Goal: Task Accomplishment & Management: Use online tool/utility

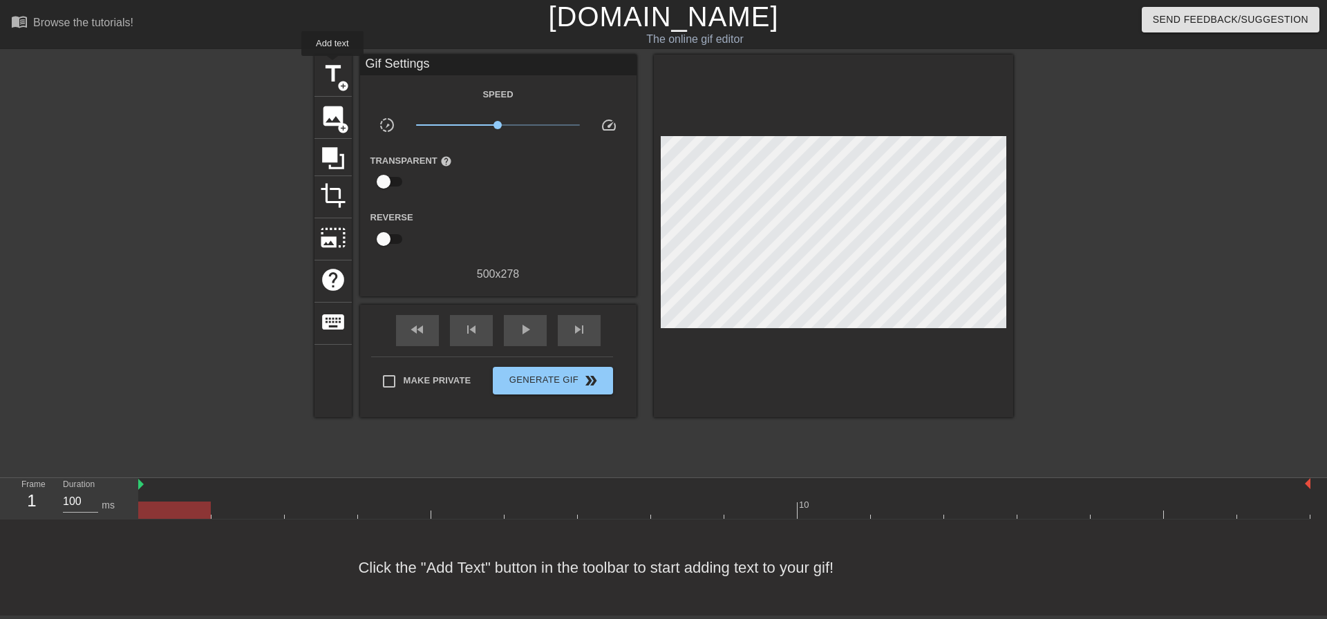
click at [332, 66] on span "title" at bounding box center [333, 74] width 26 height 26
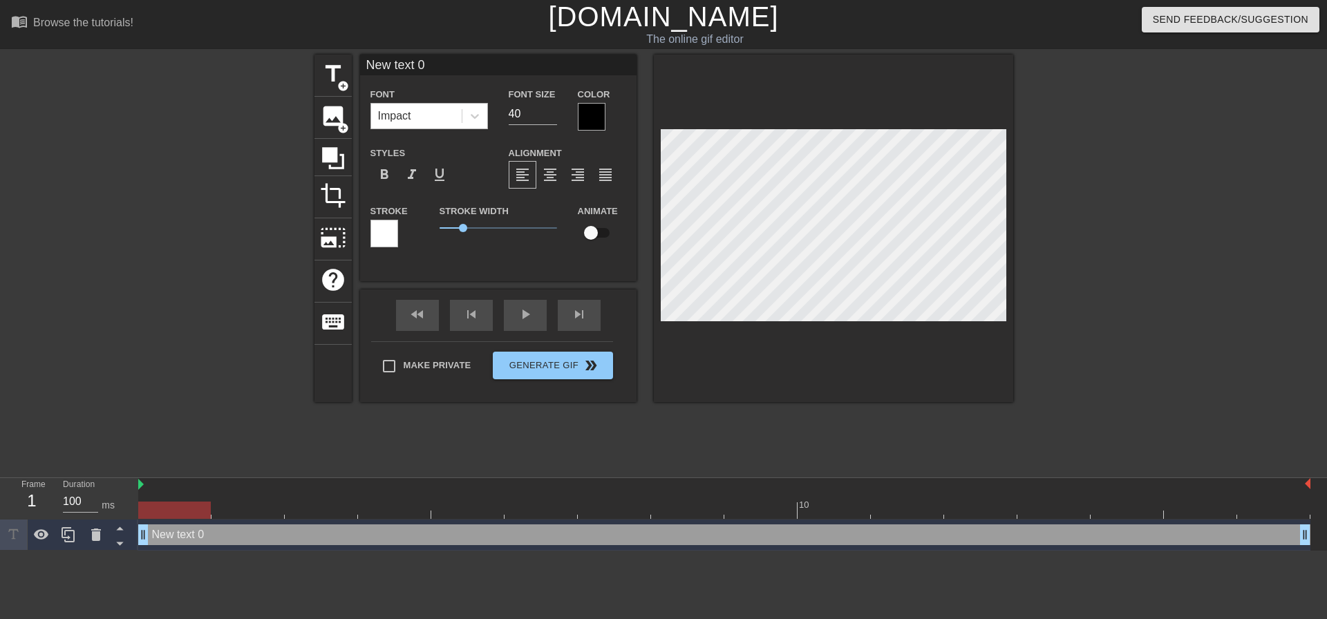
click at [457, 124] on div "Impact" at bounding box center [416, 116] width 91 height 25
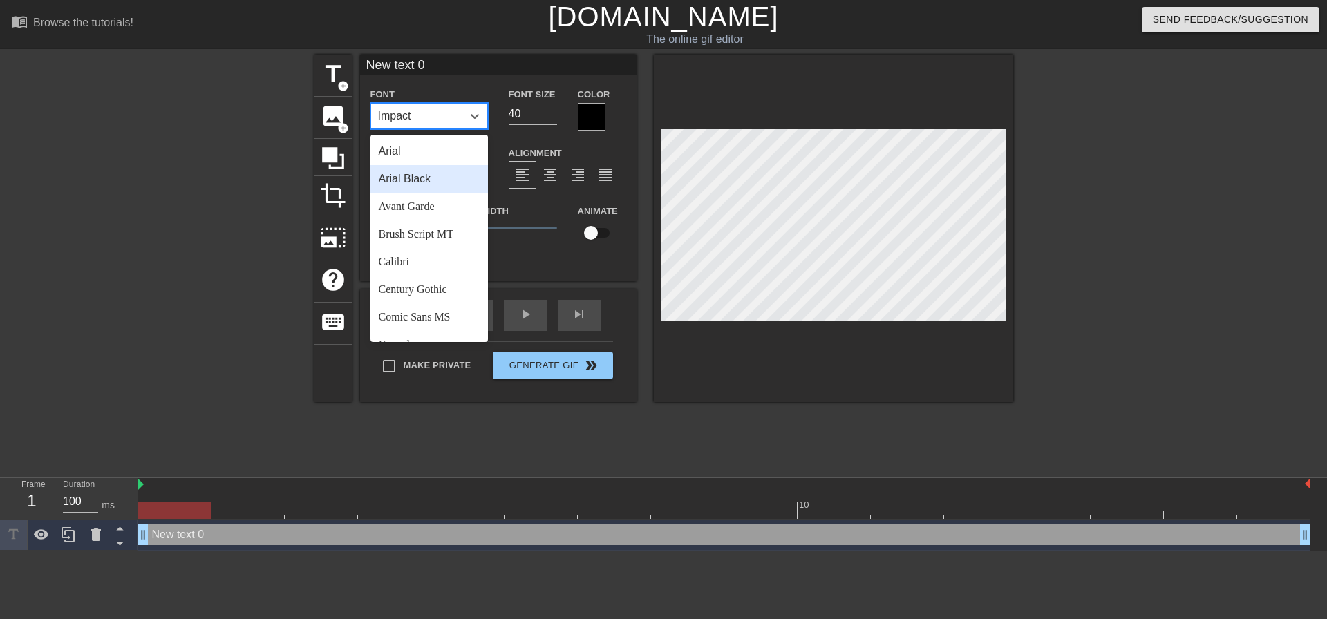
click at [446, 178] on div "Arial Black" at bounding box center [428, 179] width 117 height 28
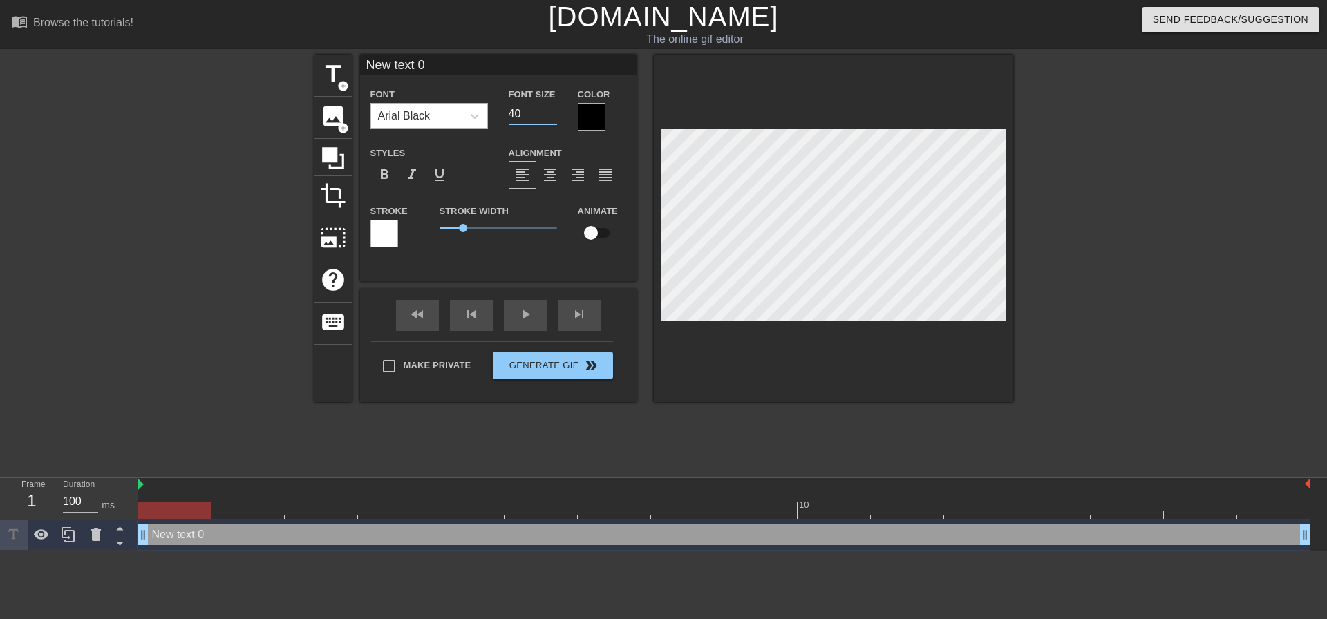
drag, startPoint x: 544, startPoint y: 106, endPoint x: 398, endPoint y: 115, distance: 146.1
click at [485, 111] on div "Font Arial Black Font Size 40 Color" at bounding box center [498, 108] width 276 height 45
type input "20"
click at [558, 172] on div "format_align_center" at bounding box center [550, 175] width 28 height 28
click at [433, 361] on div "Make Private Generate Gif double_arrow" at bounding box center [492, 368] width 242 height 55
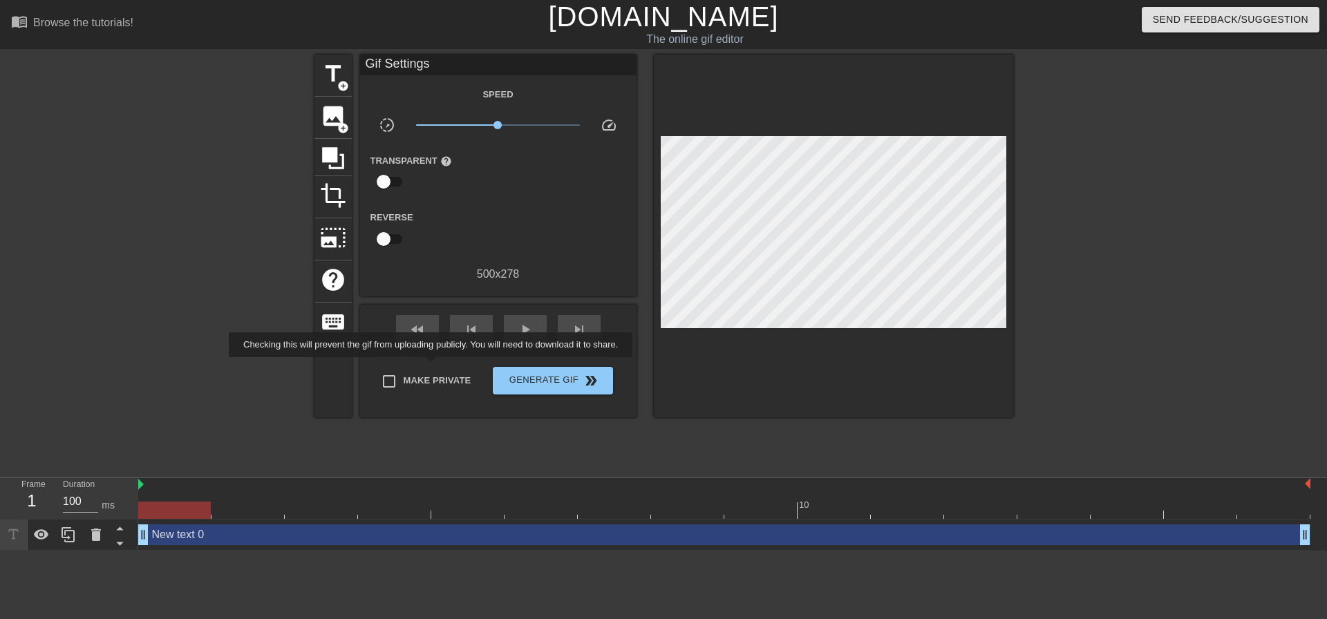
click at [432, 374] on span "Make Private" at bounding box center [438, 381] width 68 height 14
click at [404, 373] on input "Make Private" at bounding box center [389, 381] width 29 height 29
checkbox input "true"
click at [162, 348] on div at bounding box center [194, 262] width 207 height 415
click at [519, 327] on span "play_arrow" at bounding box center [525, 329] width 17 height 17
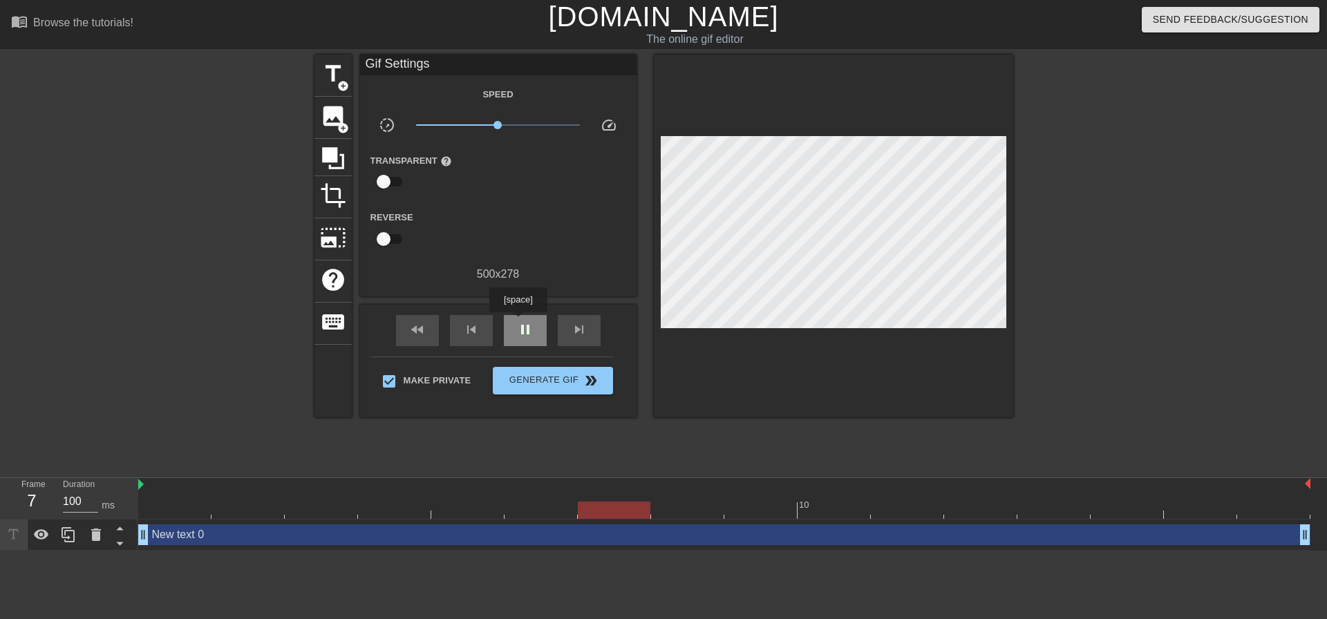
click at [518, 322] on span "pause" at bounding box center [525, 329] width 17 height 17
drag, startPoint x: 740, startPoint y: 518, endPoint x: 84, endPoint y: 425, distance: 662.4
click at [25, 468] on div "menu_book Browse the tutorials! Gifntext.com The online gif editor Send Feedbac…" at bounding box center [663, 275] width 1327 height 551
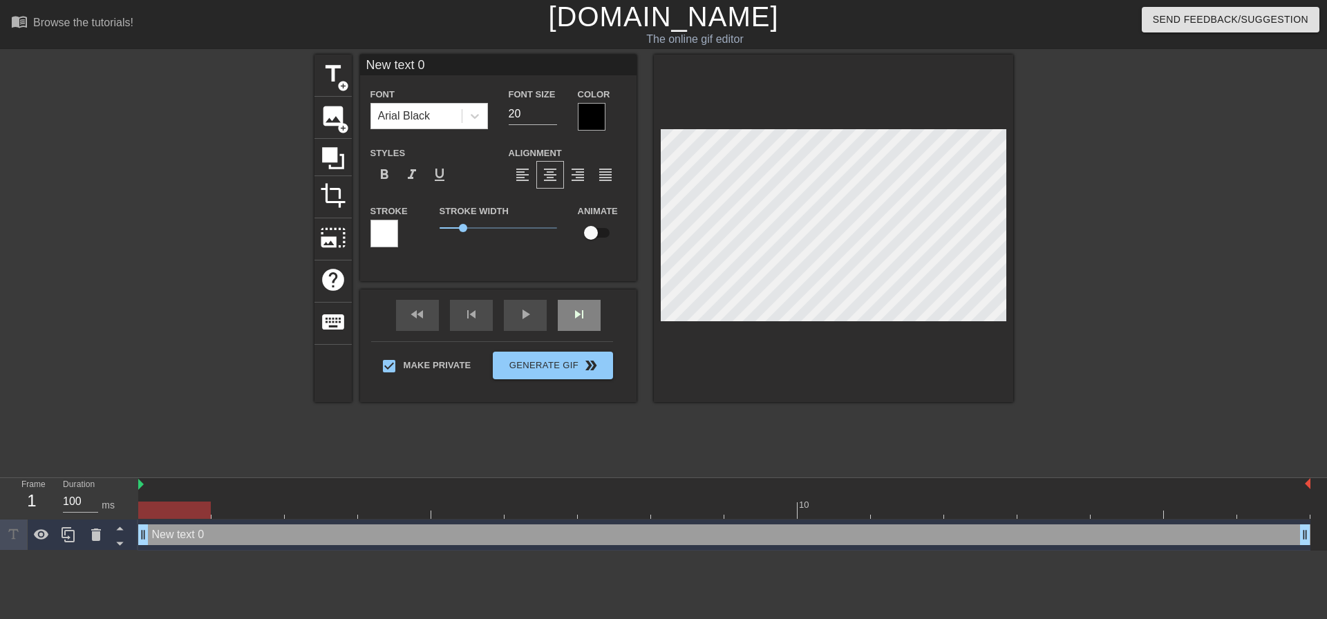
scroll to position [2, 1]
type input "T"
type textarea "T"
type input "Th"
type textarea "Th"
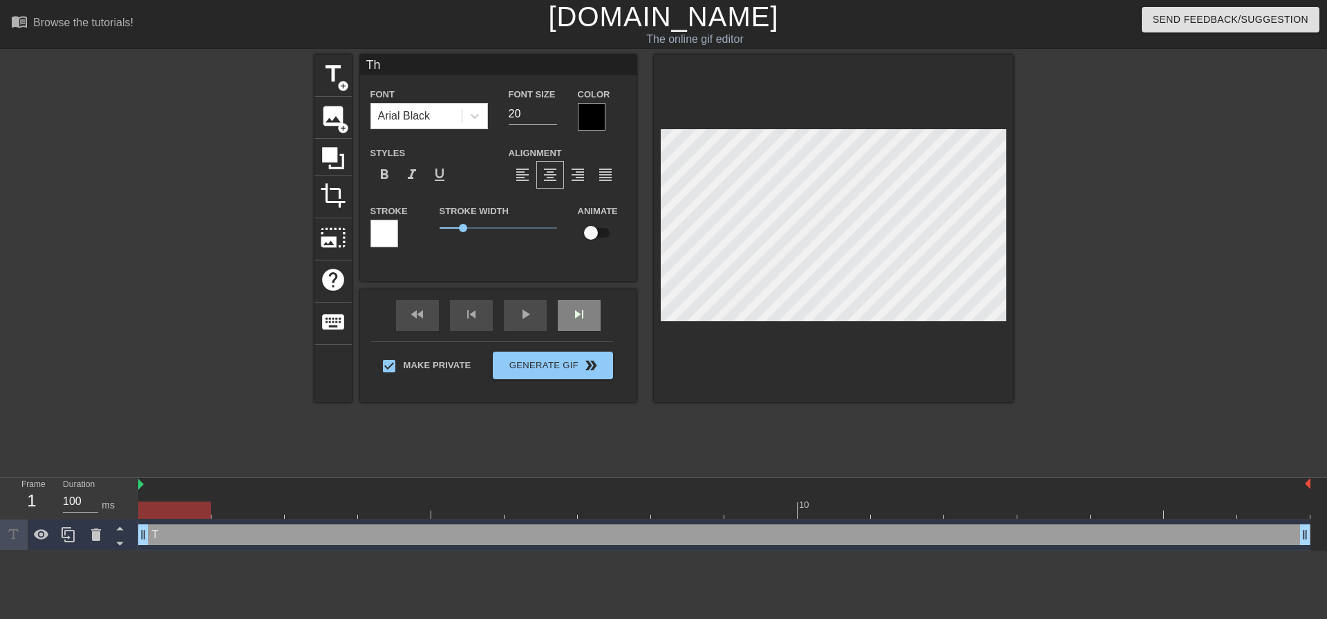
type input "The"
type textarea "They"
type input "They"
type textarea "They"
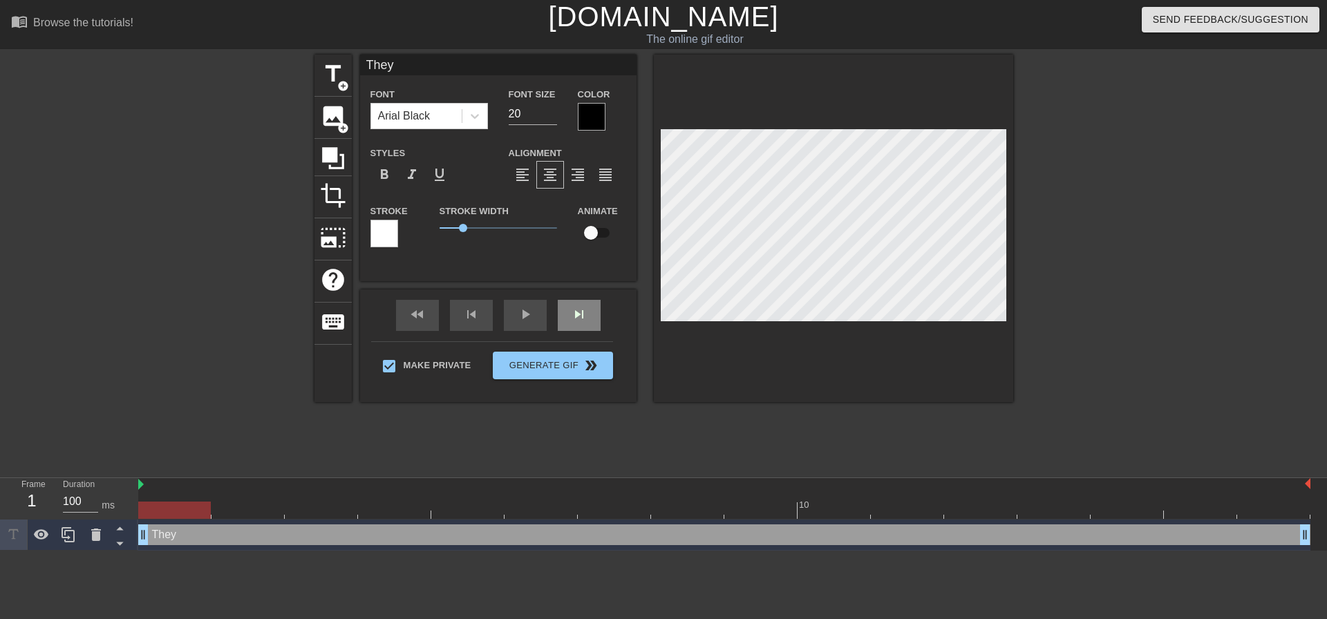
type input "They"
type textarea "They"
type input "The"
type textarea "The"
type input "Th"
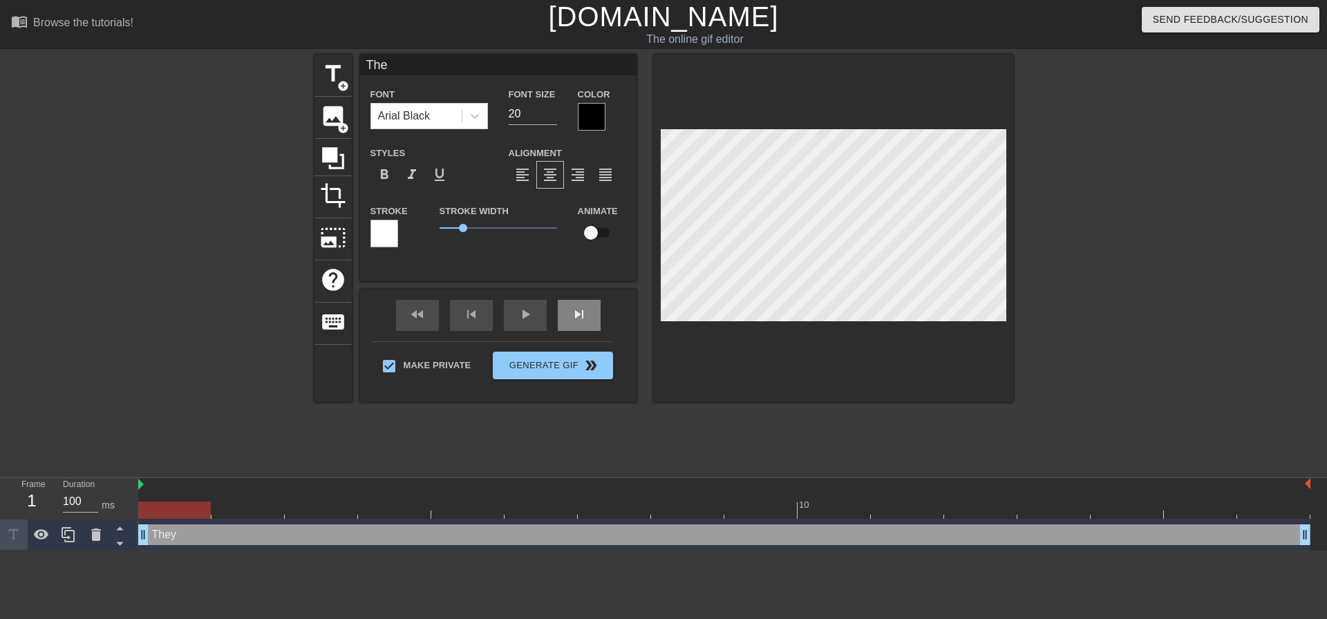
type textarea "Th"
type input "T"
type textarea "T"
type input "M"
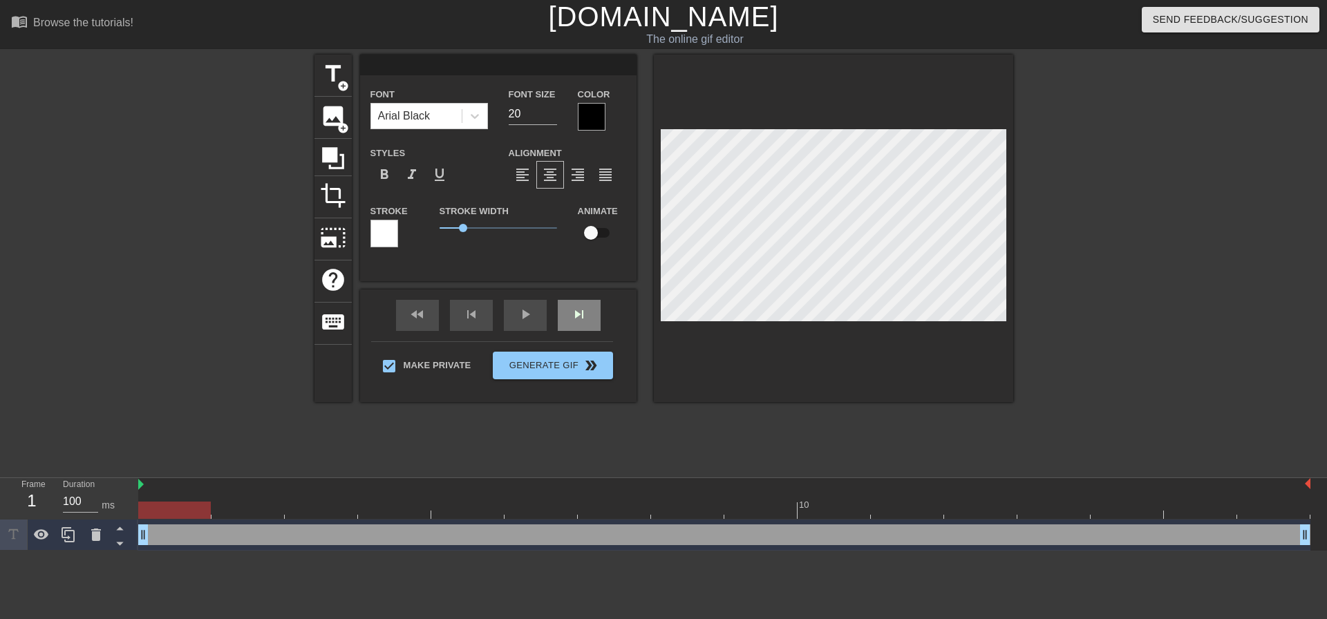
type textarea "M"
type input "My"
type textarea "My"
type input "My"
type textarea "My"
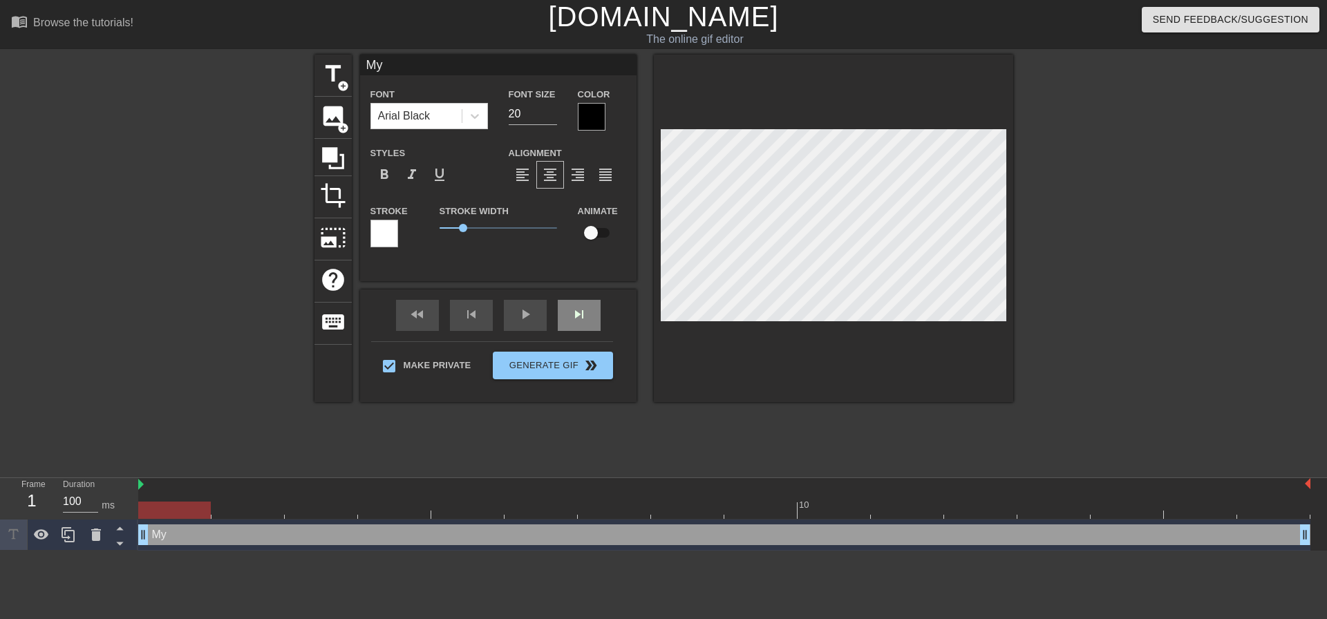
type input "My s"
type textarea "My s"
type input "My si"
type textarea "My si"
type input "My sis"
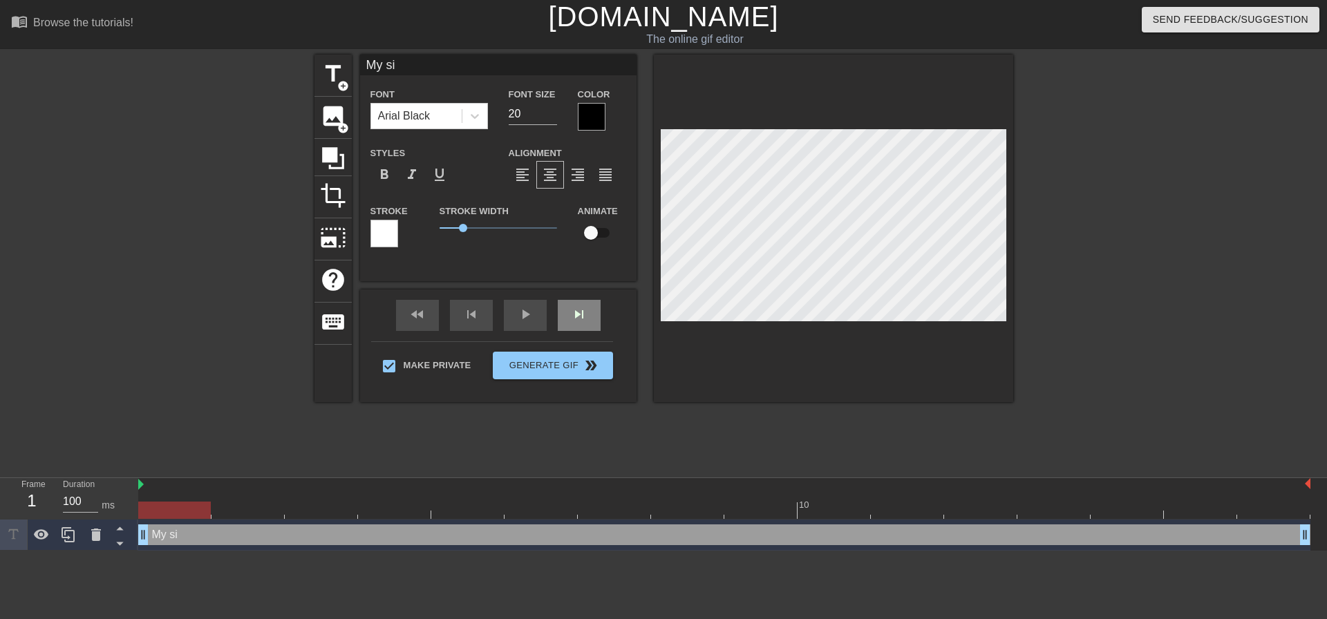
type textarea "My sis"
type input "My sist"
type textarea "My sist"
type input "My siste"
type textarea "My siste"
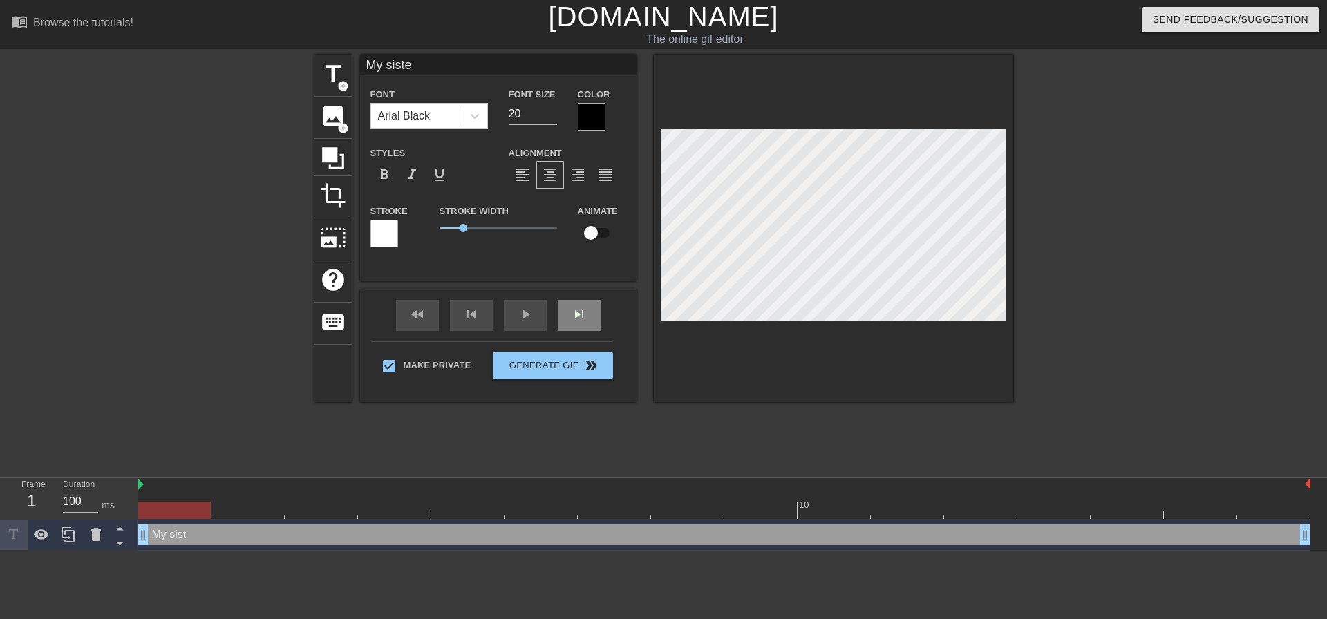
type input "My sister"
type textarea "My sister"
type input "My sister"
type textarea "My sister"
type input "My sister d"
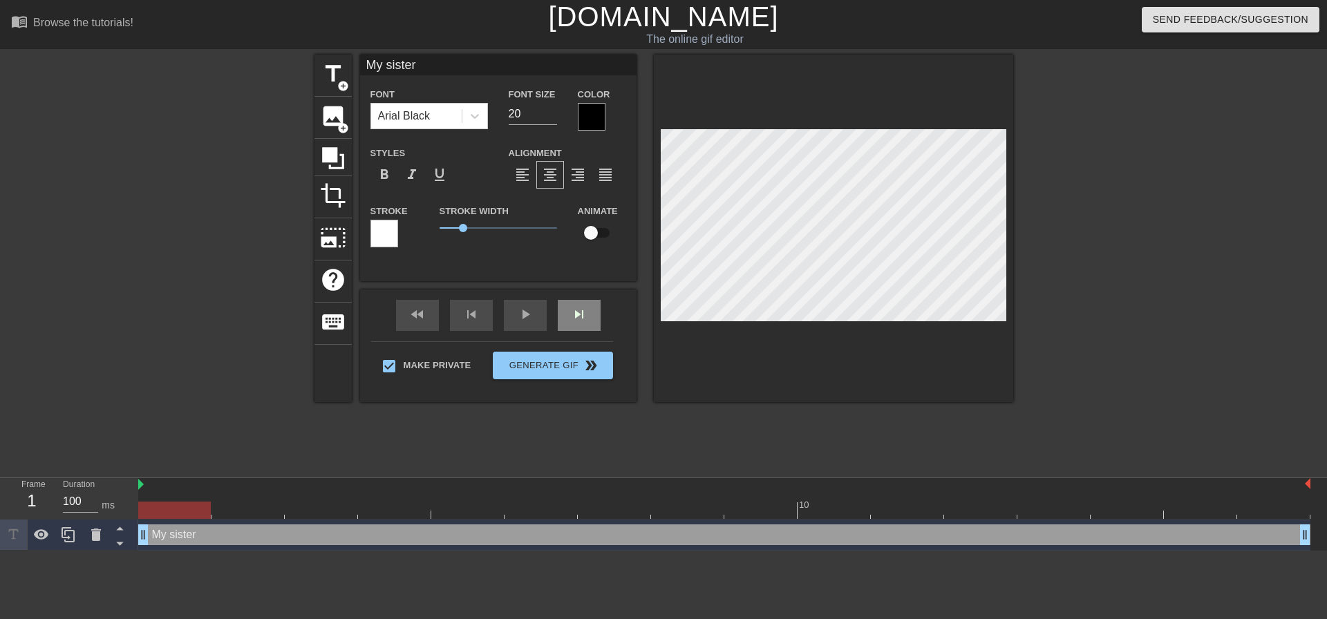
type textarea "My sister d"
type input "My sister do"
type textarea "My sister do"
type input "My sister doe"
type textarea "My sister doe"
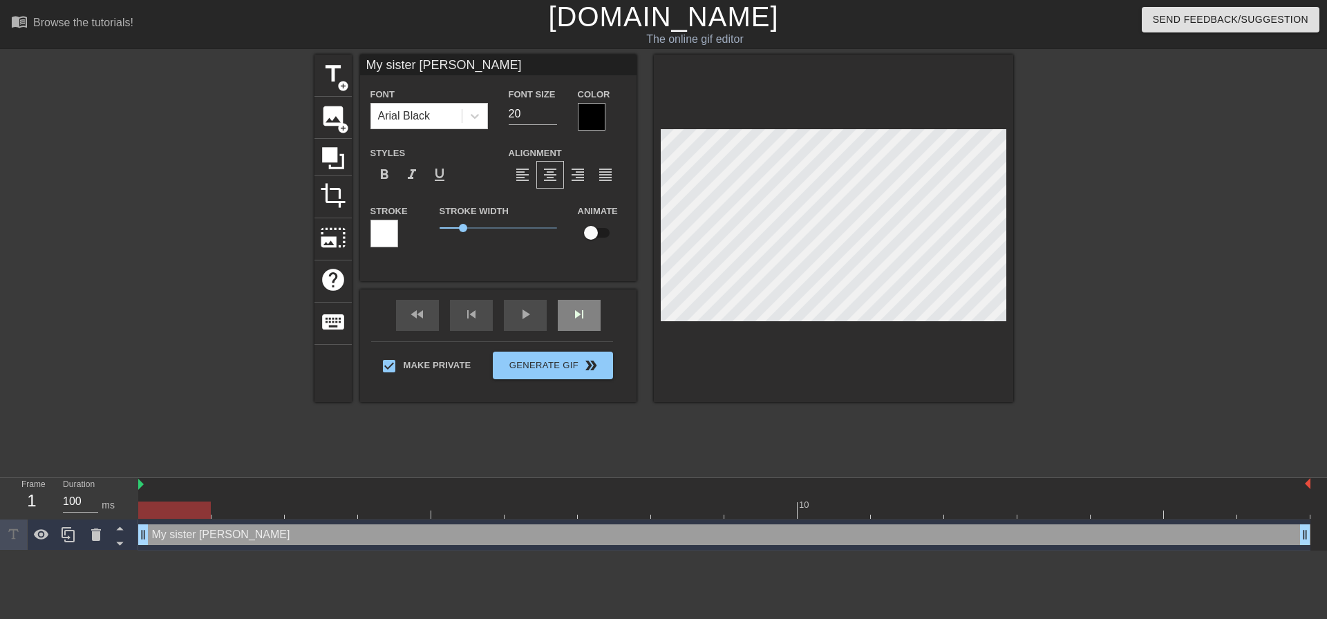
type input "My sister does"
type textarea "My sister does"
type input "My sister doesn"
type textarea "My sister doesn"
type input "My sister doesnt"
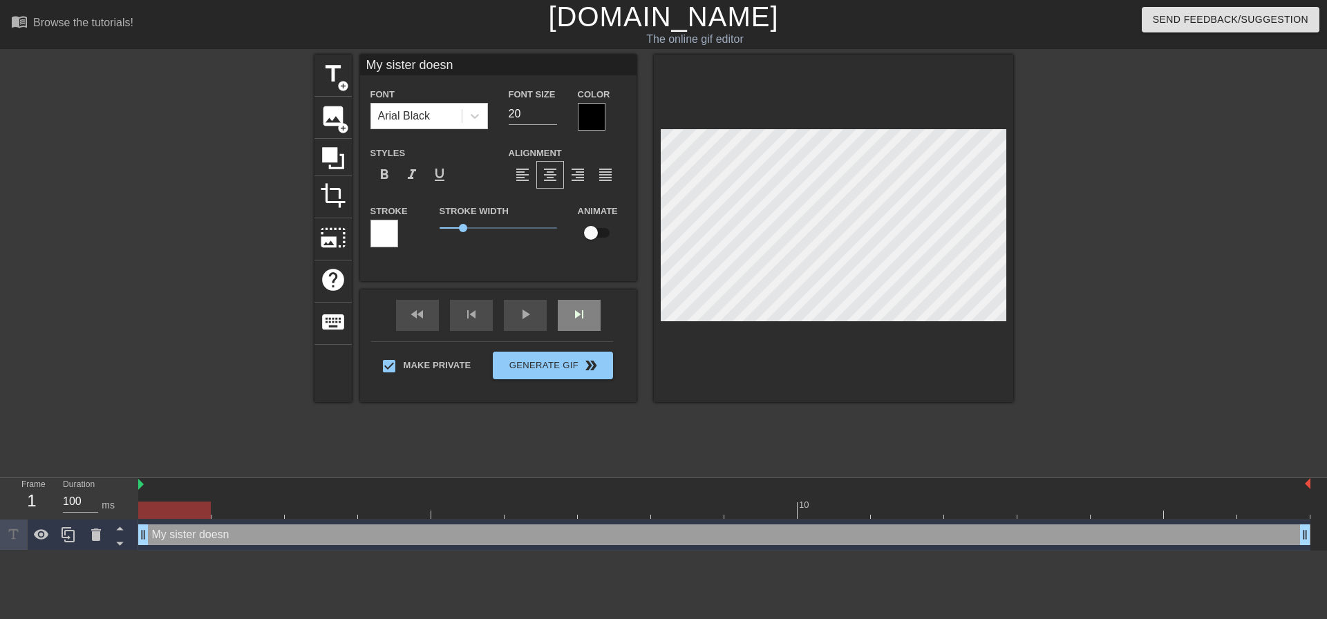
type textarea "My sister doesnt"
type input "My sister doesnt"
type textarea "My sister doesnt"
type input "My sister doesnt"
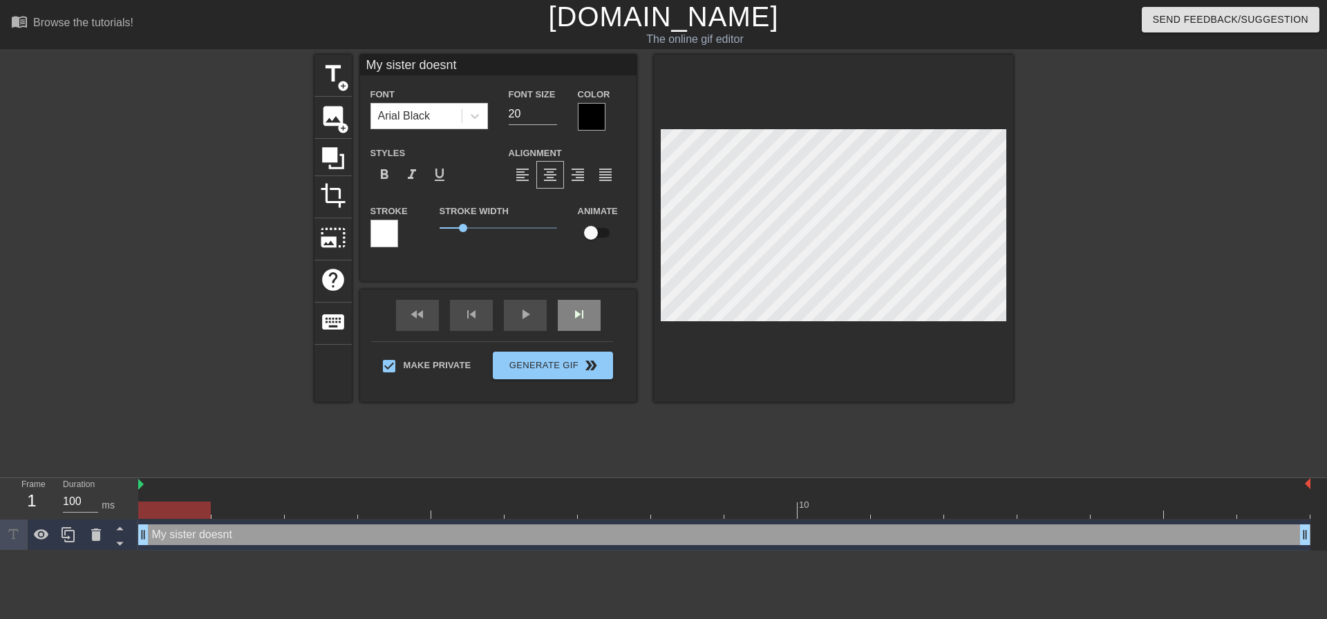
type textarea "My sister doesnt"
type input "My sister doesn"
type textarea "My sister doesn"
type input "My sister doesn'"
type textarea "My sister doesn'"
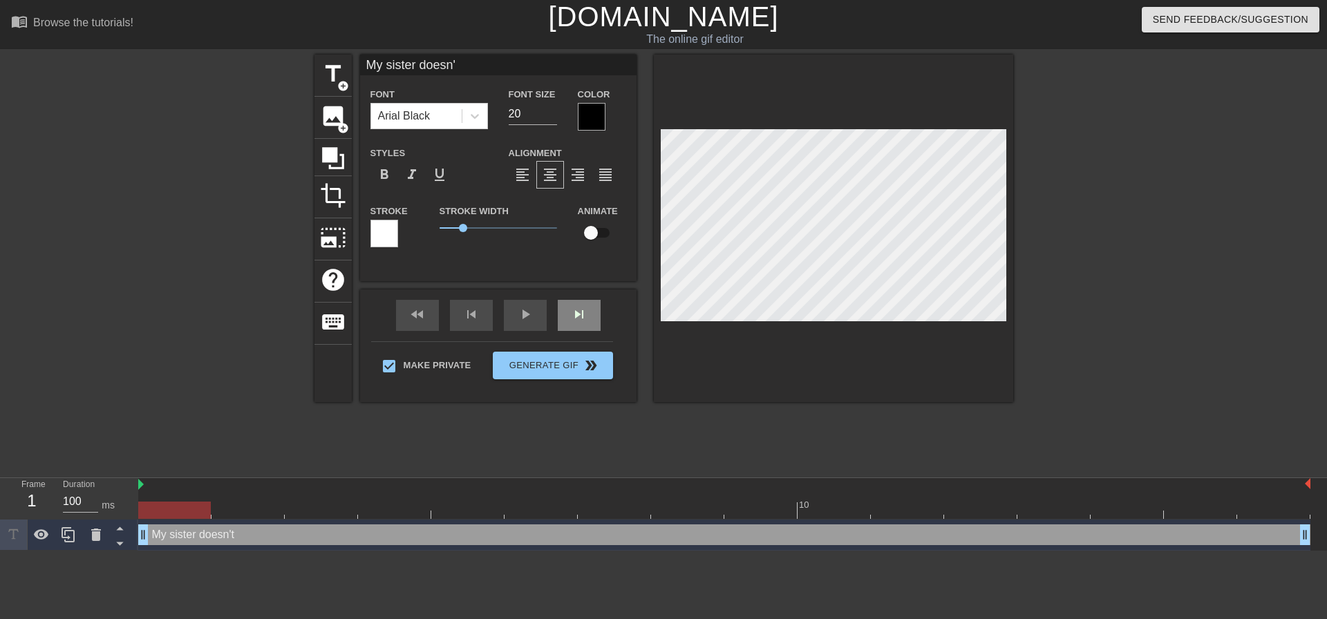
type input "My sister doesn't"
type textarea "My sister doesn't"
type input "My sister doesn't"
type textarea "My sister doesn't"
type input "My sister doesn't e"
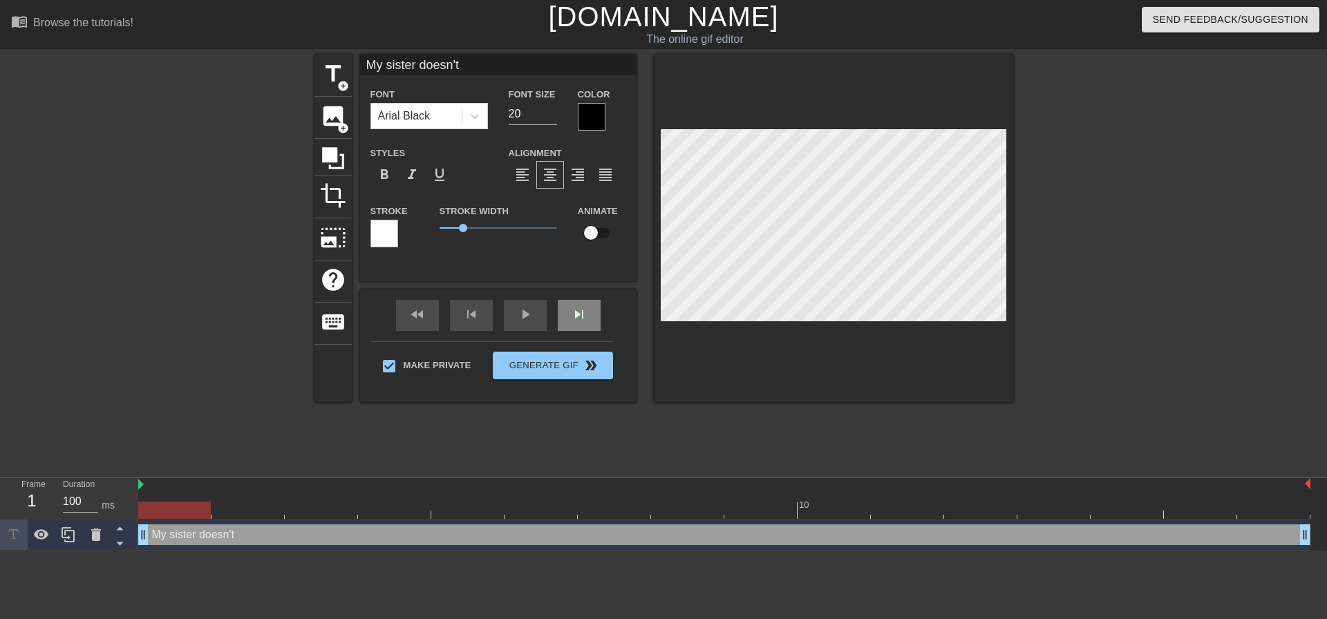
type textarea "My sister doesn't e"
type input "My sister doesn't ev"
type textarea "My sister doesn't ev"
type input "My sister doesn't eve"
type textarea "My sister doesn't eve"
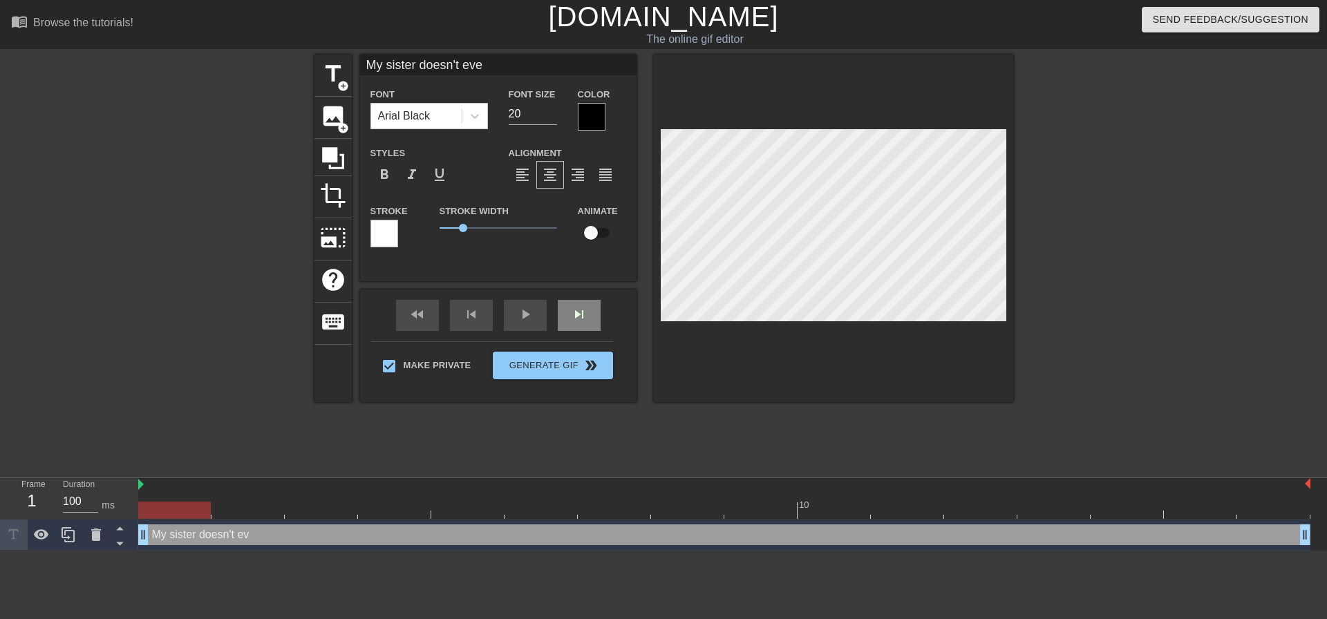
type input "My sister doesn't even"
type textarea "My sister doesn't even"
type input "My sister doesn't even"
type textarea "My sister doesn't even"
type input "My sister doesn't even t"
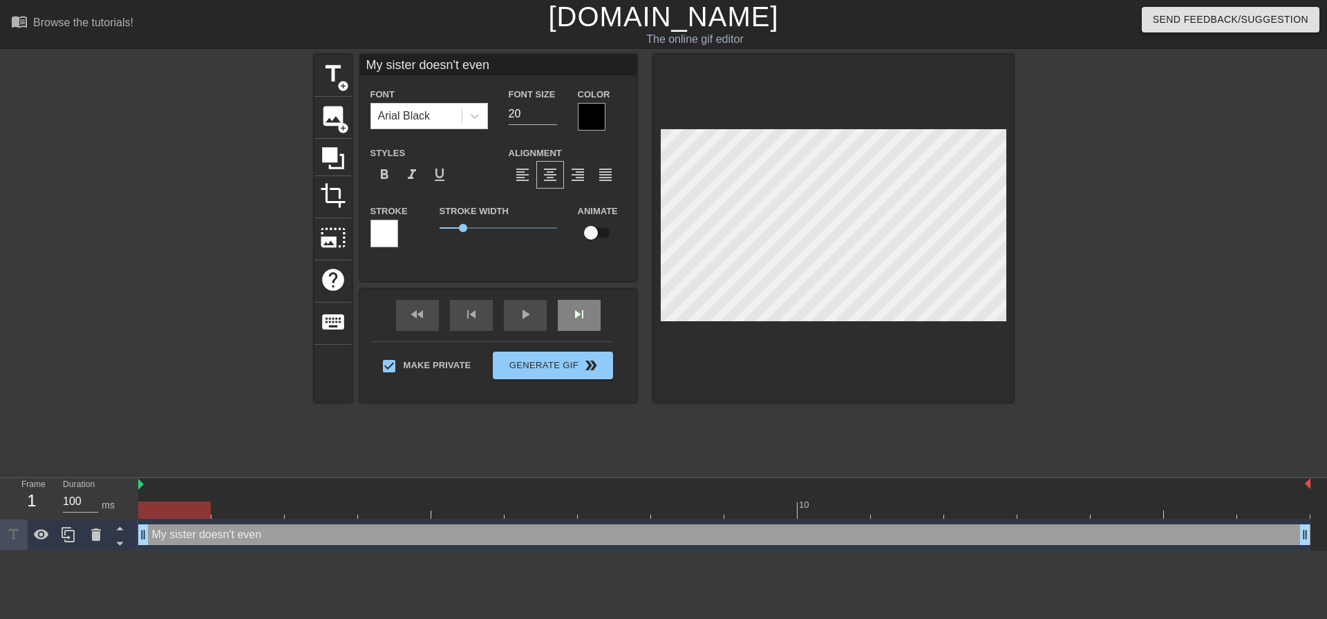
type textarea "My sister doesn't even t"
type input "My sister doesn't even ta"
type textarea "My sister doesn't even ta"
type input "My sister doesn't even tak"
type textarea "My sister doesn't even tak"
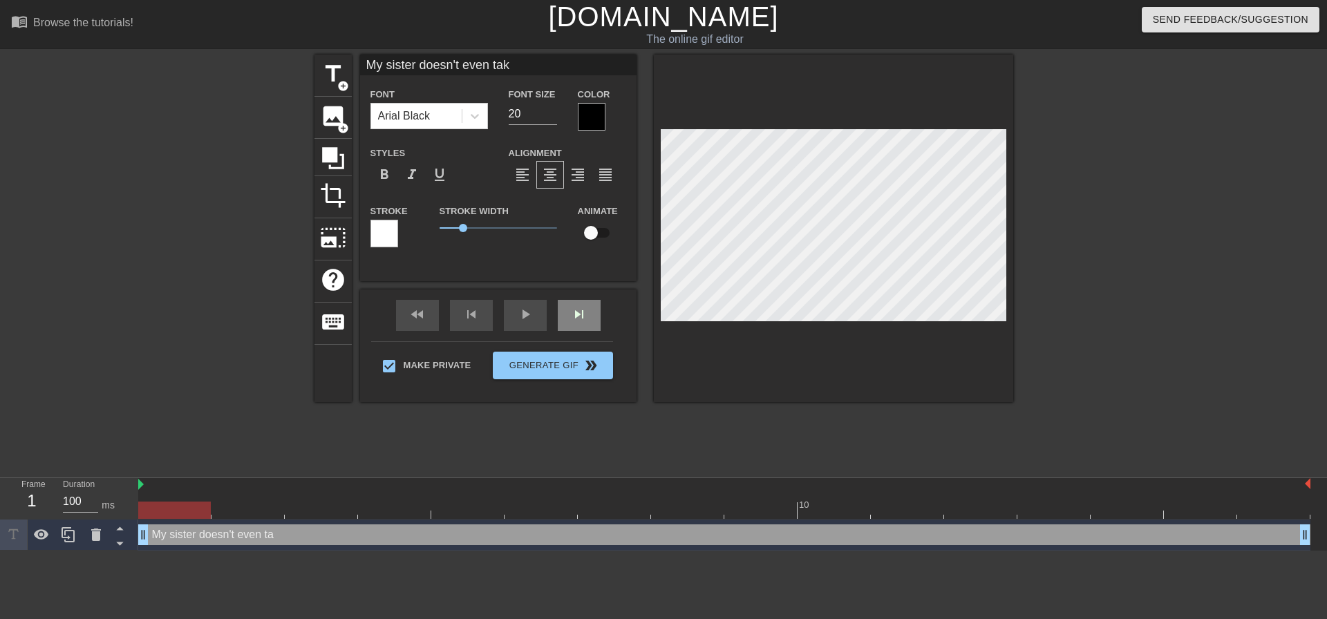
type input "My sister doesn't even take"
type textarea "My sister doesn't even take"
type input "My sister doesn't even take"
type textarea "My sister doesn't even take"
type input "My sister doesn't even takeh"
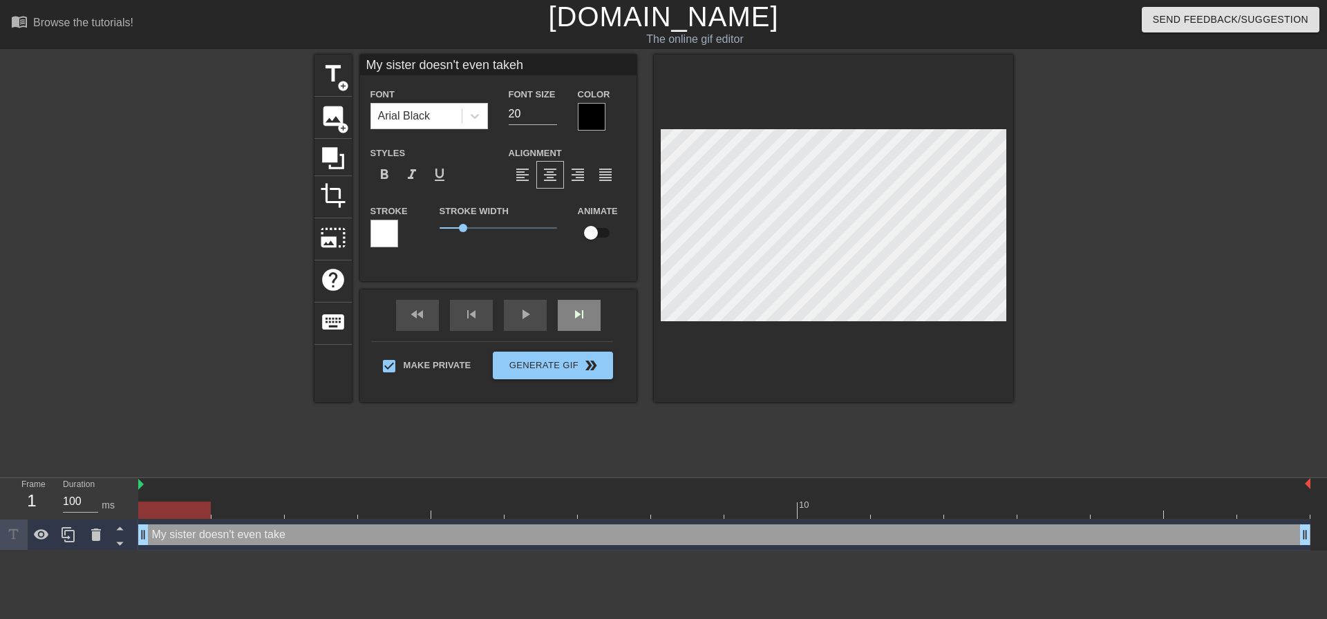
type textarea "My sister doesn't even take h"
type input "My sister doesn't even takehe"
type textarea "My sister doesn't even take he"
type input "My sister doesn't even takeher"
type textarea "My sister doesn't even take her"
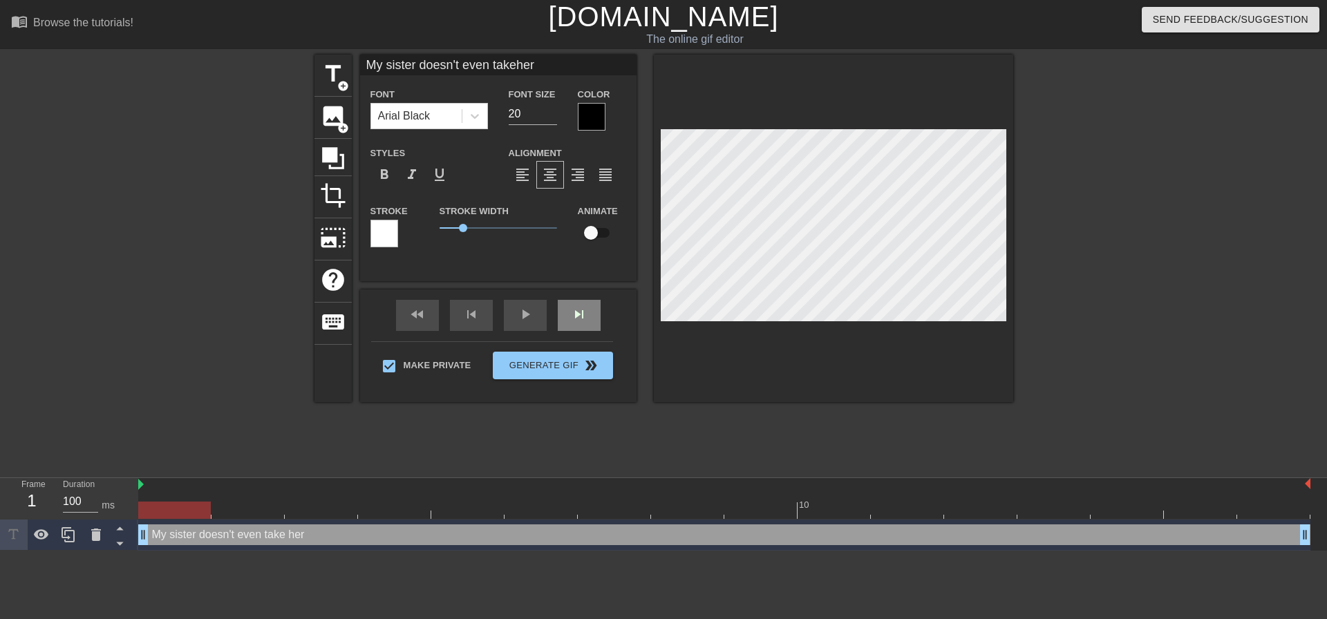
type input "My sister doesn't even takeher c"
type textarea "My sister doesn't even take her c"
type input "My sister doesn't even takeher cl"
type textarea "My sister doesn't even take her cl"
type input "My sister doesn't even takeher clo"
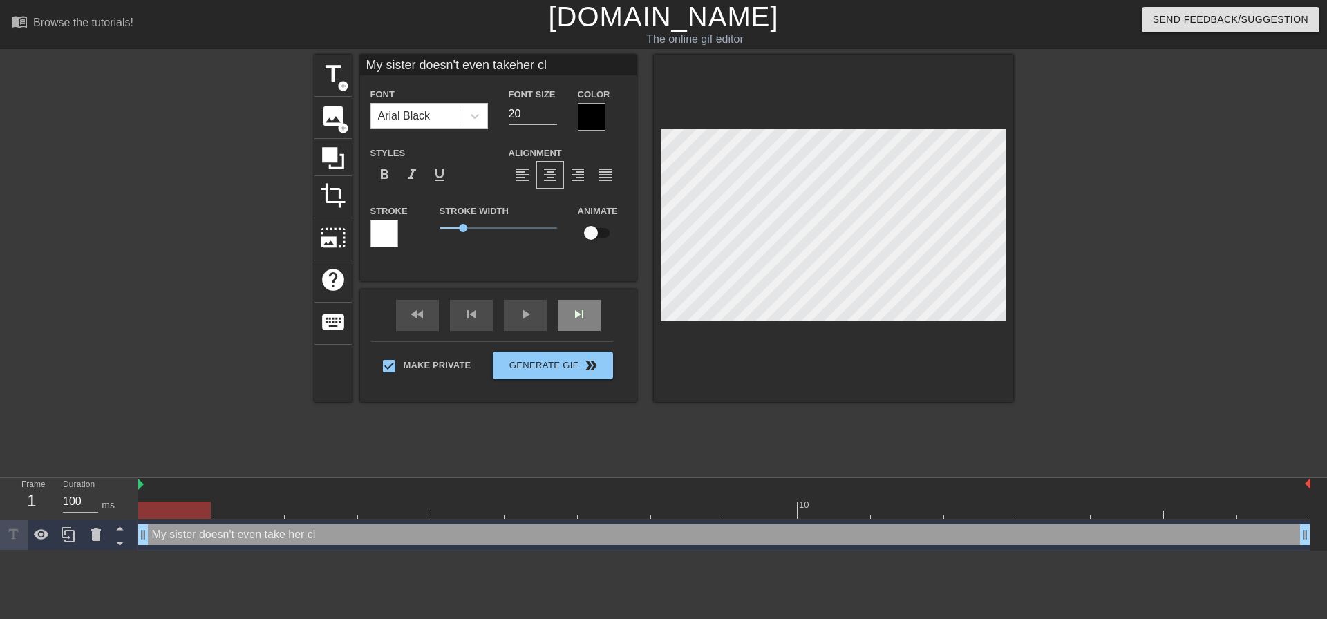
type textarea "My sister doesn't even take her clo"
type input "My sister doesn't even takeher clot"
type textarea "My sister doesn't even take her clot"
type input "My sister doesn't even takeher cloth"
type textarea "My sister doesn't even take her cloth"
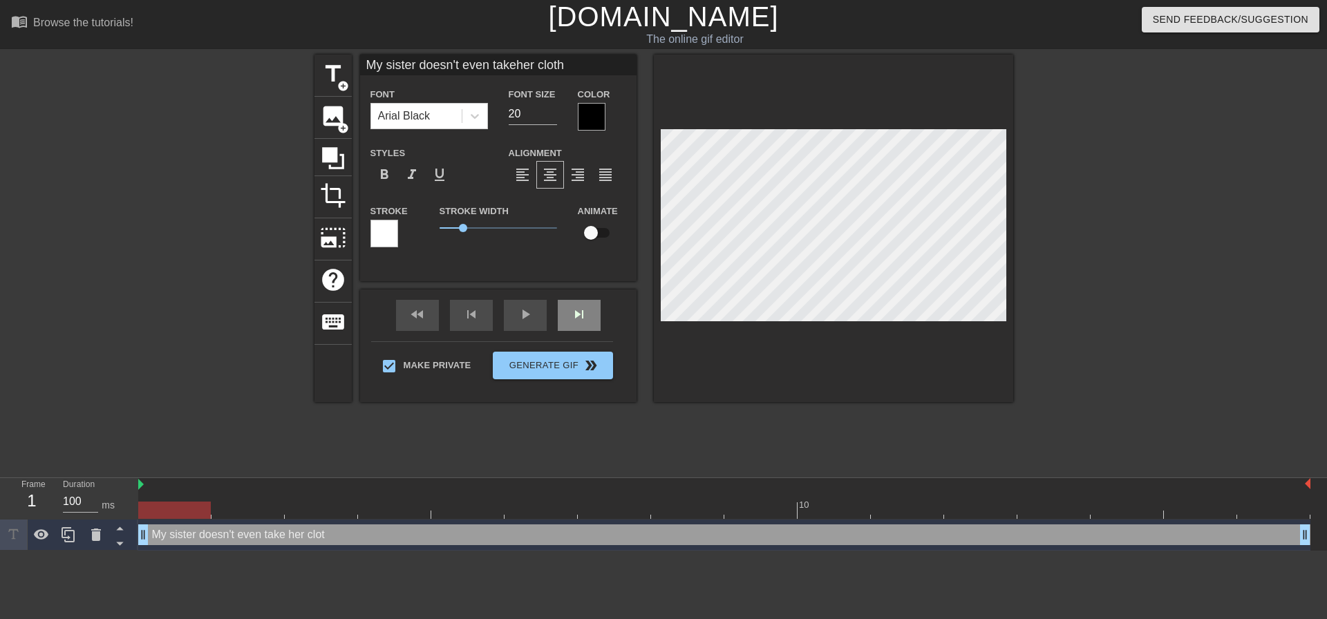
type input "My sister doesn't even takeher clothe"
type textarea "My sister doesn't even take her clothe"
type input "My sister doesn't even takeher clothes"
type textarea "My sister doesn't even take her clothes"
type input "My sister doesn't even takeher clothes"
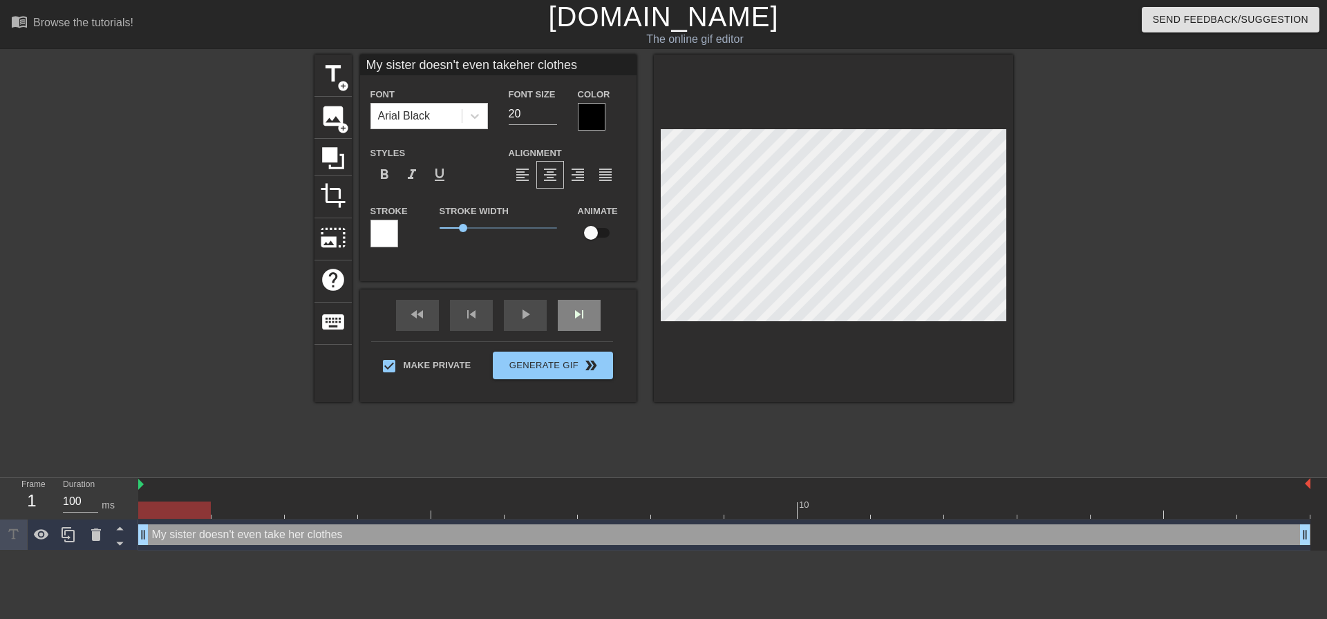
type textarea "My sister doesn't even take her clothes"
type input "My sister doesn't even takeher clothes o"
type textarea "My sister doesn't even take her clothes o"
type input "My sister doesn't even takeher clothes of"
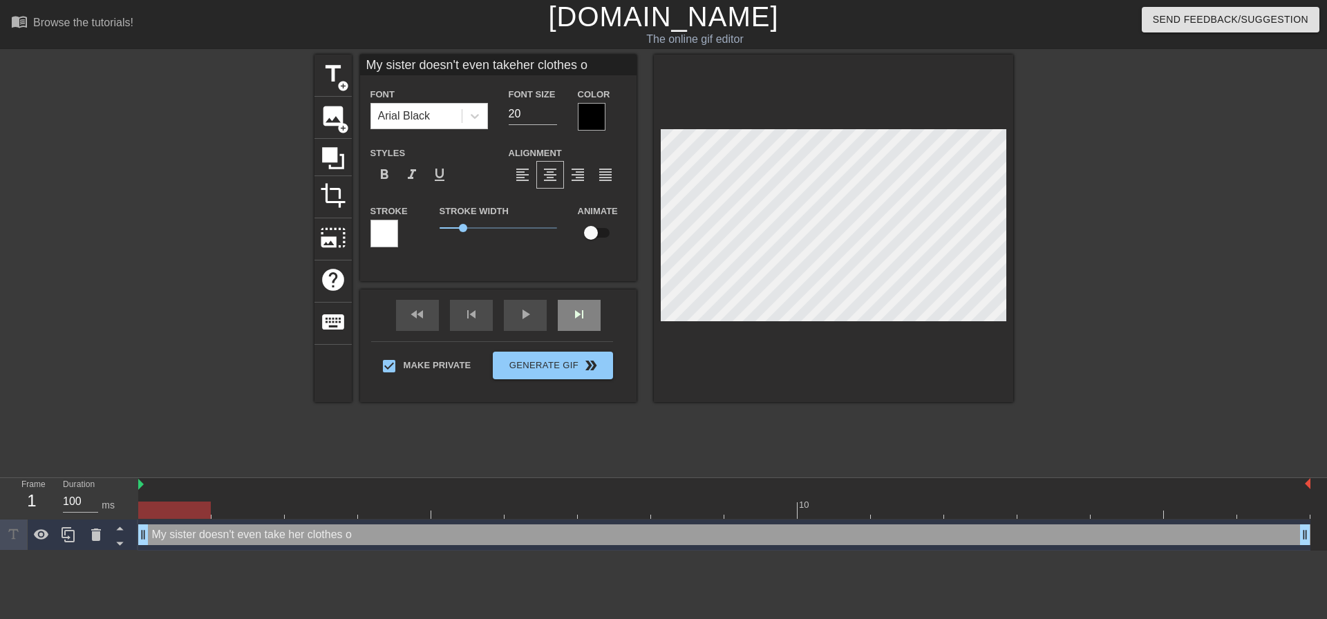
type textarea "My sister doesn't even take her clothes of"
type input "My sister doesn't even takeher clothes off"
type textarea "My sister doesn't even take her clothes off"
type input "My sister doesn't even takeher clothes off"
type textarea "My sister doesn't even take her clothes off s"
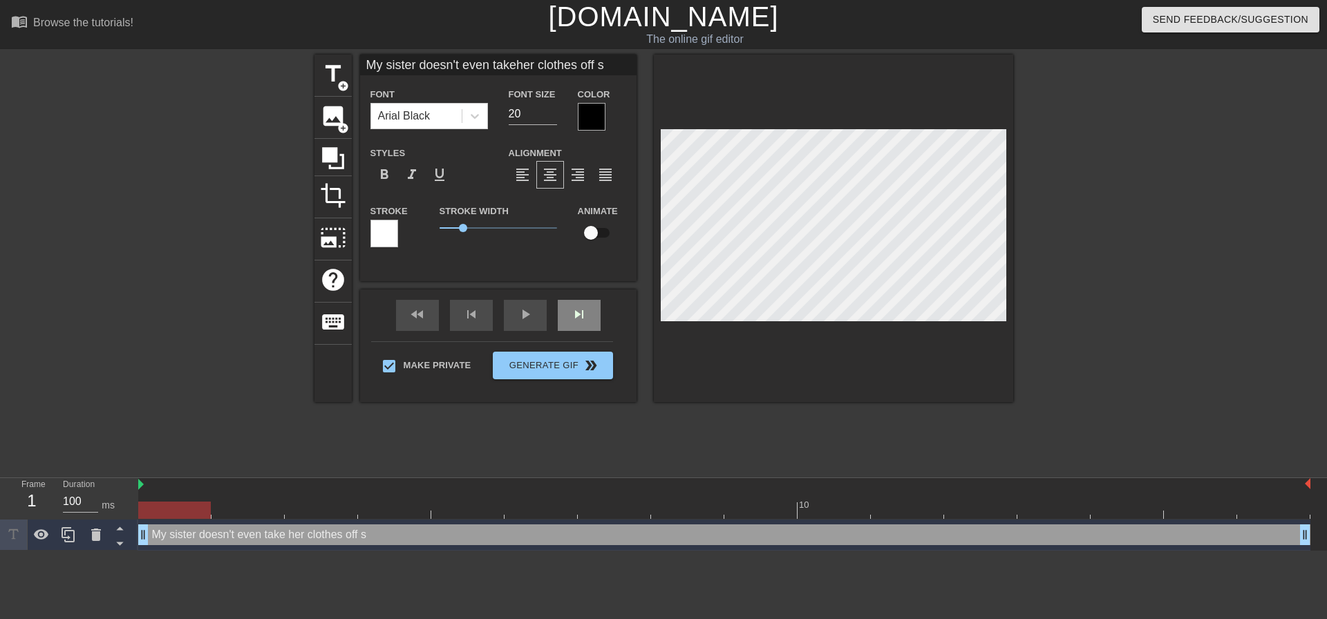
type input "My sister doesn't even takeher clothes off so"
type textarea "My sister doesn't even take her clothes off so"
type input "My sister doesn't even takeher clothes off som"
type textarea "My sister doesn't even take her clothes off som"
type input "My sister doesn't even takeher clothes off some"
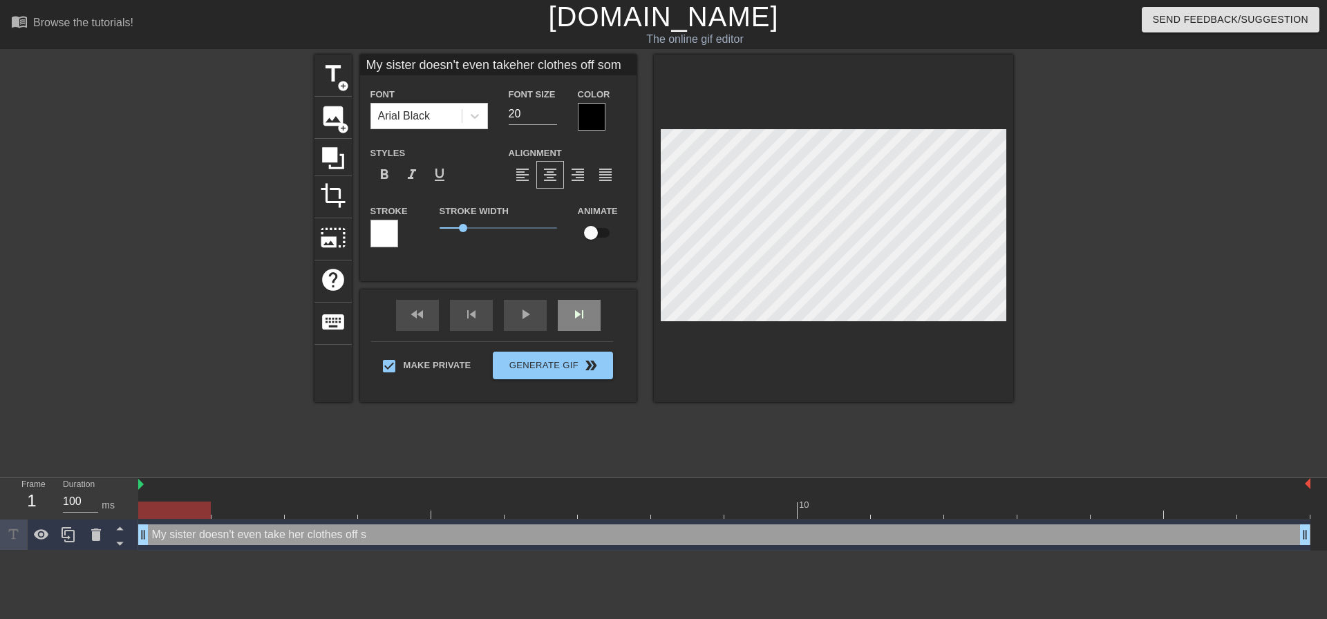
type textarea "My sister doesn't even take her clothes off some"
type input "My sister doesn't even takeher clothes off somet"
type textarea "My sister doesn't even take her clothes off somet"
type input "My sister doesn't even takeher clothes off someti"
type textarea "My sister doesn't even take her clothes off someti"
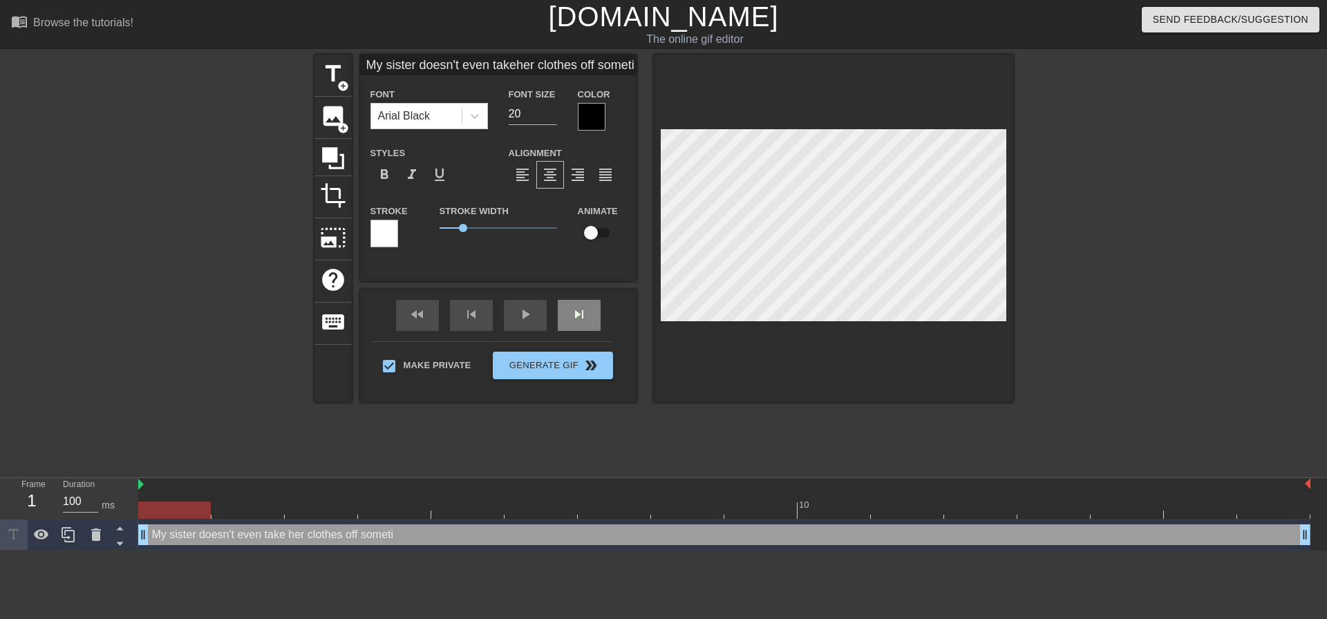
type input "My sister doesn't even takeher clothes off sometim"
type textarea "My sister doesn't even take her clothes off sometim"
type input "My sister doesn't even takeher clothes off sometime"
type textarea "My sister doesn't even take her clothes off sometime"
type input "My sister doesn't even takeher clothes off sometimes"
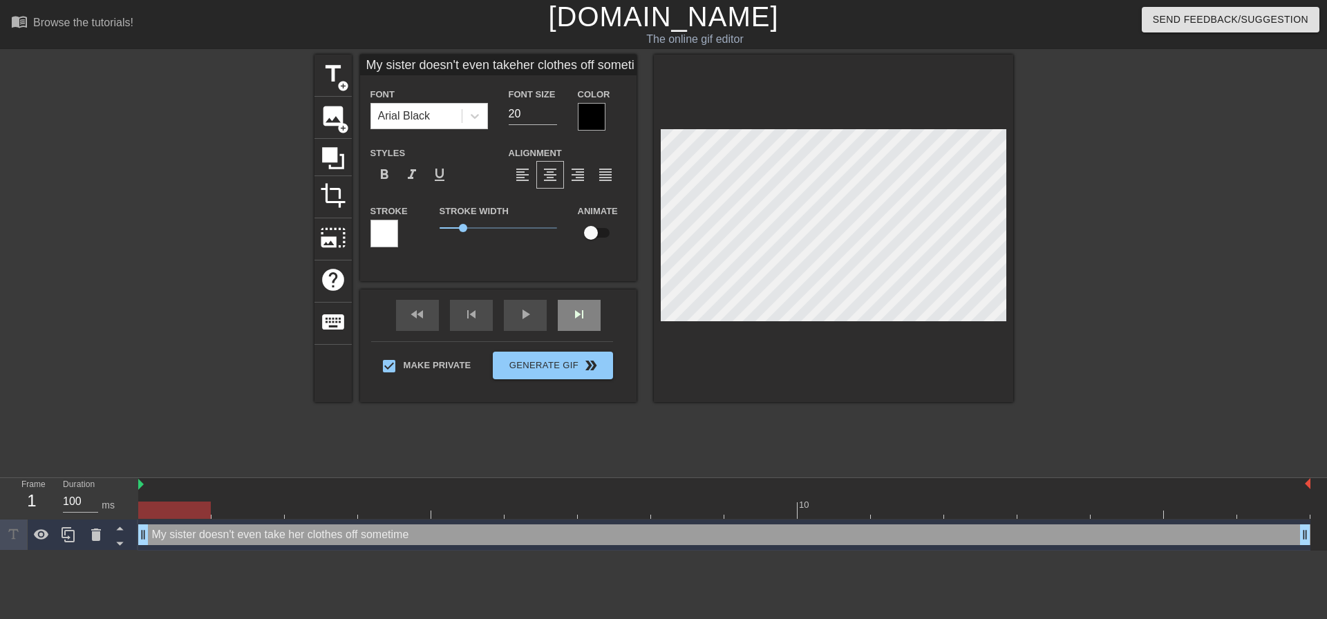
type textarea "My sister doesn't even take her clothes off sometimes"
type input "My sister doesn't even takeher clothes off sometimes."
type textarea "My sister doesn't even take her clothes off sometimes."
type input "My sister doesn't even takeher clothes off sometimes.."
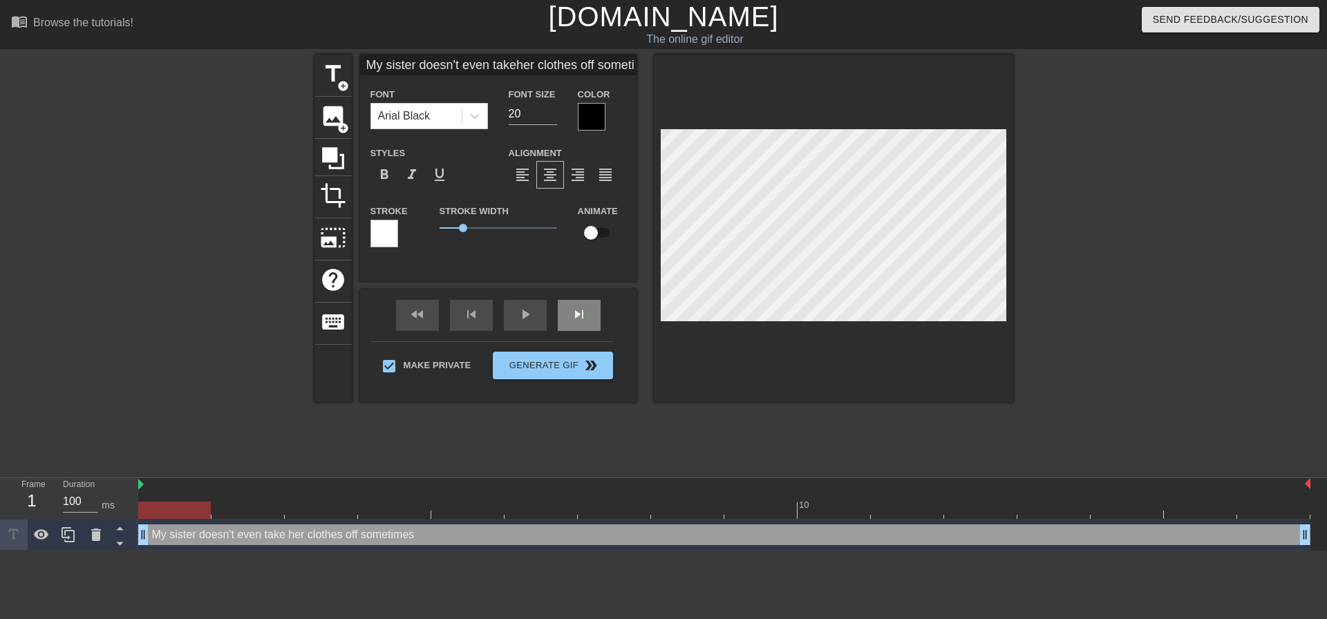
type textarea "My sister doesn't even take her clothes off sometimes.."
type input "My sister doesn't even takeher clothes off sometimes..."
type textarea "My sister doesn't even take her clothes off sometimes..."
type input "My sister doesn't even takeher clothes off sometimes..."
type textarea "My sister doesn't even take her clothes off sometimes..."
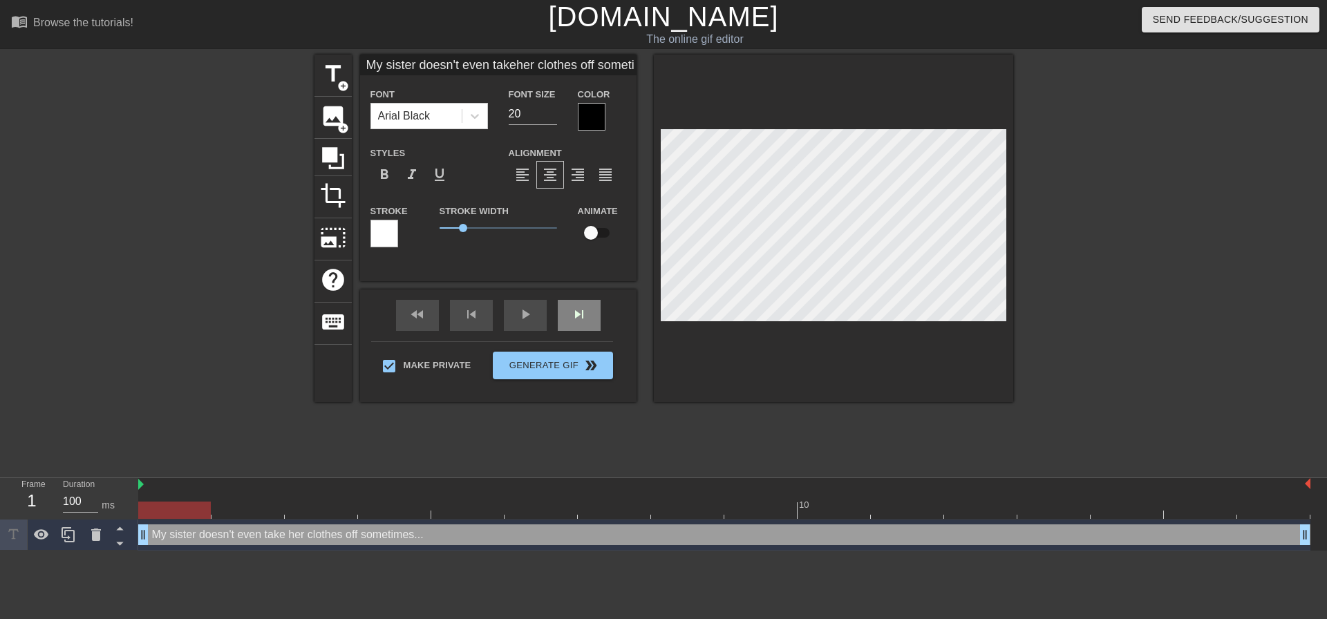
type input "My sister doesn't even takeher clothes off sometimes..."
type textarea "My sister doesn't even take her clothes off sometimes..."
type input "My sister doesn't even takeher clothes off sometimes...M"
type textarea "My sister doesn't even take her clothes off sometimes... M"
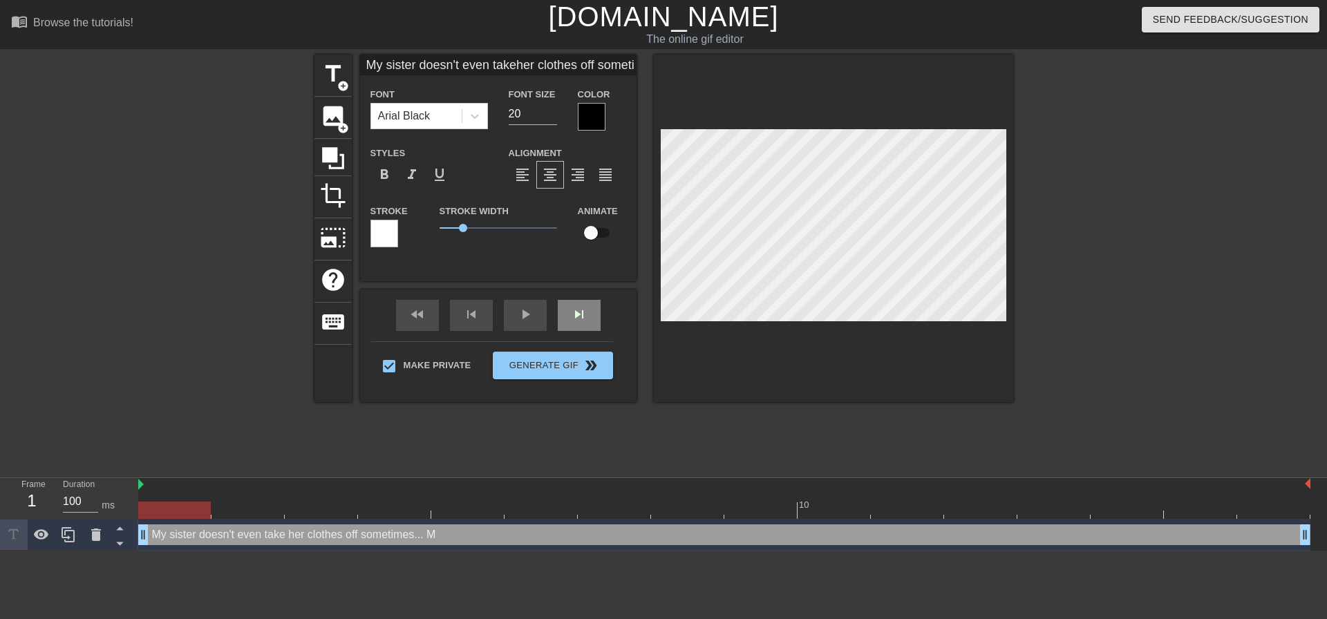
type input "My sister doesn't even takeher clothes off sometimes...My"
type textarea "My sister doesn't even take her clothes off sometimes... My"
type input "My sister doesn't even takeher clothes off sometimes...My"
type textarea "My sister doesn't even take her clothes off sometimes... My"
type input "My sister doesn't even takeher clothes off sometimes...My w"
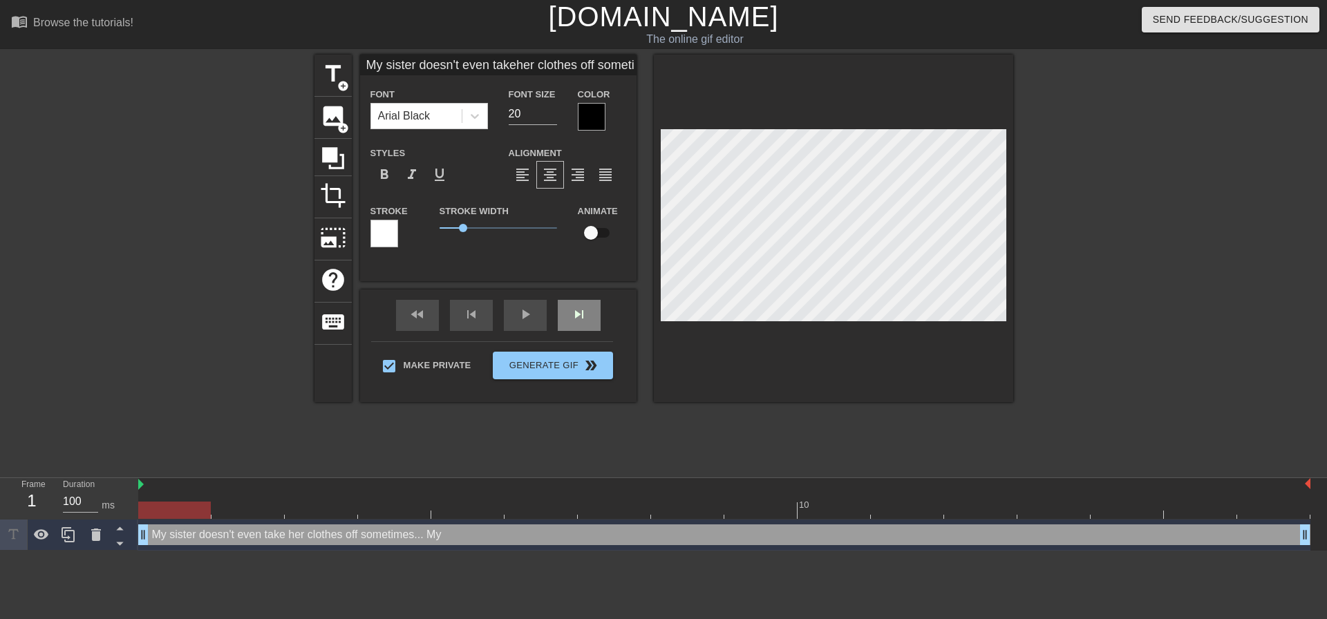
type textarea "My sister doesn't even take her clothes off sometimes... My w"
type input "My sister doesn't even takeher clothes off sometimes...My wi"
type textarea "My sister doesn't even take her clothes off sometimes... My wi"
type input "My sister doesn't even takeher clothes off sometimes...My wif"
type textarea "My sister doesn't even take her clothes off sometimes... My wif"
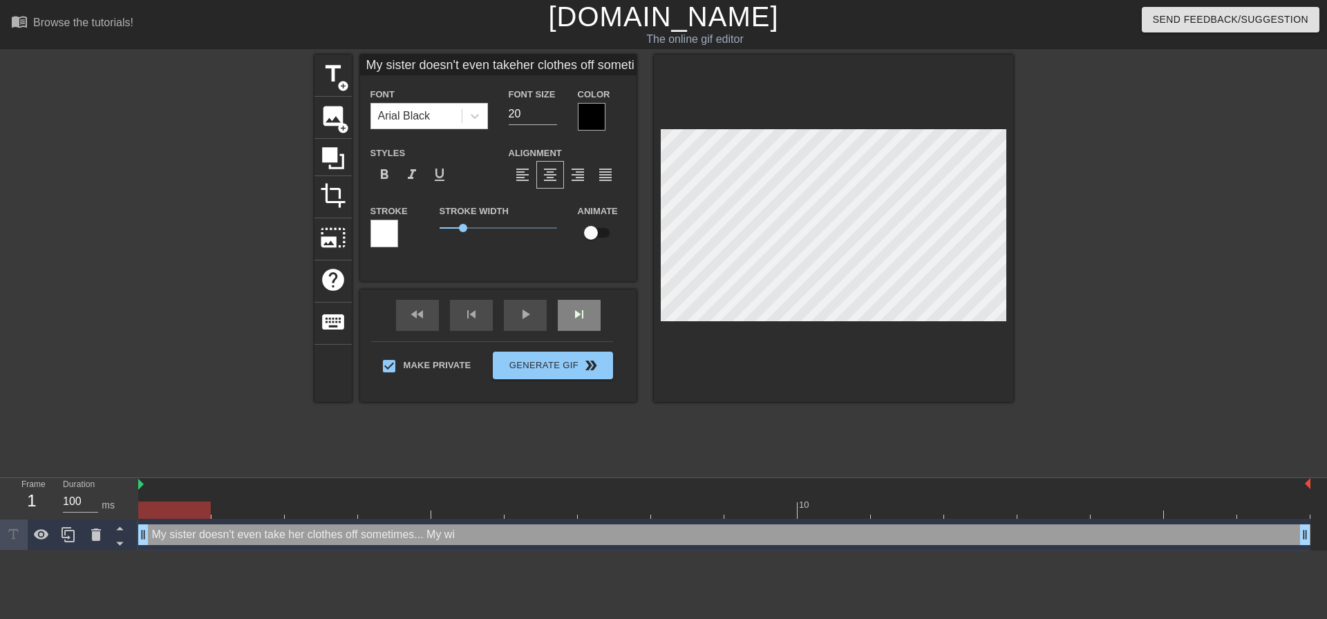
type input "My sister doesn't even takeher clothes off sometimes...My wife"
type textarea "My sister doesn't even take her clothes off sometimes... My wife"
type input "My sister doesn't even takeher clothes off sometimes...My wife"
type textarea "My sister doesn't even take her clothes off sometimes... My wife"
type input "My sister doesn't even takeher clothes off sometimes...My wife j"
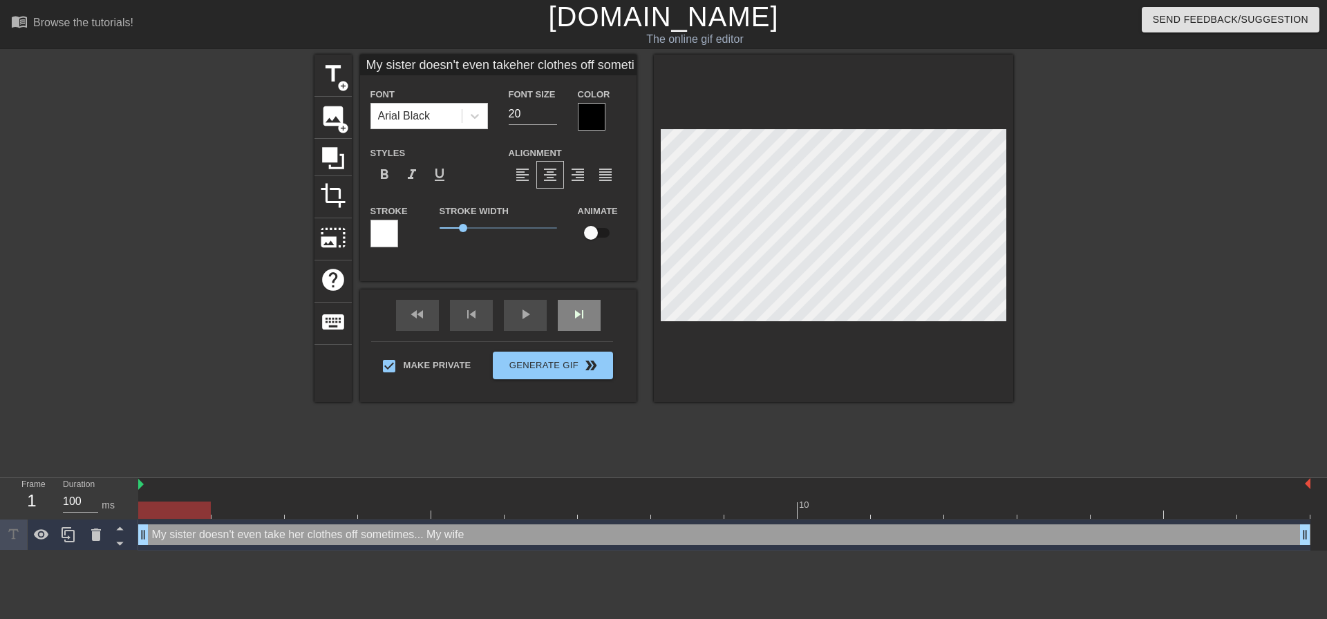
type textarea "My sister doesn't even take her clothes off sometimes... My wife j"
type input "My sister doesn't even takeher clothes off sometimes...My wife ju"
type textarea "My sister doesn't even take her clothes off sometimes... My wife ju"
type input "My sister doesn't even takeher clothes off sometimes...My wife jus"
type textarea "My sister doesn't even take her clothes off sometimes... My wife jus"
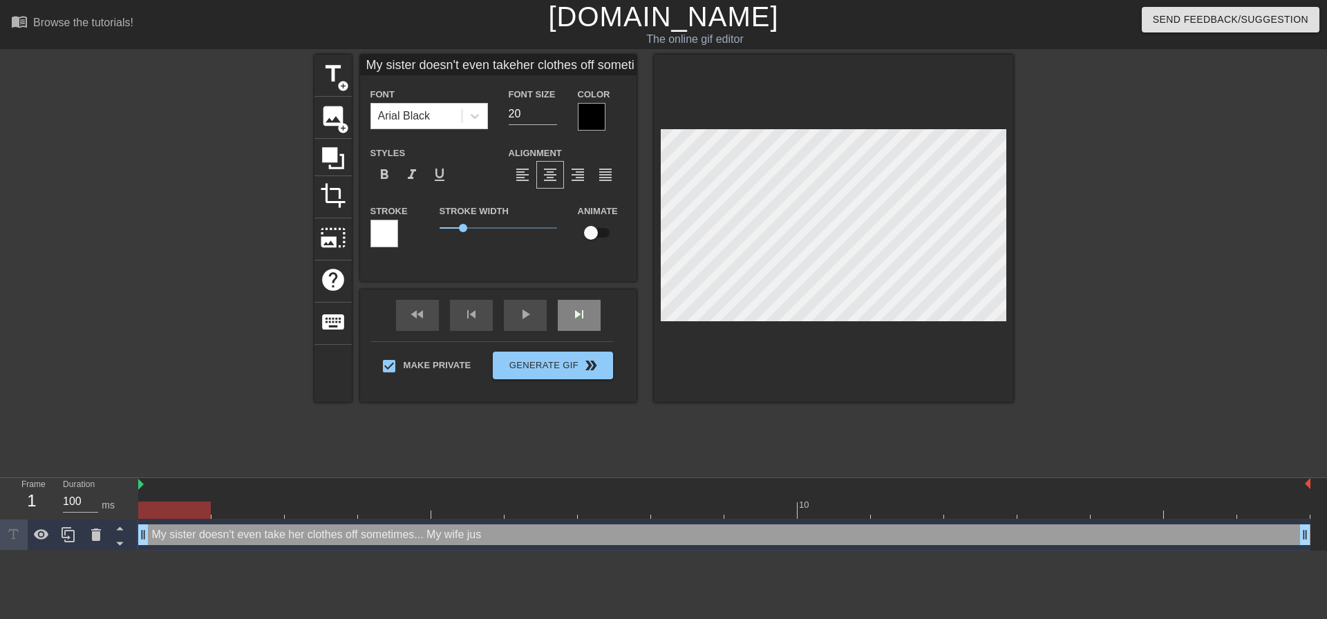
type input "My sister doesn't even takeher clothes off sometimes...My wife just"
type textarea "My sister doesn't even take her clothes off sometimes... My wife just"
type input "My sister doesn't even takeher clothes off sometimes...My wife just"
type textarea "My sister doesn't even take her clothes off sometimes... My wife just"
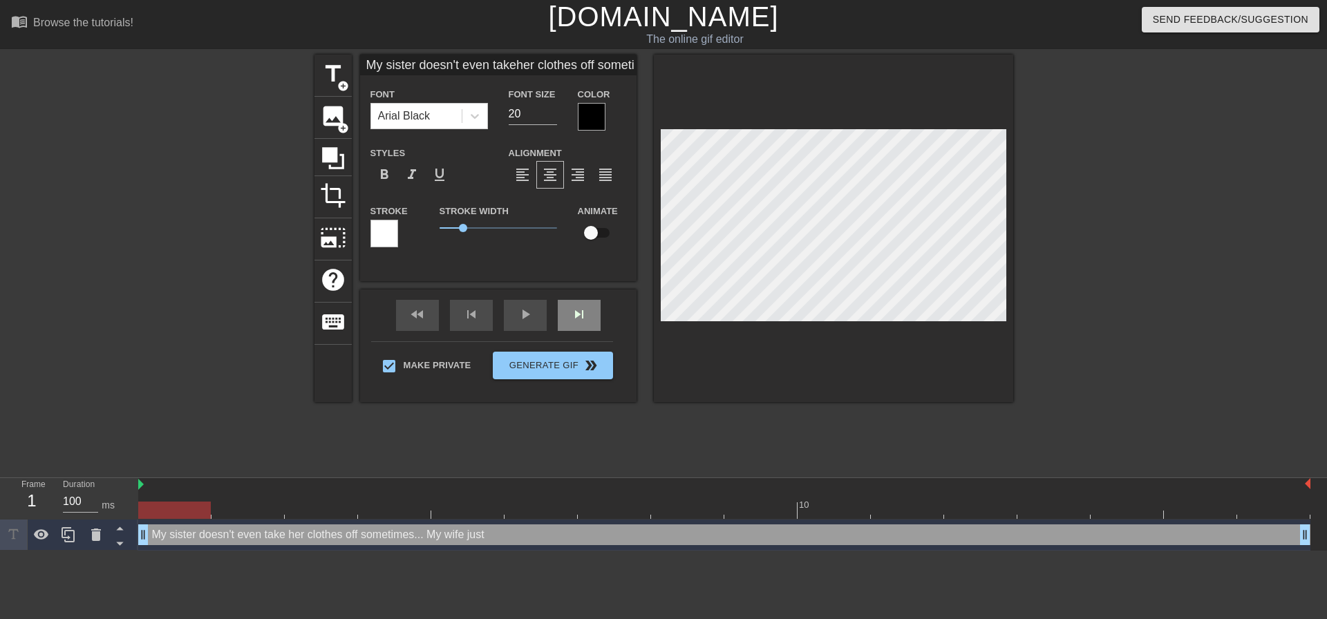
type input "My sister doesn't even takeher clothes off sometimes...My wife just c"
type textarea "My sister doesn't even take her clothes off sometimes... My wife just c"
type input "My sister doesn't even takeher clothes off sometimes...My wife just ca"
type textarea "My sister doesn't even take her clothes off sometimes... My wife just ca"
type input "My sister doesn't even takeher clothes off sometimes...My wife just can"
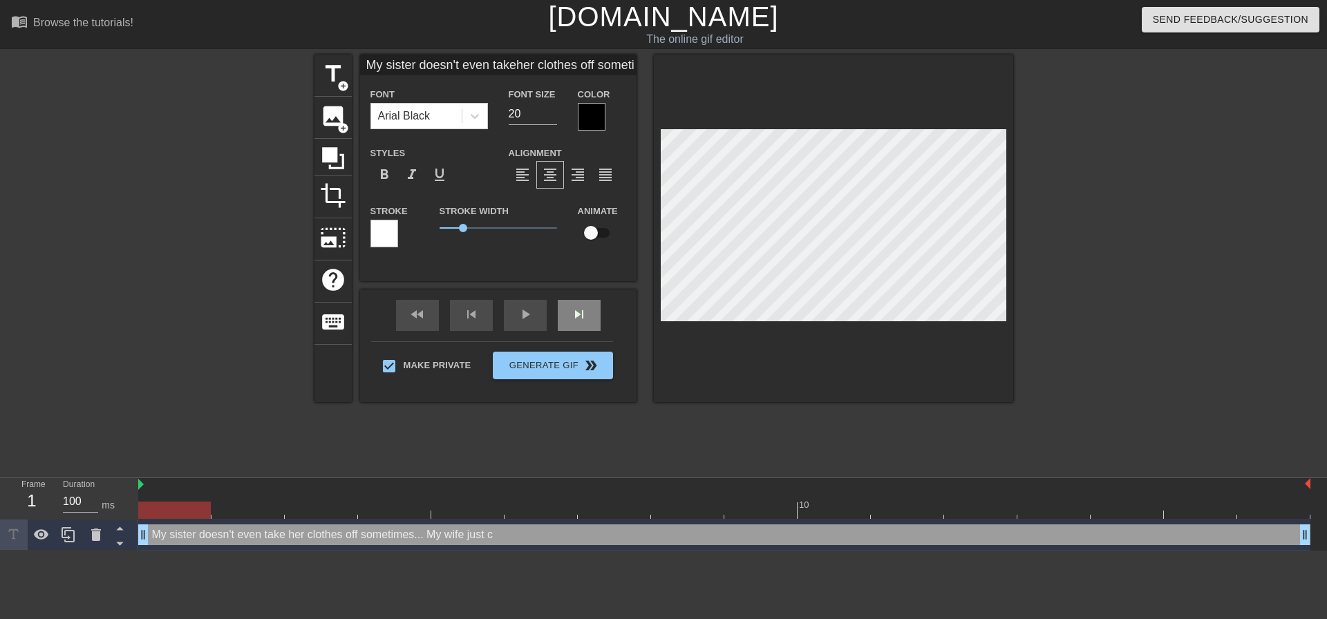
type textarea "My sister doesn't even take her clothes off sometimes... My wife just can"
type input "My sister doesn't even takeher clothes off sometimes...My wife just cant"
type textarea "My sister doesn't even take her clothes off sometimes... My wife just cant"
type input "My sister doesn't even takeher clothes off sometimes...My wife just cant"
type textarea "My sister doesn't even take her clothes off sometimes... My wife just cant"
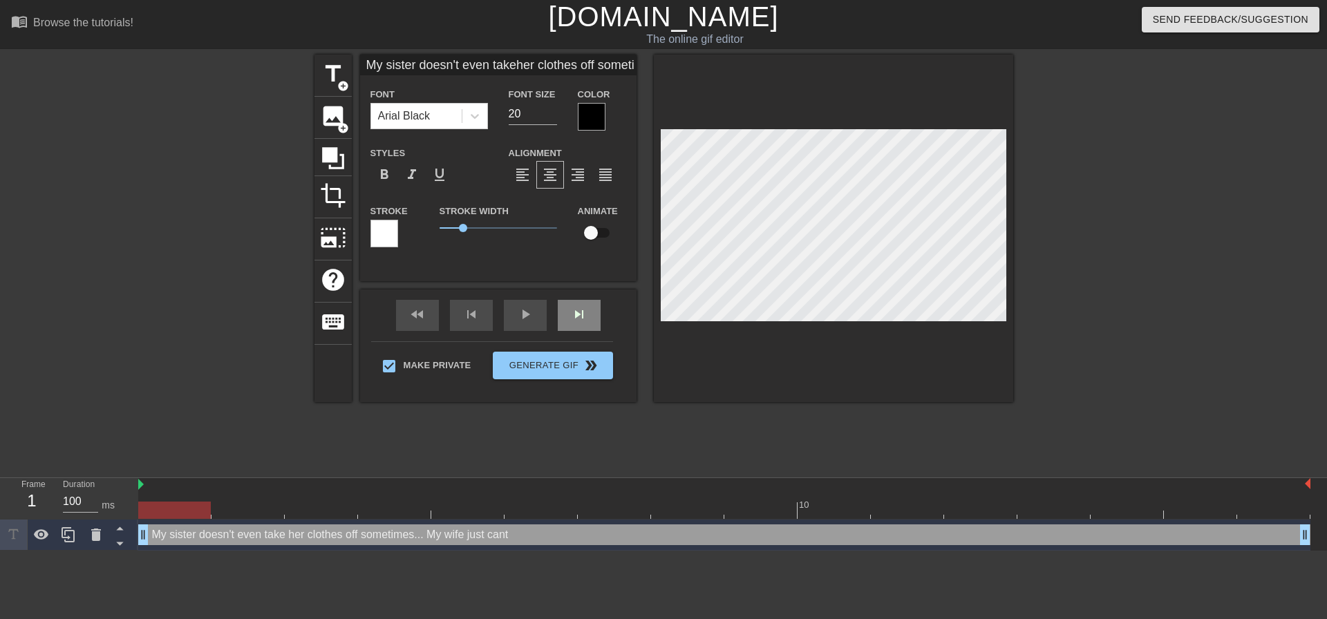
type input "My sister doesn't even takeher clothes off sometimes...My wife just cant h"
type textarea "My sister doesn't even take her clothes off sometimes... My wife just cant h"
type input "My sister doesn't even takeher clothes off sometimes...My wife just cant he"
type textarea "My sister doesn't even take her clothes off sometimes... My wife just cant hek"
type input "My sister doesn't even takeher clothes off sometimes...My wife just cant hekp"
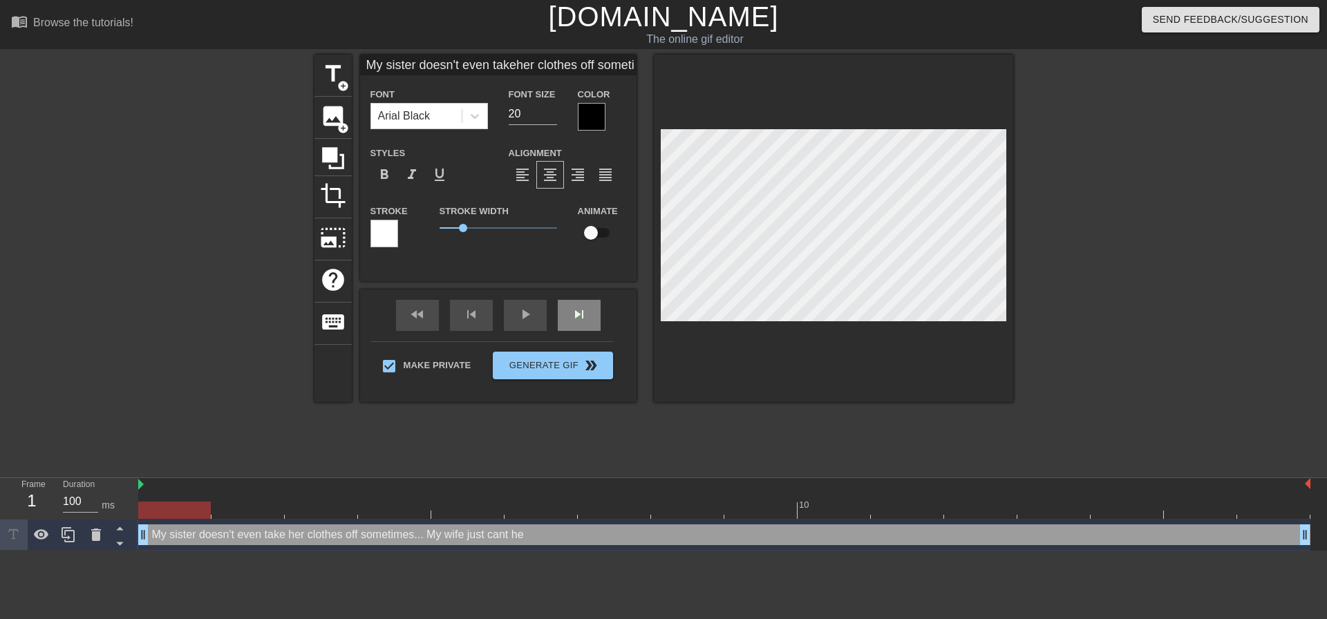
type textarea "My sister doesn't even take her clothes off sometimes... My wife just cant hekp"
type input "My sister doesn't even takeher clothes off sometimes...My wife just cant hek"
type textarea "My sister doesn't even take her clothes off sometimes... My wife just cant hek"
type input "My sister doesn't even takeher clothes off sometimes...My wife just cant he"
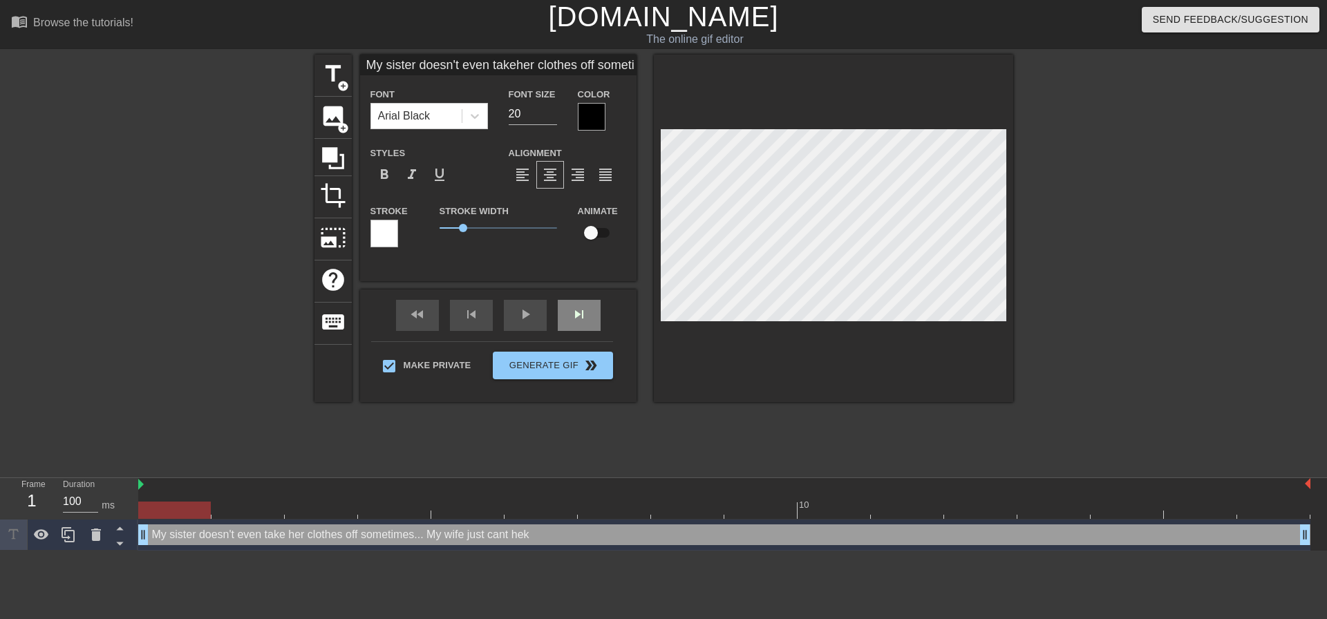
type textarea "My sister doesn't even take her clothes off sometimes... My wife just cant he"
type input "My sister doesn't even takeher clothes off sometimes...My wife just cant hel"
type textarea "My sister doesn't even take her clothes off sometimes... My wife just cant hel"
type input "My sister doesn't even takeher clothes off sometimes...My wife just cant help"
type textarea "My sister doesn't even take her clothes off sometimes... My wife just cant help"
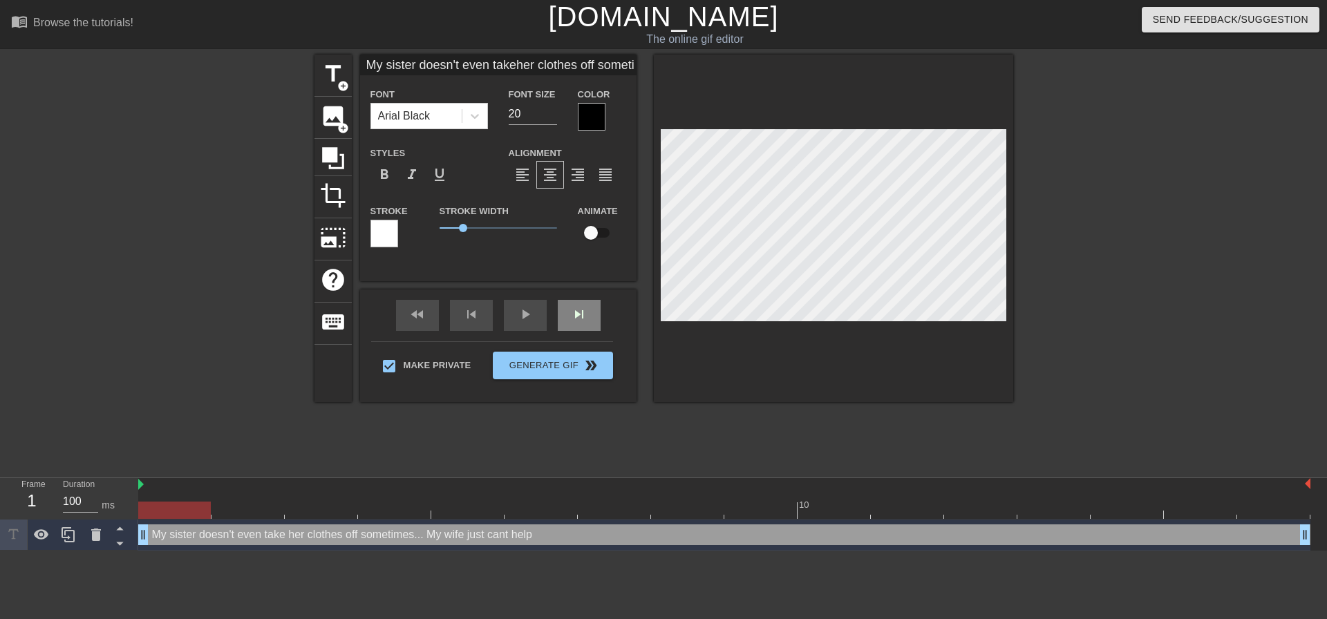
type input "My sister doesn't even takeher clothes off sometimes...My wife just cant help"
type textarea "My sister doesn't even take her clothes off sometimes... My wife just cant help"
type input "My sister doesn't even takeher clothes off sometimes...My wife just cant help b"
type textarea "My sister doesn't even take her clothes off sometimes... My wife just cant help…"
type input "My sister doesn't even takeher clothes off sometimes...My wife just cant help"
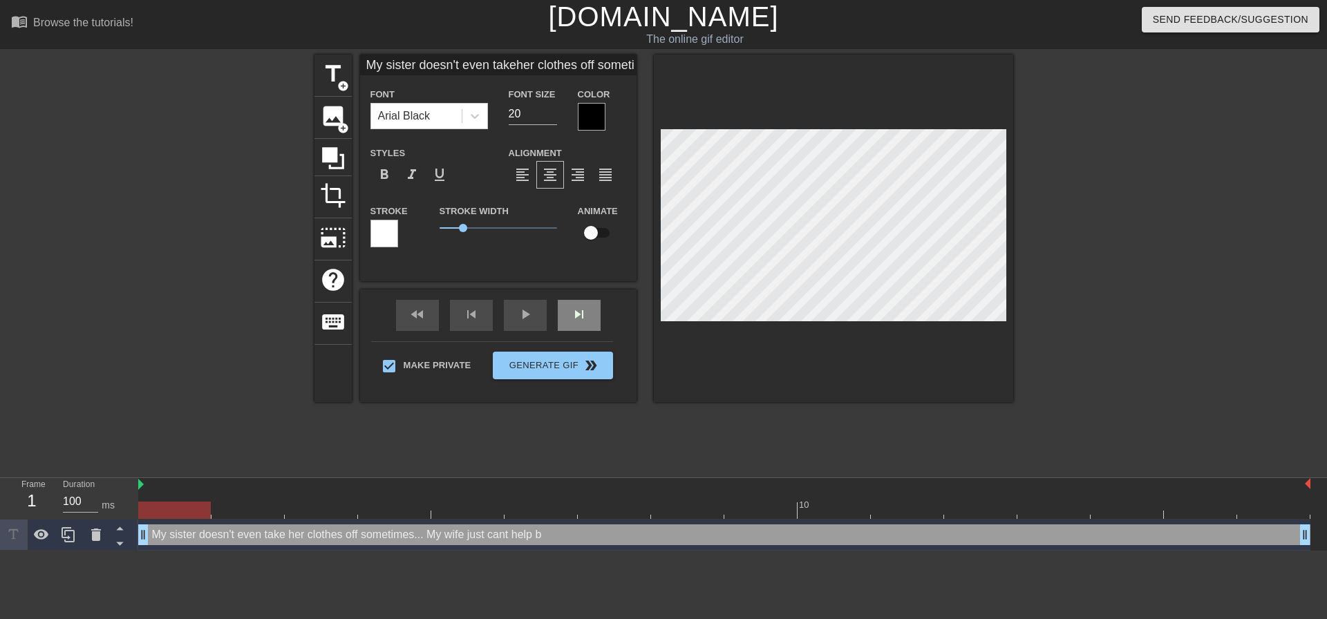
type textarea "My sister doesn't even take her clothes off sometimes... My wife just cant help"
type input "My sister doesn't even takeher clothes off sometimes...My wife just cant help b"
type textarea "My sister doesn't even take her clothes off sometimes... My wife just cant help…"
type input "My sister doesn't even takeher clothes off sometimes...My wife just cant help bu"
type textarea "My sister doesn't even take her clothes off sometimes... My wife just cant help…"
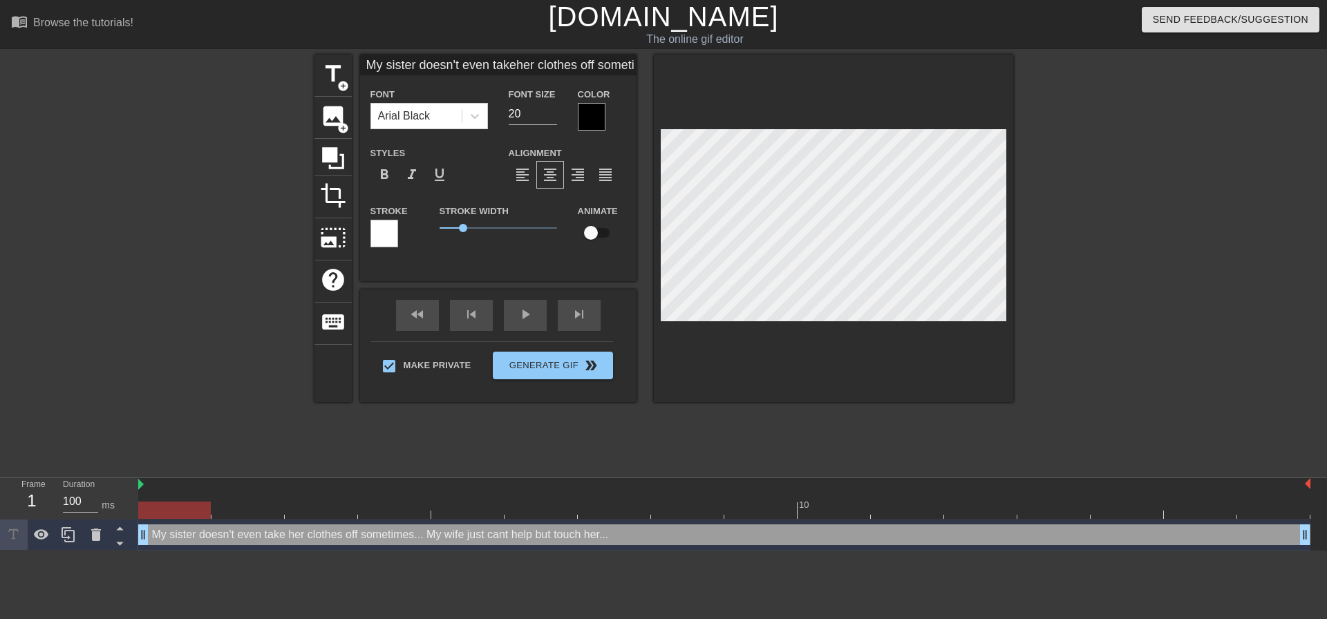
scroll to position [7, 1]
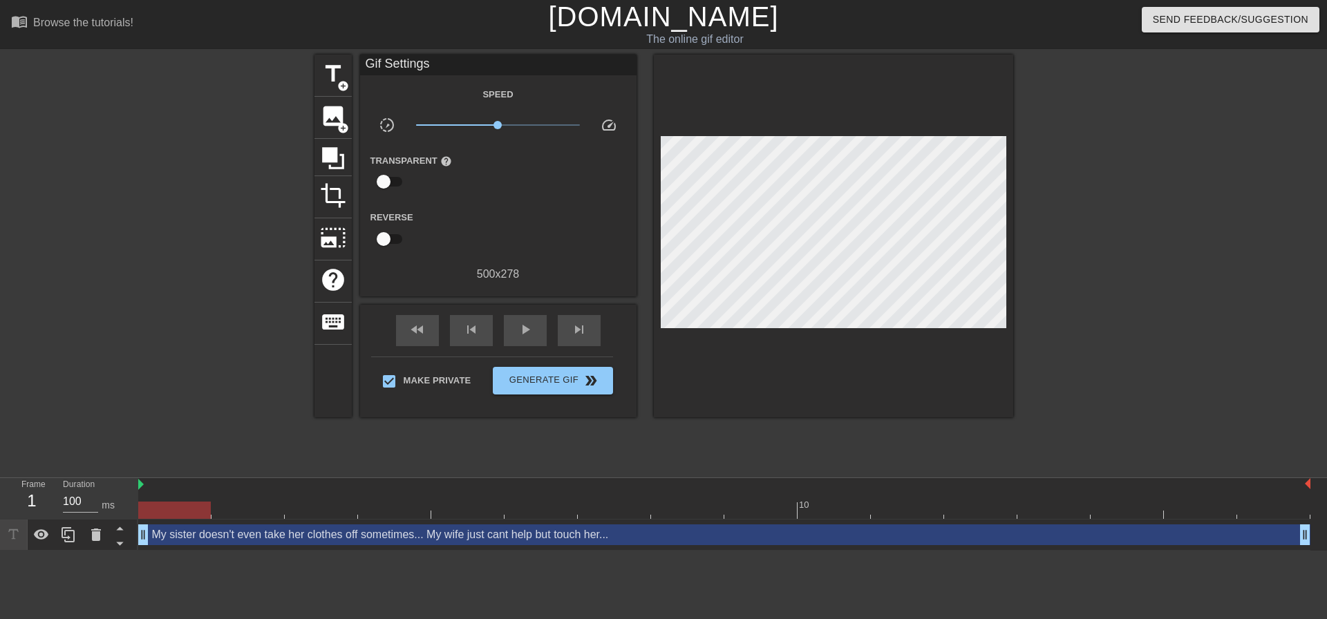
drag, startPoint x: 1109, startPoint y: 289, endPoint x: 1029, endPoint y: 292, distance: 79.6
click at [1108, 289] on div at bounding box center [1133, 262] width 207 height 415
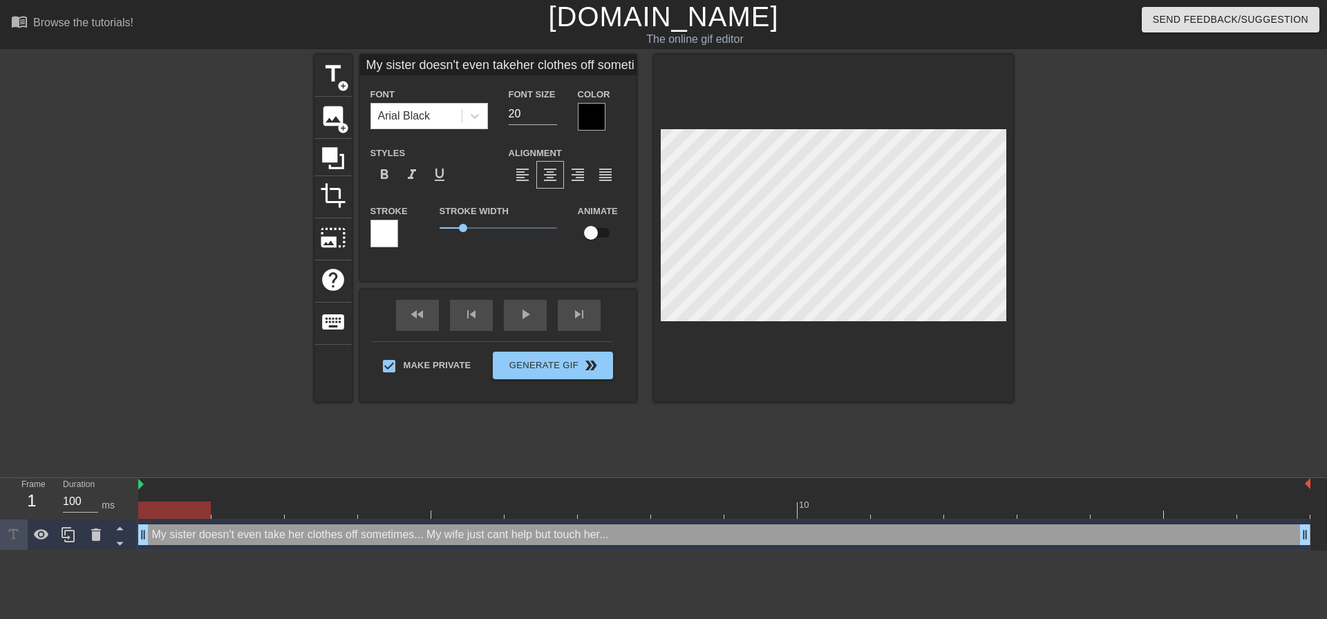
scroll to position [5, 1]
drag, startPoint x: 1100, startPoint y: 245, endPoint x: 1057, endPoint y: 245, distance: 42.9
click at [1095, 245] on div at bounding box center [1133, 262] width 207 height 415
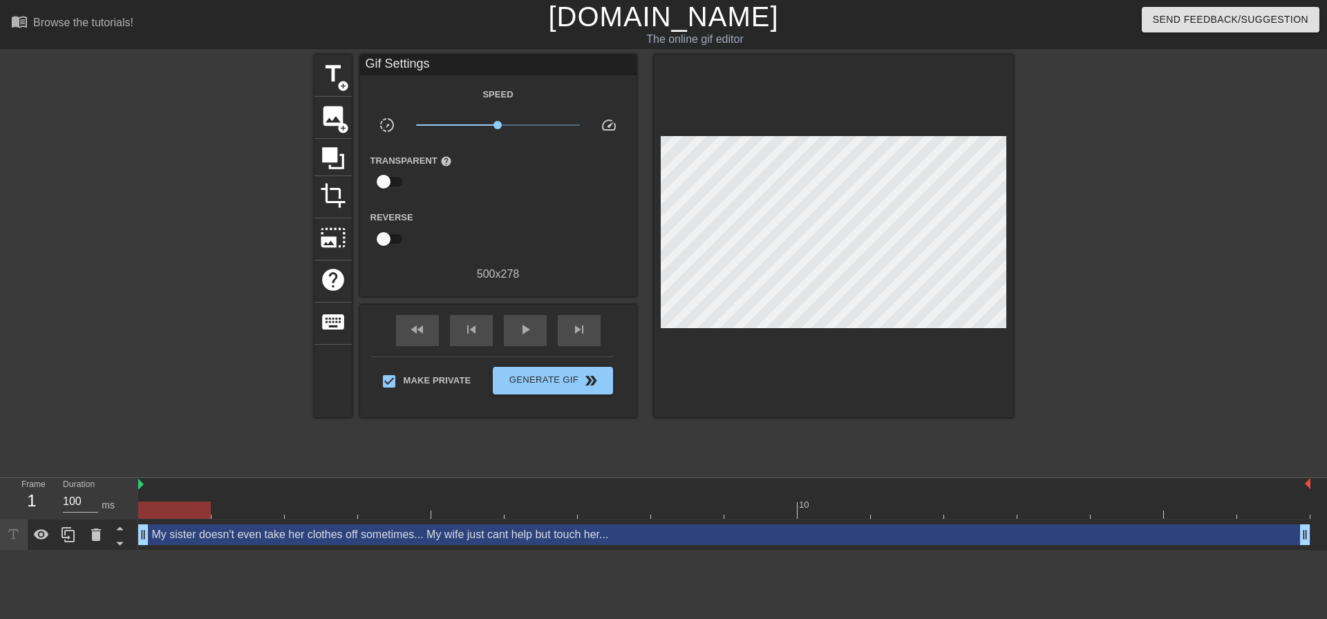
click at [1081, 270] on div at bounding box center [1133, 262] width 207 height 415
click at [592, 373] on span "double_arrow" at bounding box center [591, 381] width 17 height 17
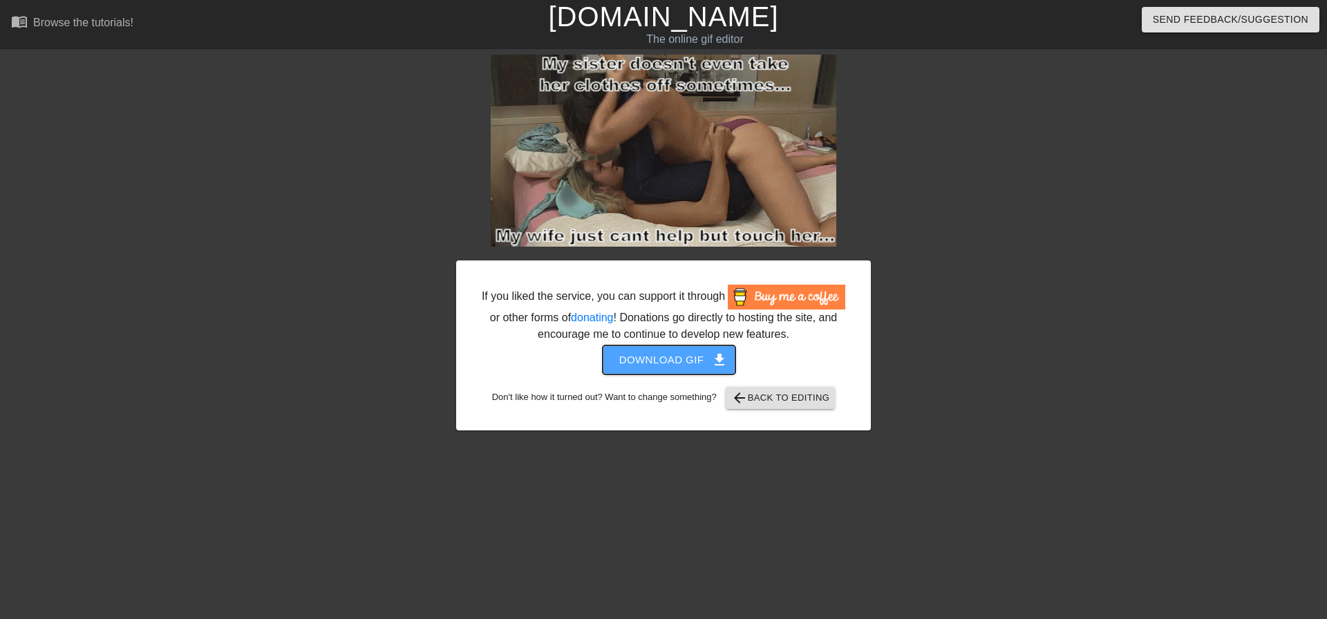
click at [658, 366] on span "Download gif get_app" at bounding box center [669, 360] width 100 height 18
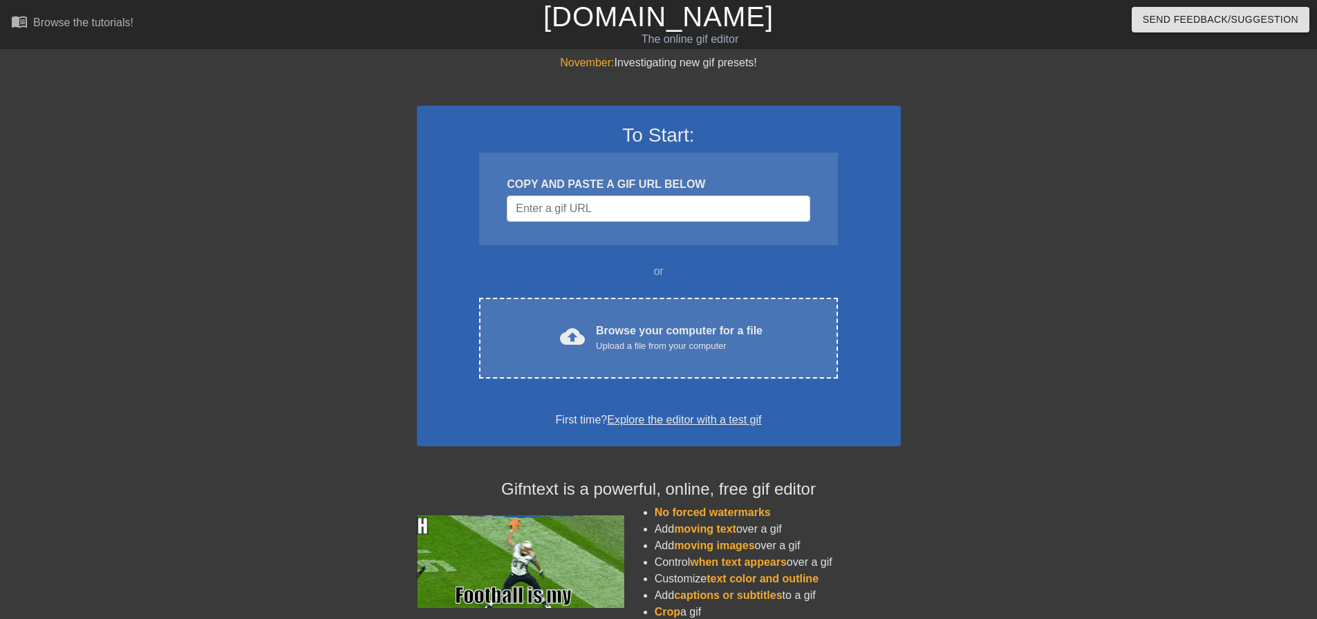
click at [623, 278] on div "or" at bounding box center [659, 271] width 412 height 17
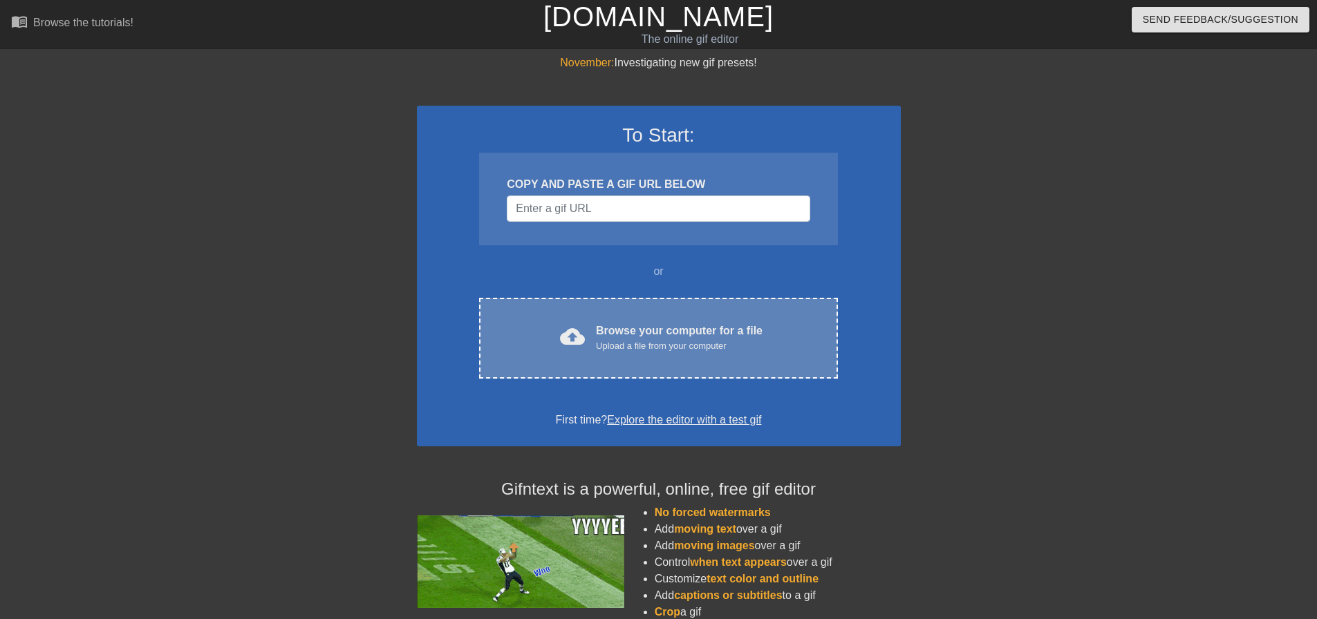
click at [620, 310] on div "cloud_upload Browse your computer for a file Upload a file from your computer C…" at bounding box center [658, 338] width 358 height 81
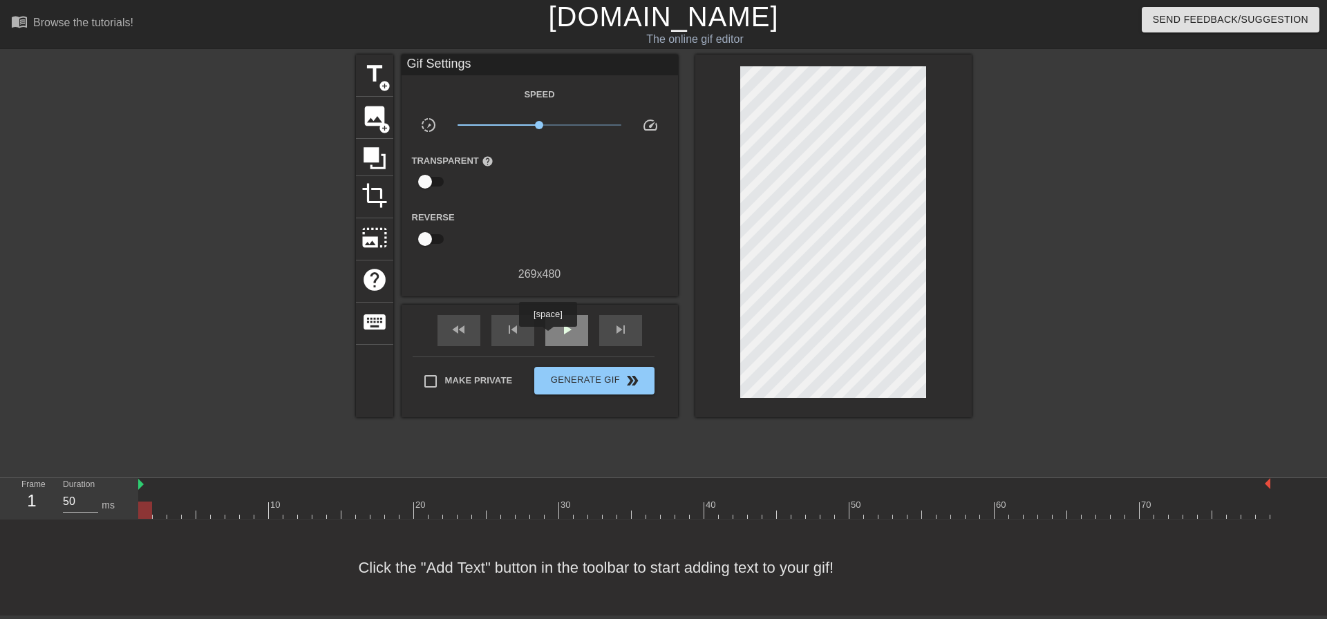
click at [554, 336] on div "play_arrow" at bounding box center [566, 330] width 43 height 31
click at [557, 328] on div "pause" at bounding box center [566, 330] width 43 height 31
drag, startPoint x: 275, startPoint y: 513, endPoint x: 319, endPoint y: 310, distance: 208.0
click at [0, 464] on div "menu_book Browse the tutorials! Gifntext.com The online gif editor Send Feedbac…" at bounding box center [663, 308] width 1327 height 616
click at [439, 373] on input "Make Private" at bounding box center [430, 381] width 29 height 29
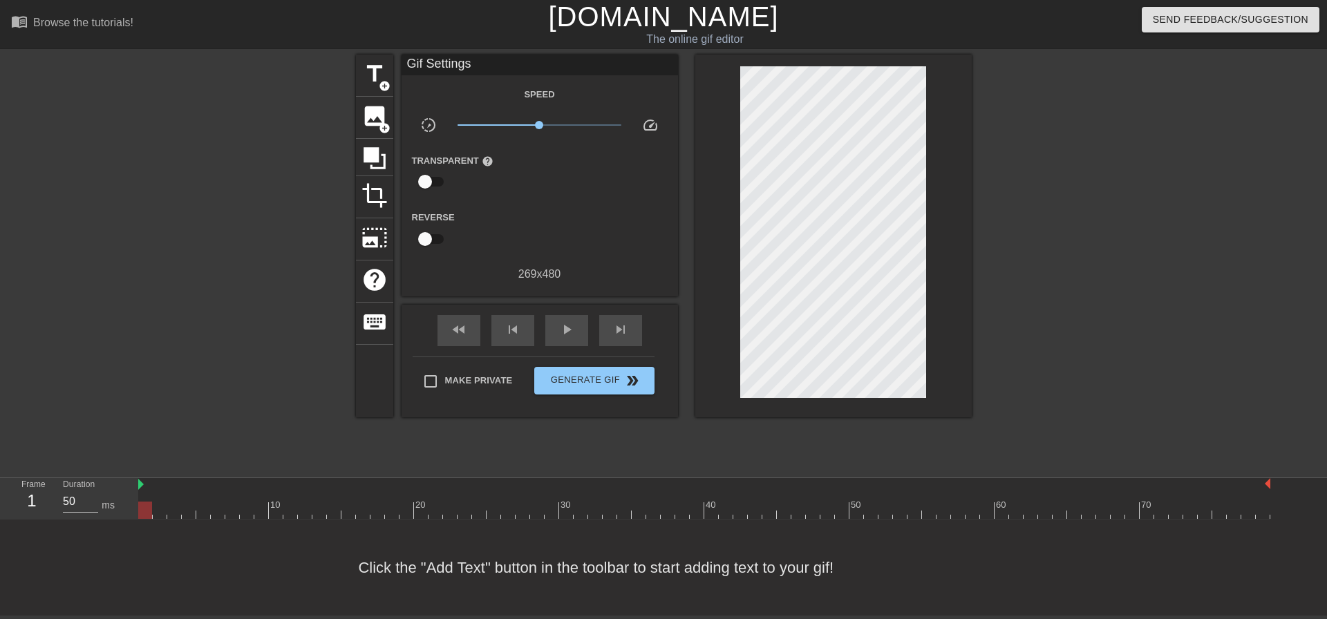
checkbox input "true"
click at [380, 66] on span "title" at bounding box center [374, 74] width 26 height 26
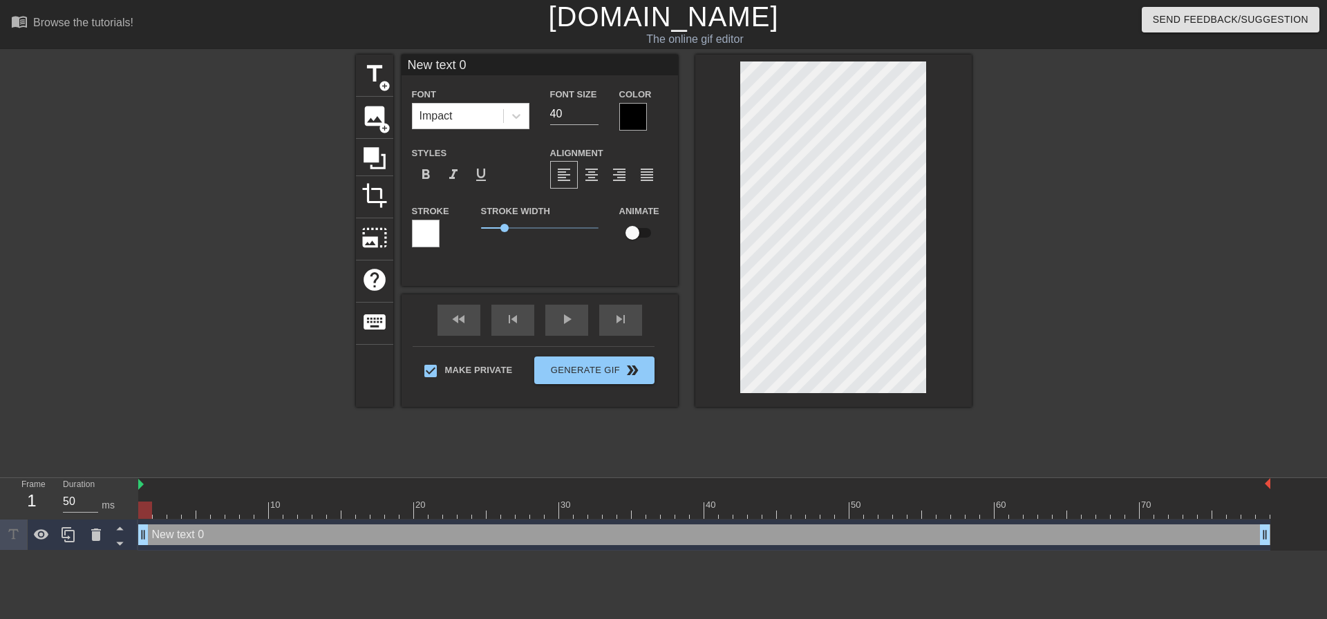
click at [506, 119] on div at bounding box center [516, 116] width 25 height 25
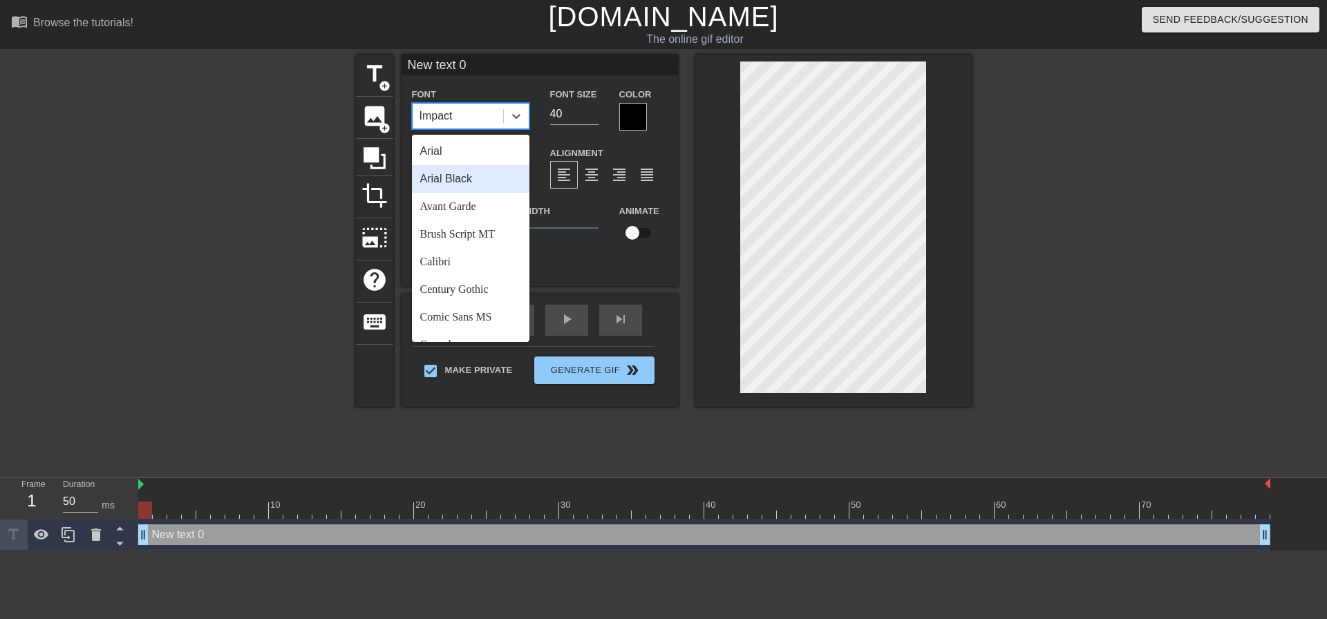
click at [480, 178] on div "Arial Black" at bounding box center [470, 179] width 117 height 28
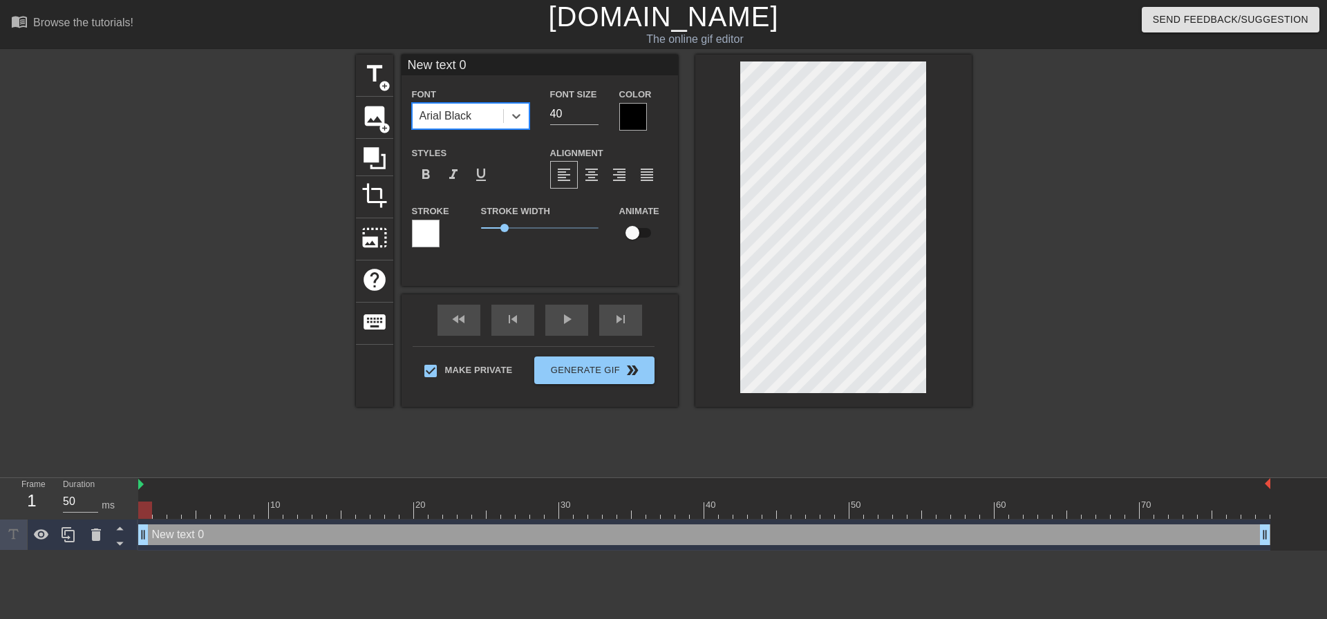
drag, startPoint x: 572, startPoint y: 110, endPoint x: 491, endPoint y: 109, distance: 80.9
click at [502, 111] on div "Font option [PERSON_NAME], selected. 0 results available. Select is focused ,ty…" at bounding box center [540, 108] width 276 height 45
type input "2"
type input "19"
click at [590, 170] on span "format_align_center" at bounding box center [591, 175] width 17 height 17
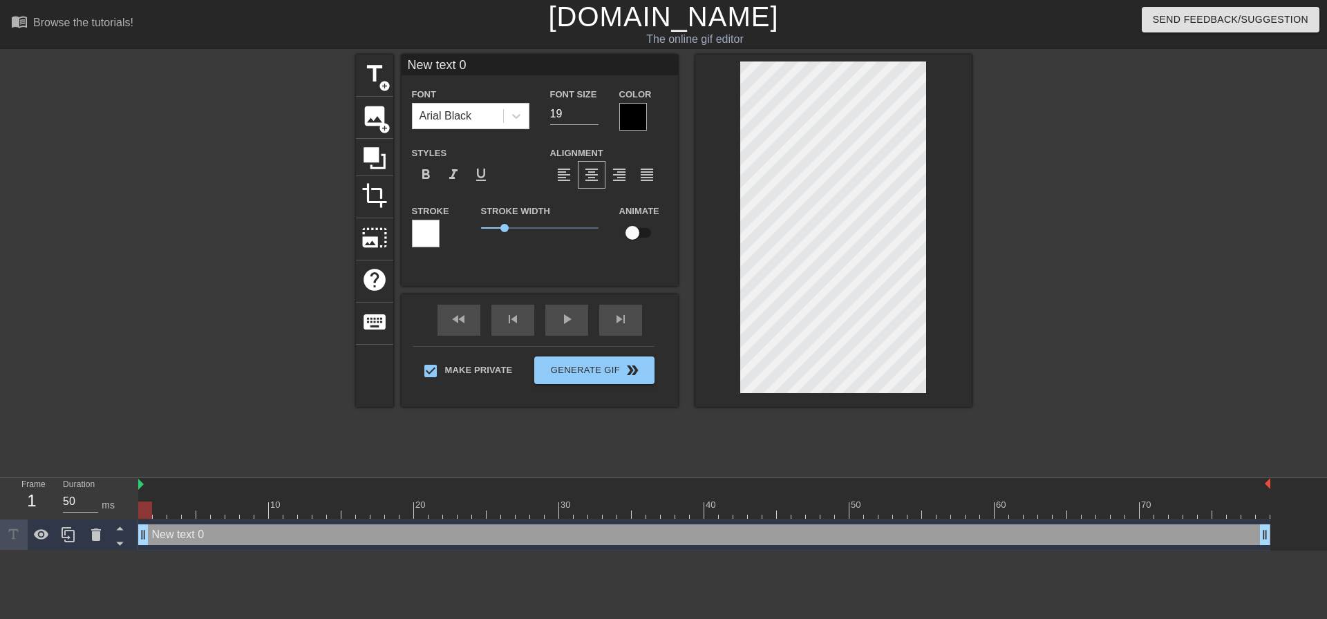
scroll to position [2, 2]
type input "M"
type textarea "M"
type input "My"
type textarea "My"
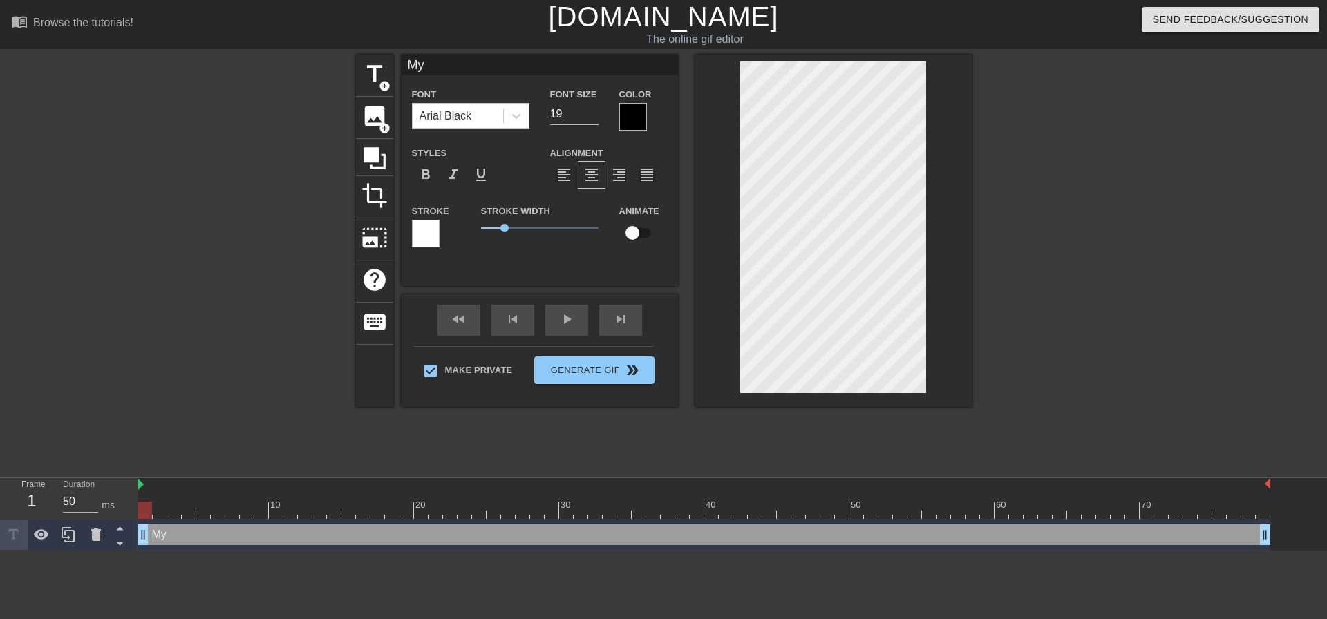
type input "My"
type textarea "My"
type input "My w"
type textarea "My wi"
type input "My wio"
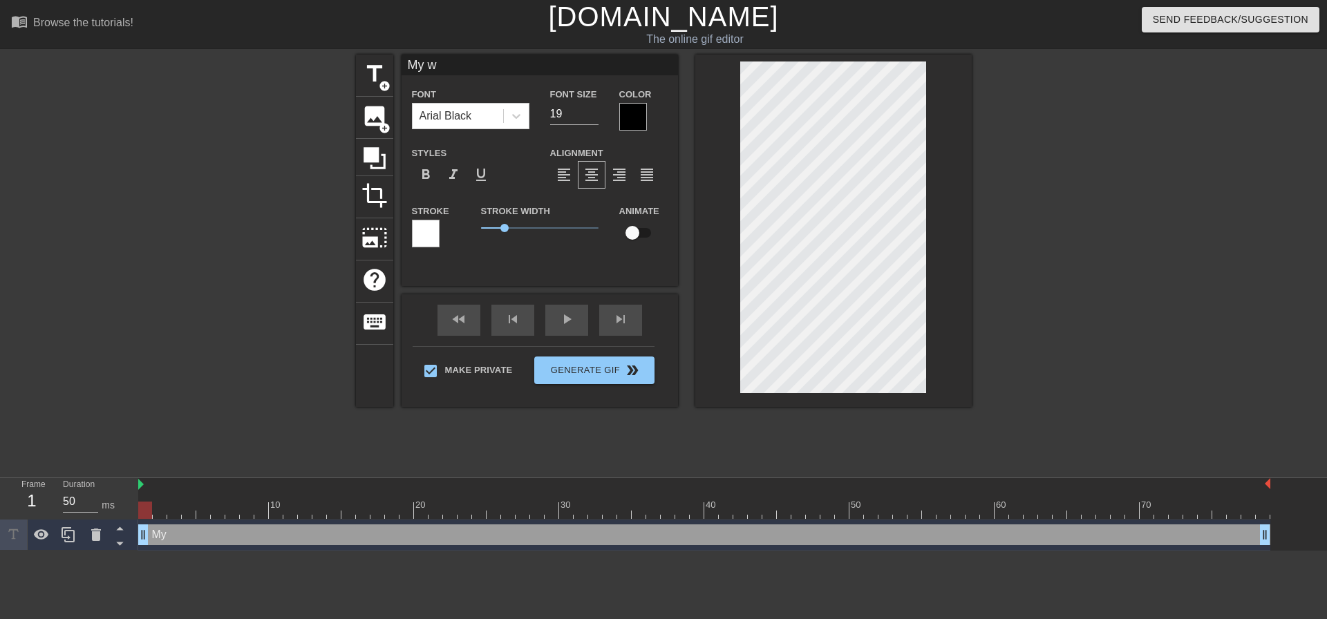
type textarea "My wio"
type input "My wi"
type textarea "My wi"
type input "My wif"
type textarea "My wif"
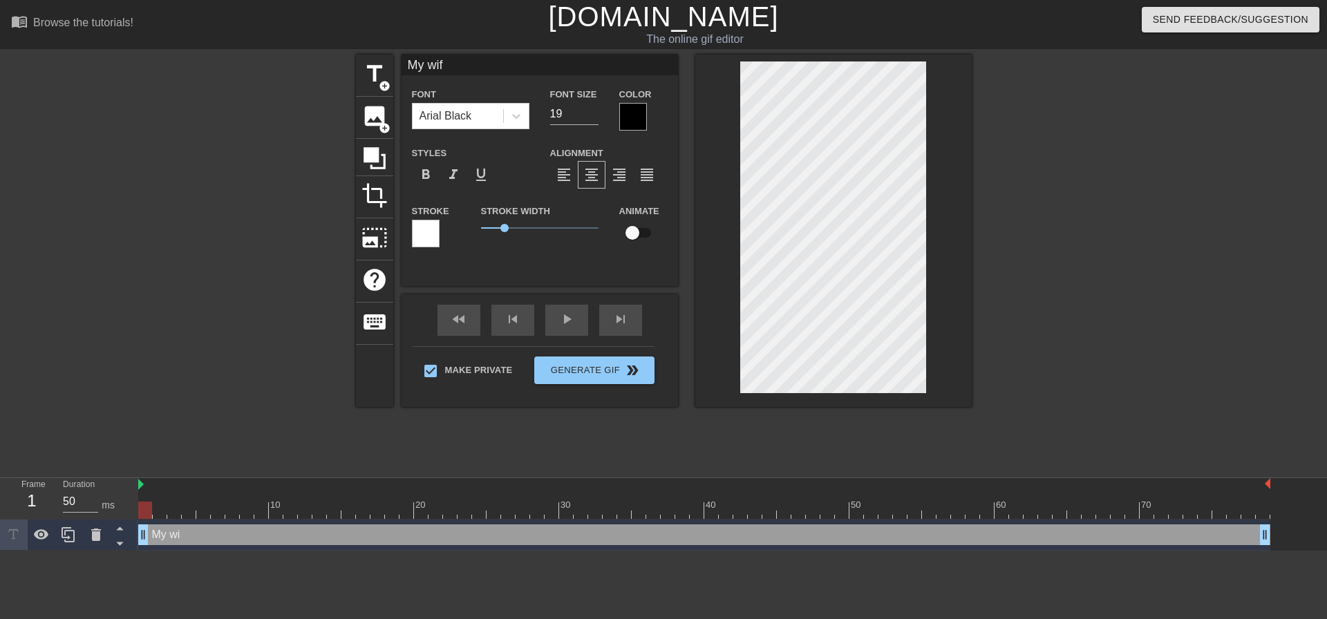
type input "My wife"
type textarea "My wife"
type input "My wife"
type textarea "My wife"
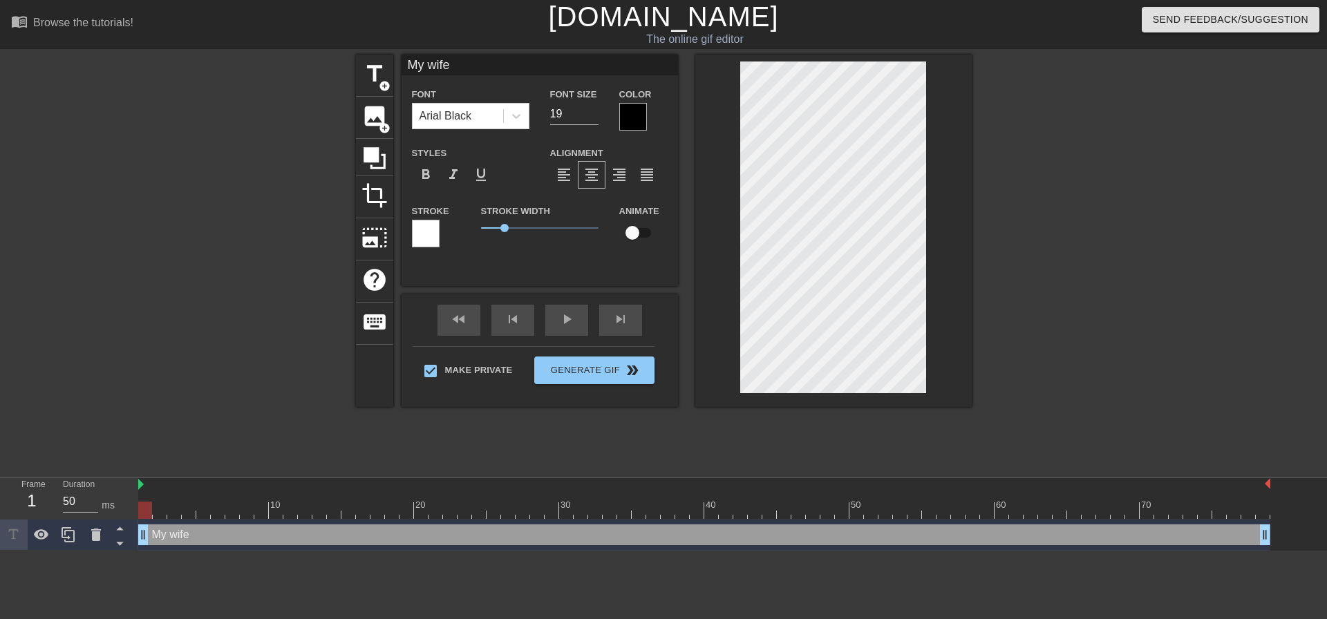
type input "My wife c"
type textarea "My wife c"
type input "My wife ck"
type textarea "My wife ck"
type input "My wife cke"
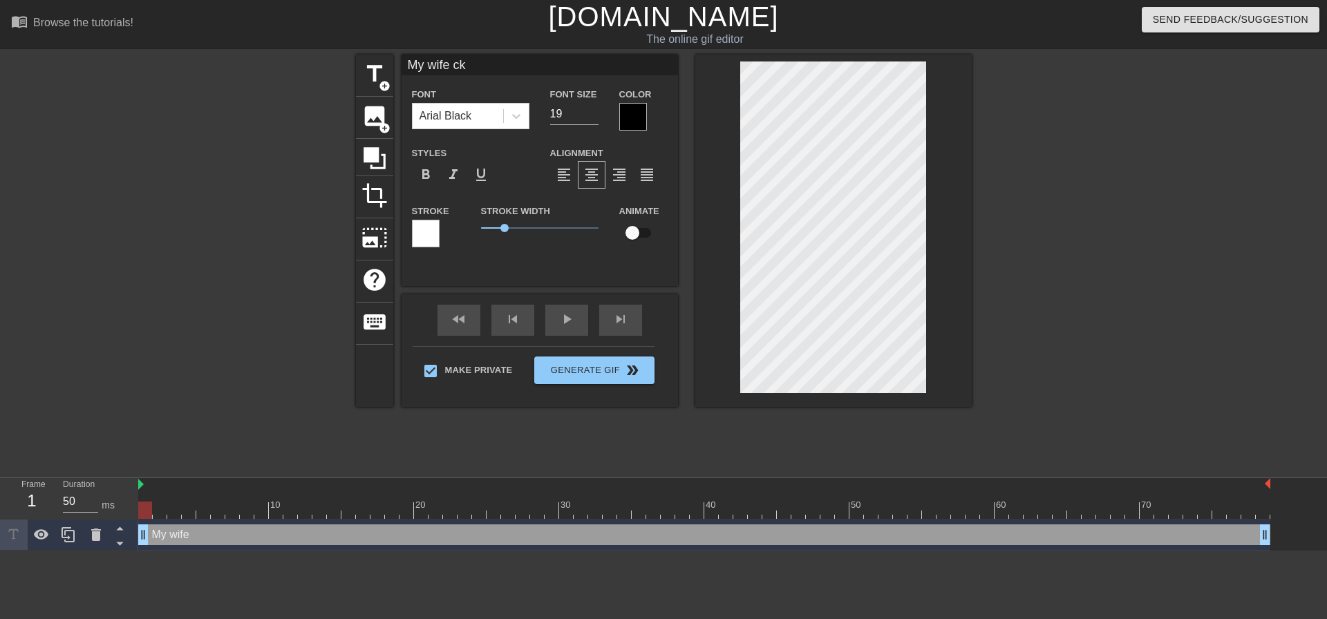
type textarea "My wife cke"
type input "My wife ck"
type textarea "My wife ck"
type input "My wife c"
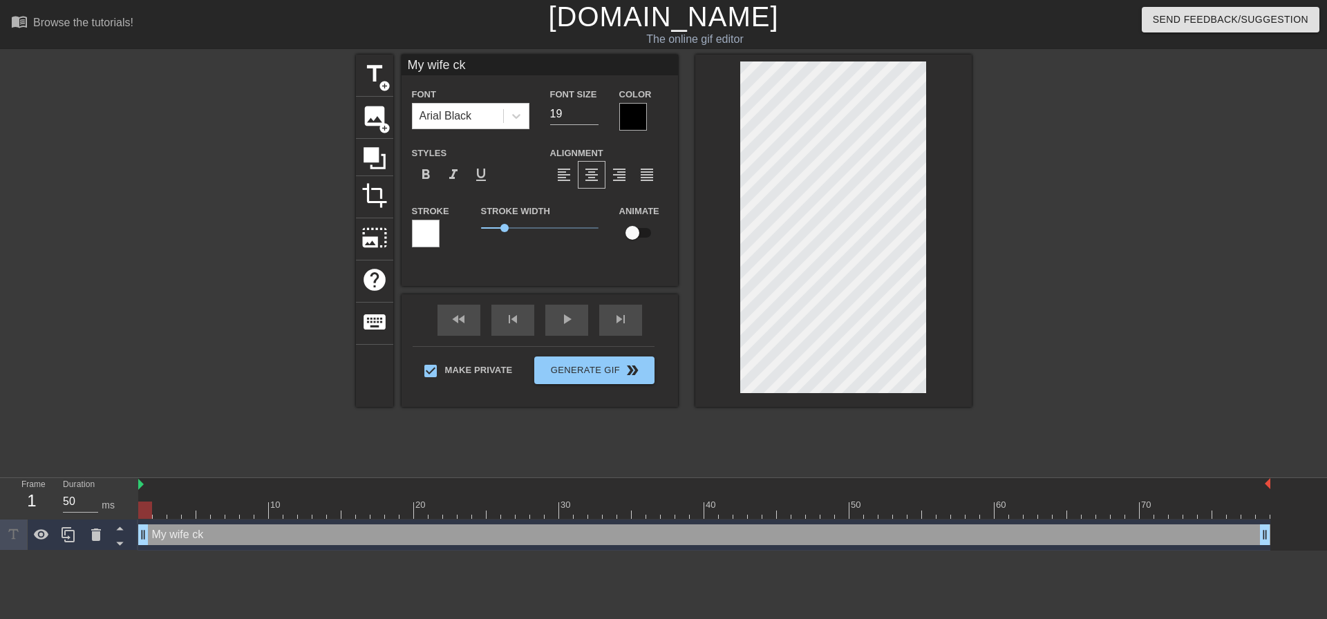
type textarea "My wife c"
type input "My wife cl"
type textarea "My wife cl"
type input "My wife cle"
type textarea "My wife cle"
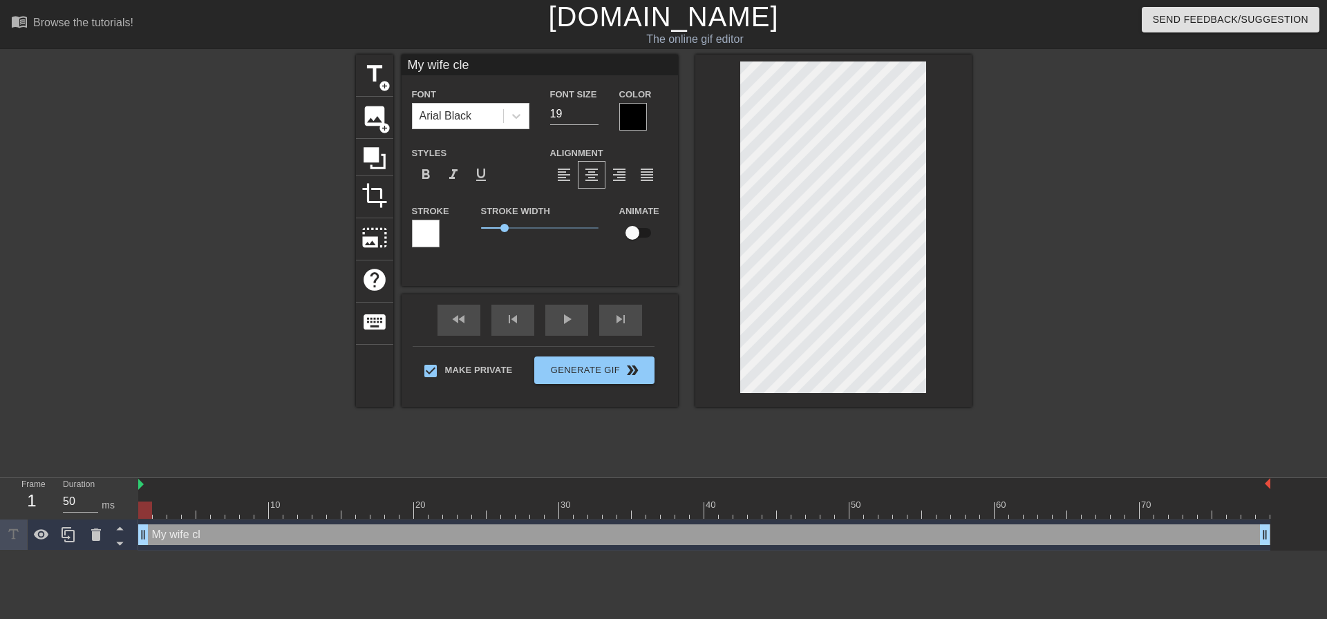
type input "My wife clea"
type textarea "My wife clea"
type input "My wife clean"
type textarea "My wife clean"
type input "My wife cleans"
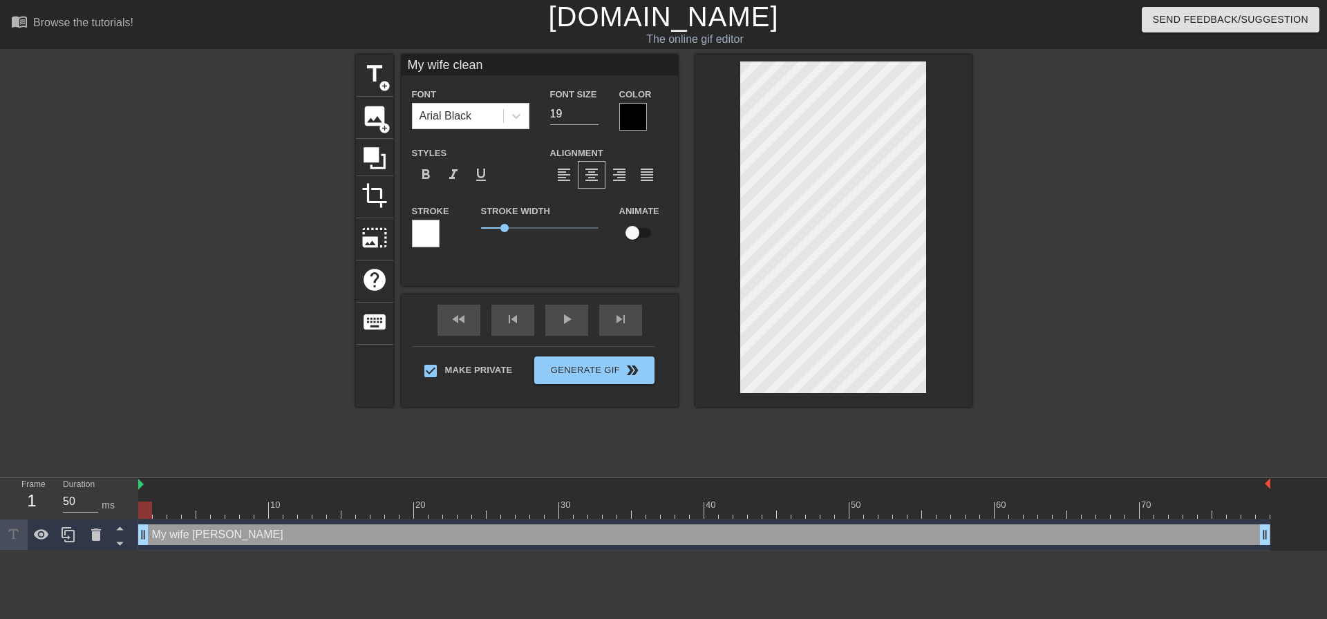
type textarea "My wife cleans"
type input "My wife clean"
type textarea "My wife clean"
type input "My wife clean"
type textarea "My wife clean"
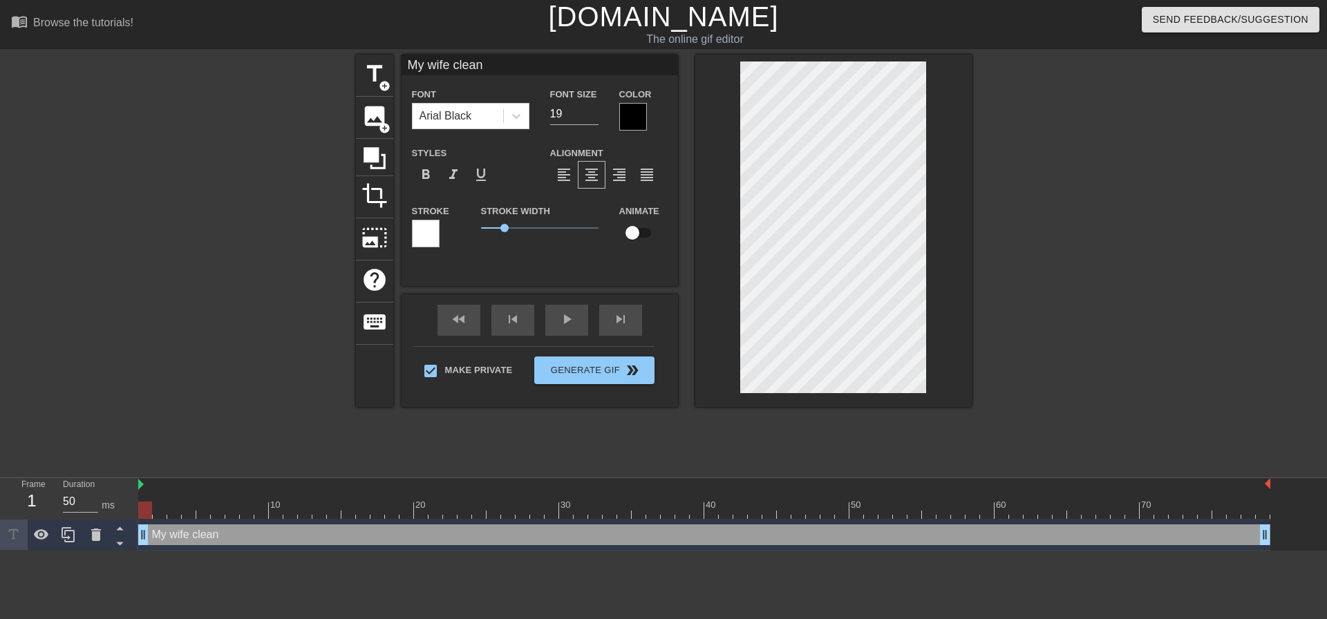
type input "My wife clean"
type textarea "My wife clean"
type input "My wife cleans"
type textarea "My wife cleans"
type input "My wife cleans"
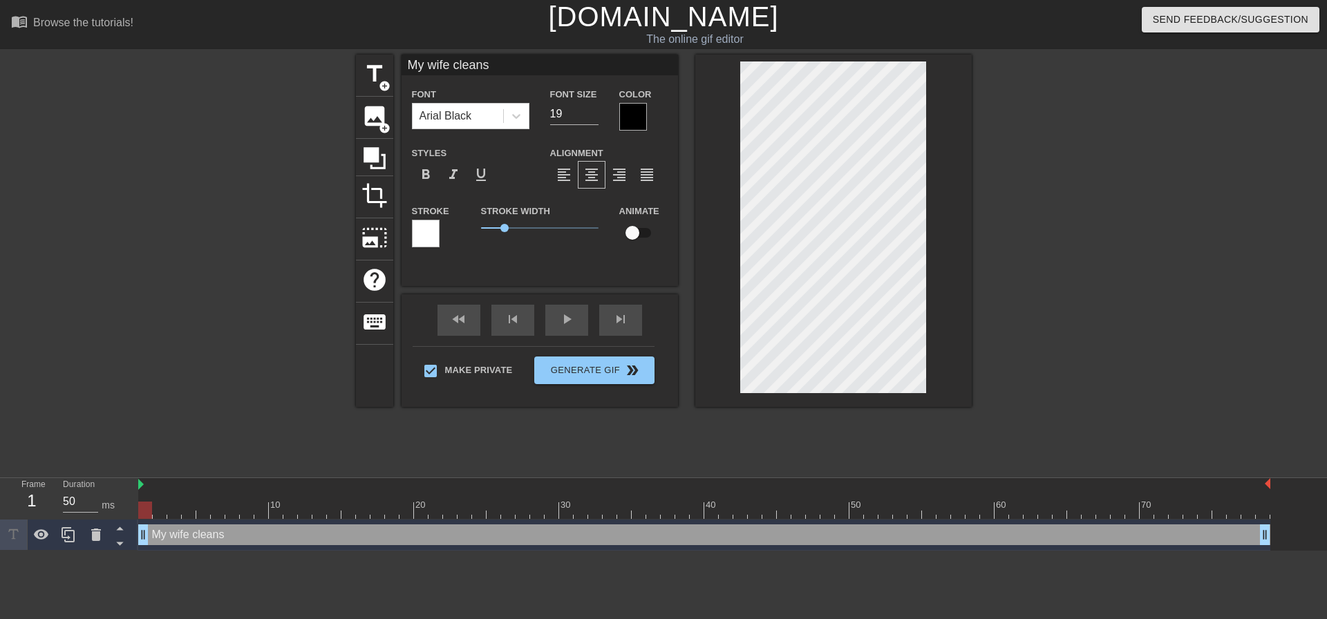
type textarea "My wife cleans"
type input "My wife cleans m"
type textarea "My wife cleans m"
type input "My wife cleans my"
type textarea "My wife cleans my"
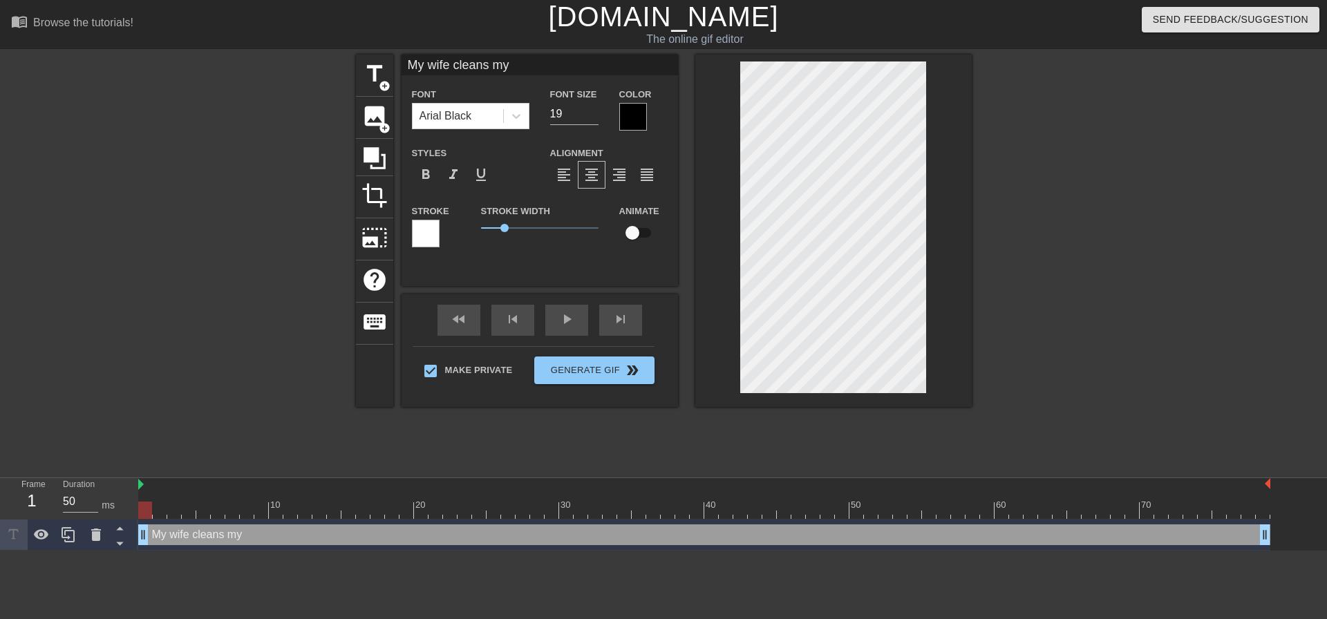
type input "My wife cleans my"
type textarea "My wife cleans my"
type input "My wife cleans mys"
type textarea "My wife cleans my s"
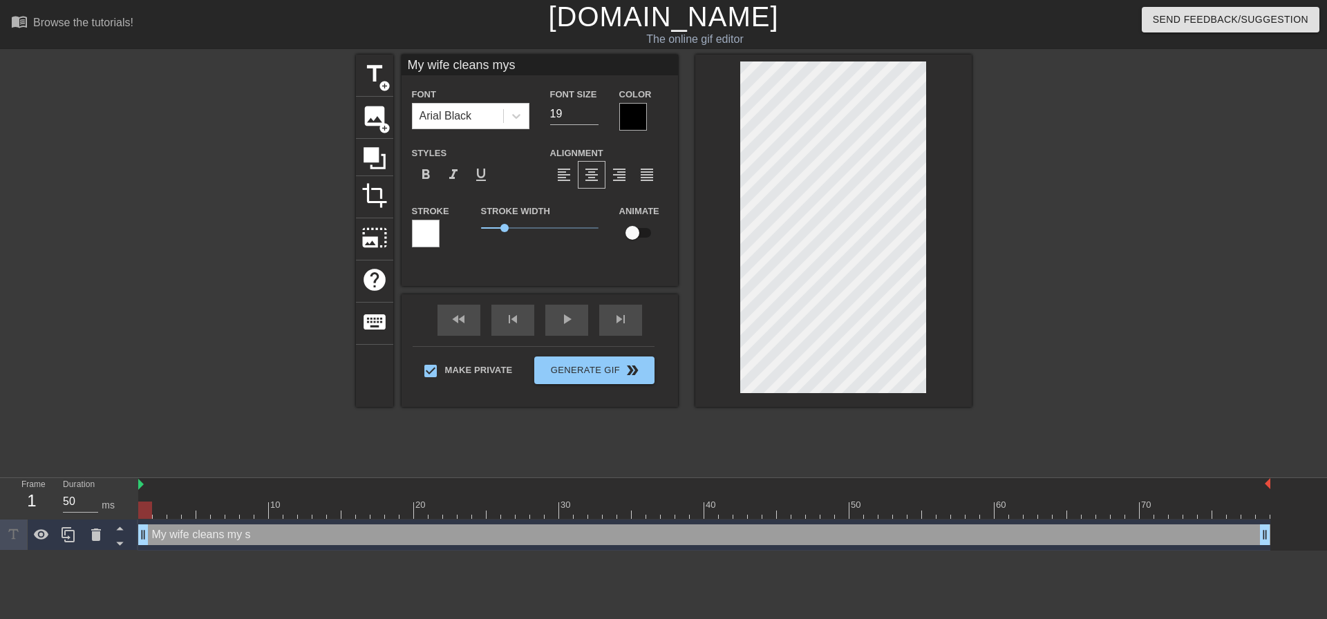
type input "My wife cleans mysi"
type textarea "My wife cleans my si"
type input "My wife cleans mysis"
type textarea "My wife cleans my sis"
type input "My wife cleans mysist"
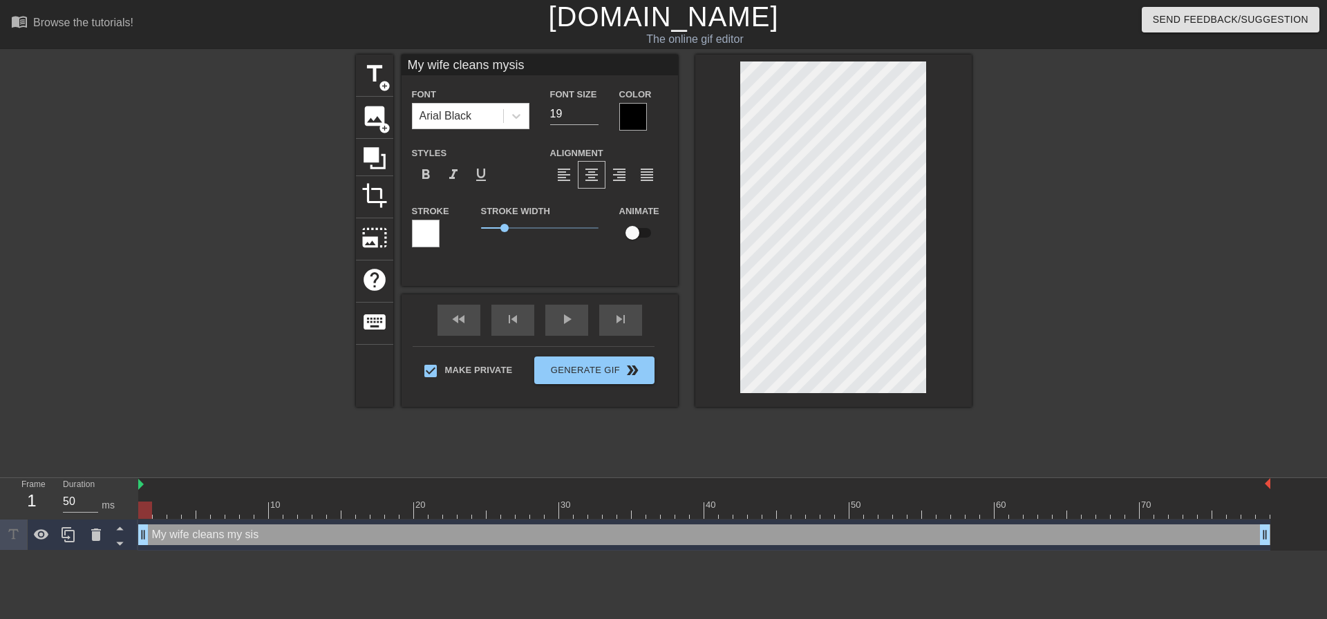
type textarea "My wife cleans my sist"
type input "My wife cleans mysiste"
type textarea "My wife cleans my siste"
type input "My wife cleans mysister"
type textarea "My wife cleans my sister"
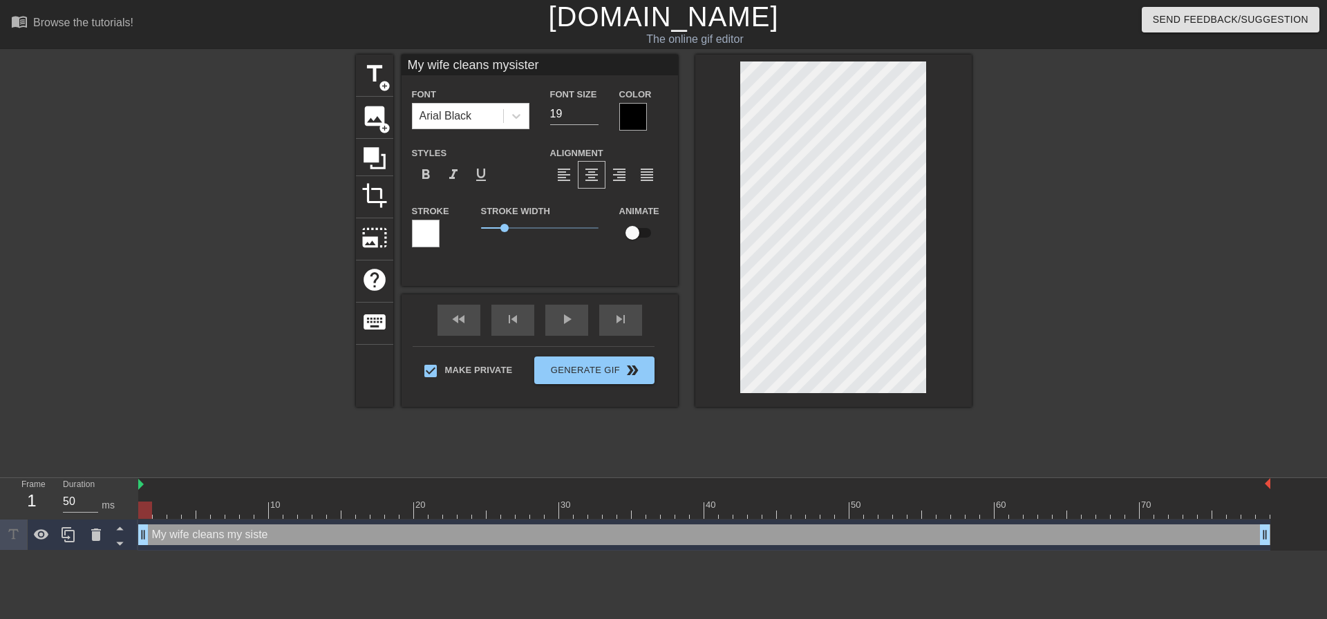
type input "My wife cleans mysisters"
type textarea "My wife cleans my sisters"
type input "My wife cleans mysisters"
type textarea "My wife cleans my sisters"
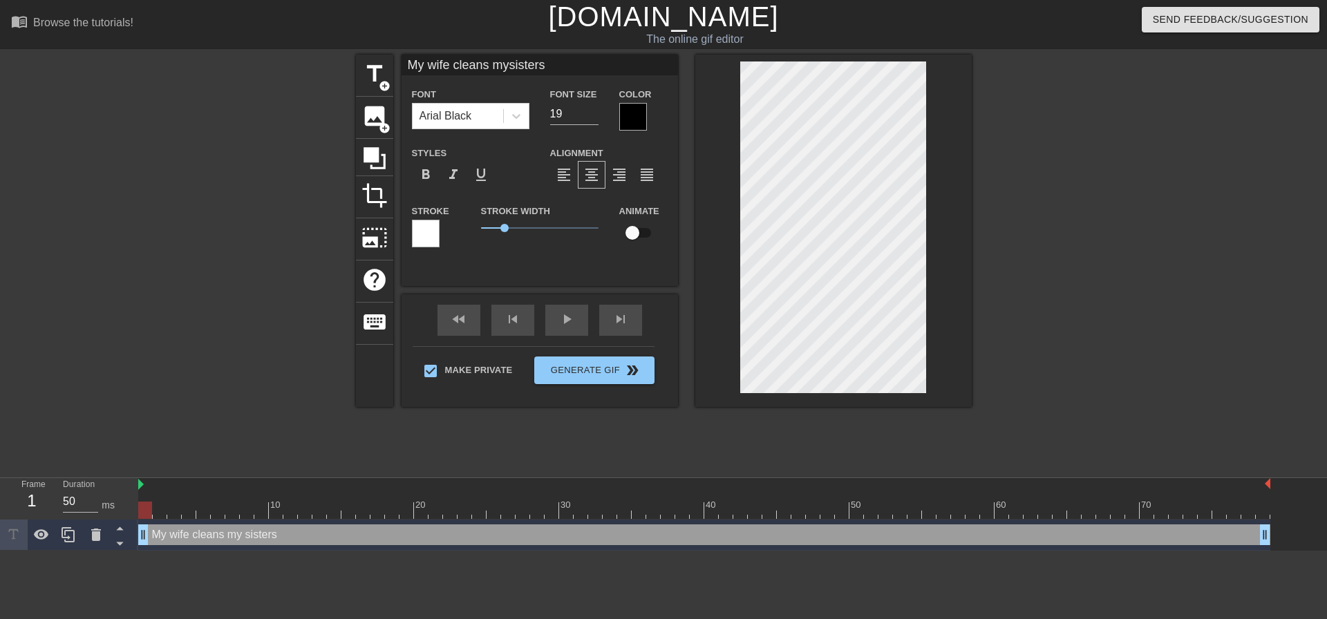
type input "My wife cleans mysister"
type textarea "My wife cleans my sister"
type input "My wife cleans mysister'"
type textarea "My wife cleans my sister'"
type input "My wife cleans mysister's"
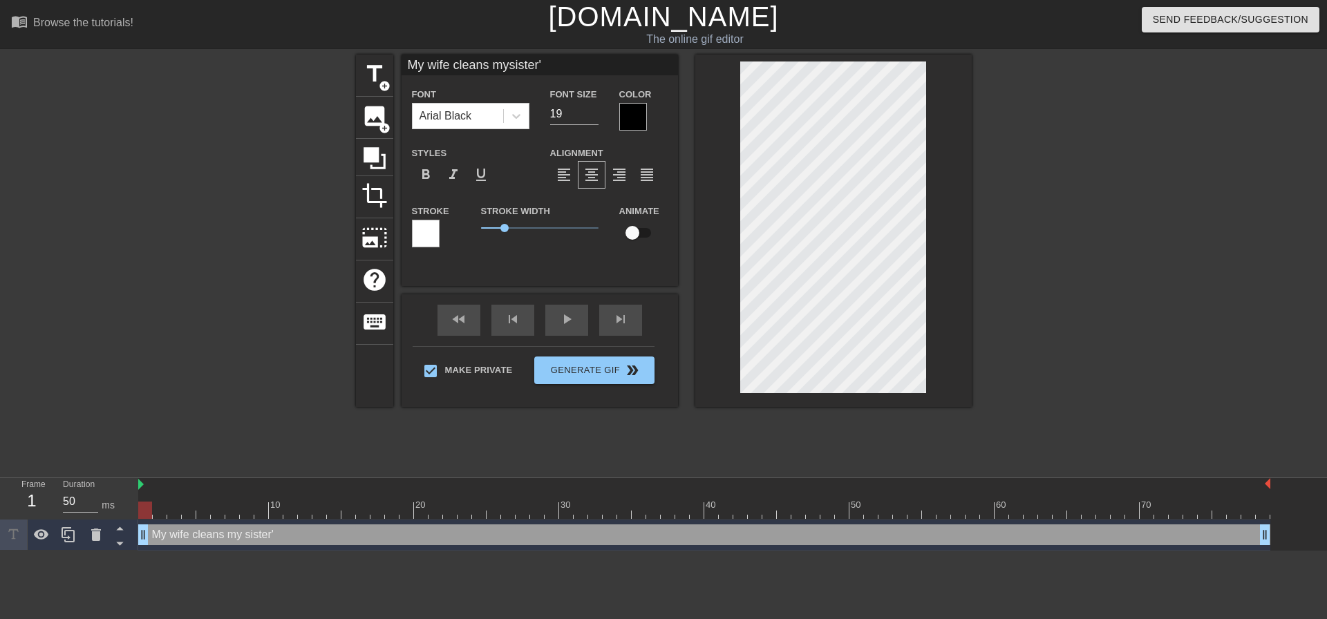
type textarea "My wife cleans my sister's"
type input "My wife cleans mysister's"
type textarea "My wife cleans my sister's"
type input "My wife cleans mysister's n"
type textarea "My wife cleans my sister's n"
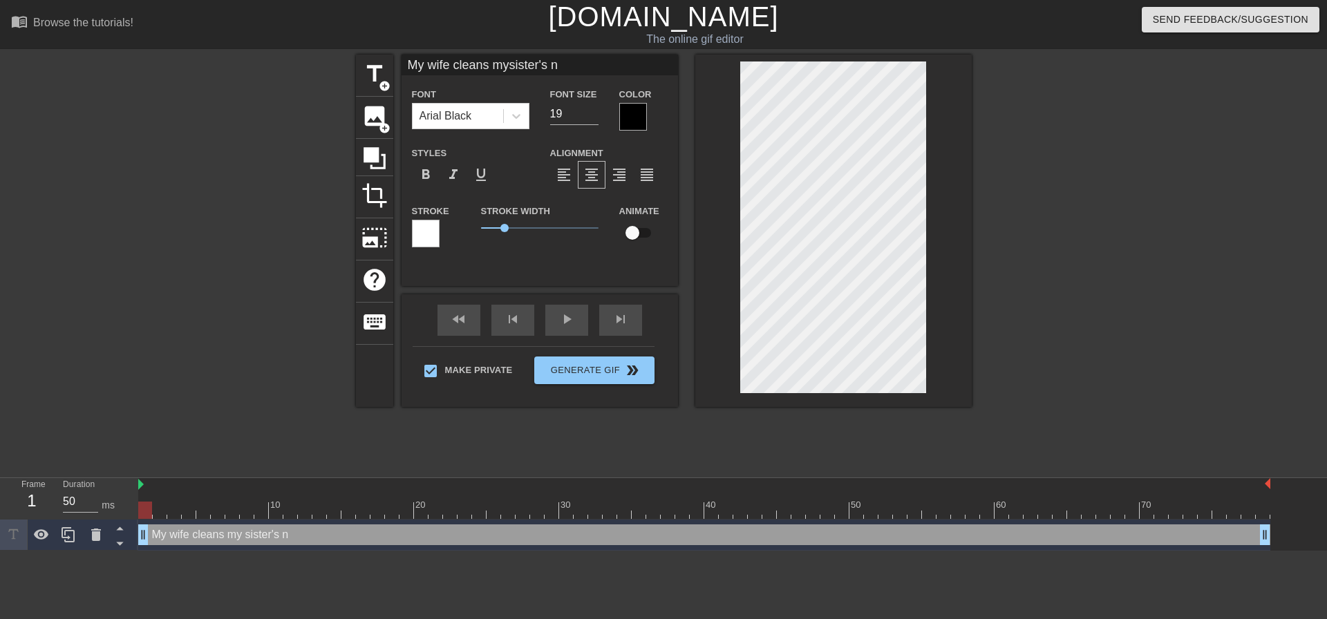
type input "My wife cleans mysister's nu"
type textarea "My wife cleans my sister's nu"
type input "My wife cleans mysister's nut"
type textarea "My wife cleans my sister's nut"
type input "My wife cleans mysister's nutt"
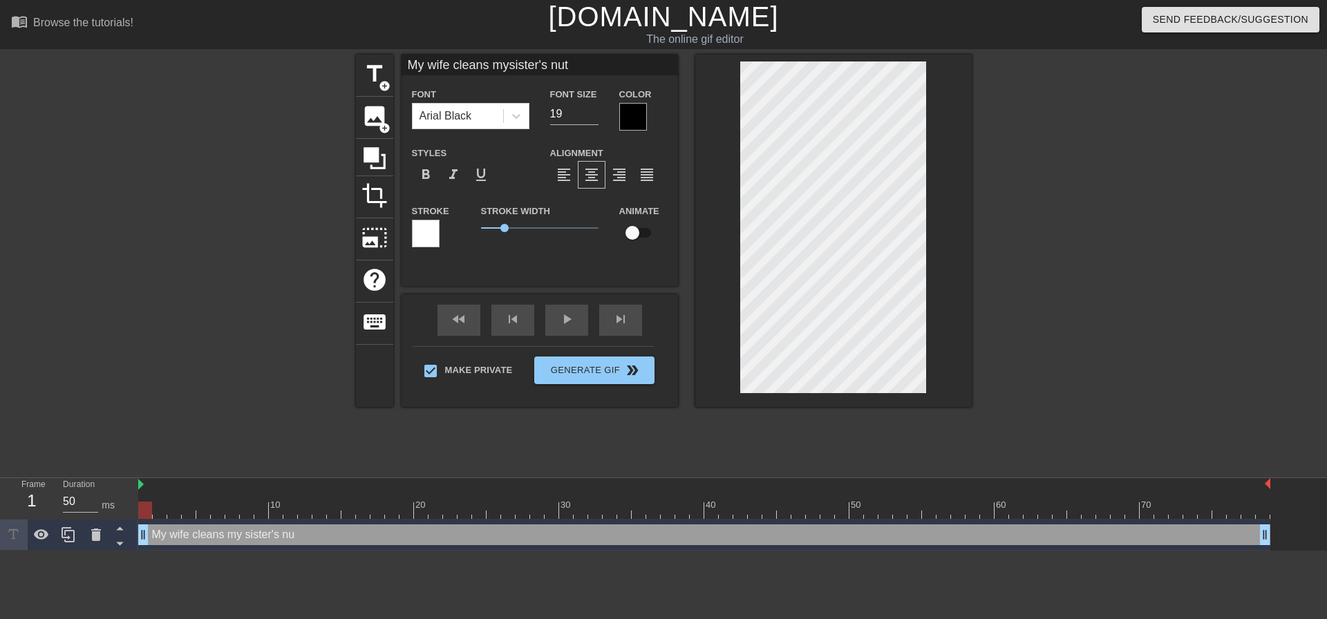
type textarea "My wife cleans my sister's nutt"
type input "My wife cleans mysister's nutth"
type textarea "My wife cleans my sister's nutth"
type input "My wife cleans mysister's nuttho"
type textarea "My wife cleans my sister's nuttho"
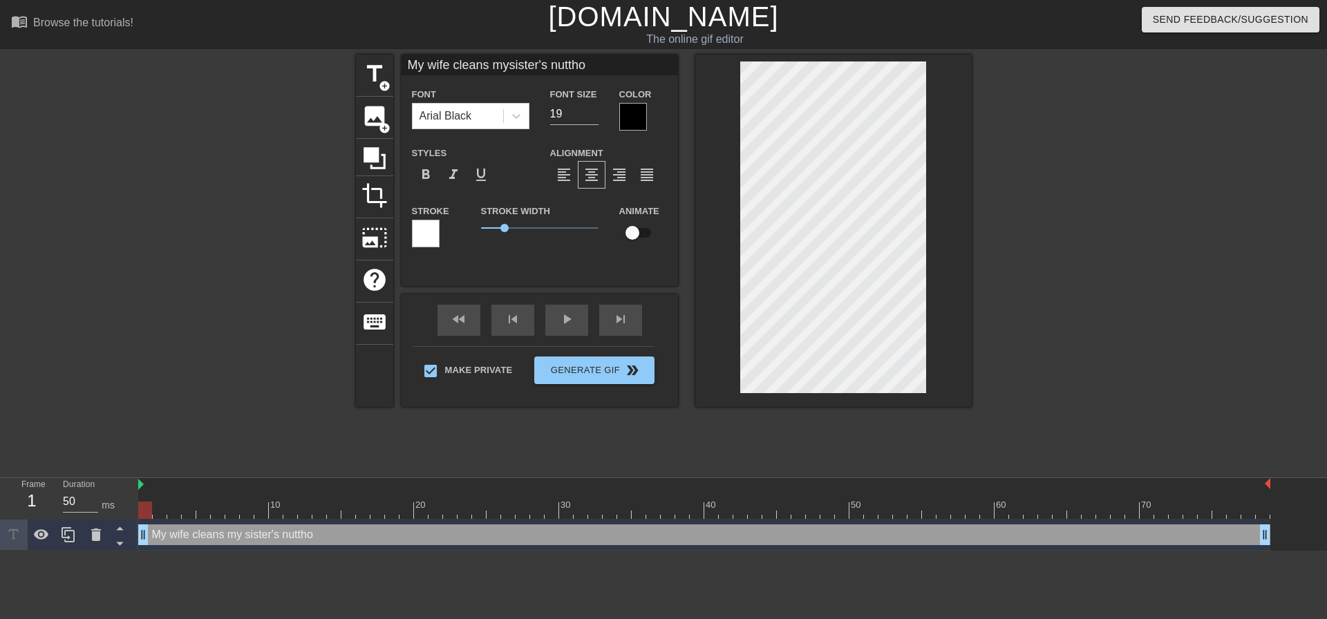
scroll to position [2, 5]
type input "My wife cleans mysister's nutthol"
type textarea "My wife cleans my sister's nutthol"
type input "My wife cleans mysister's nuttho"
type textarea "My wife cleans my sister's nuttho"
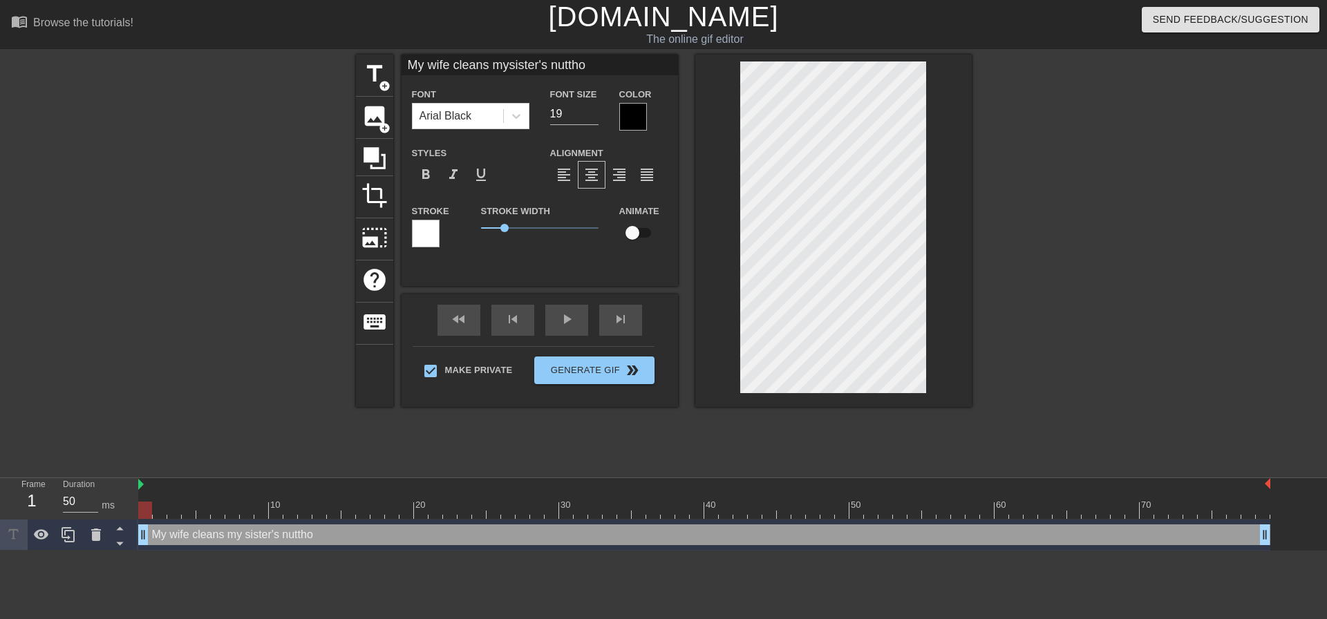
type input "My wife cleans mysister's nutth"
type textarea "My wife cleans my sister's nutth"
type input "My wife cleans mysister's nutt"
type textarea "My wife cleans my sister's nutt"
type input "My wife cleans mysister's nut"
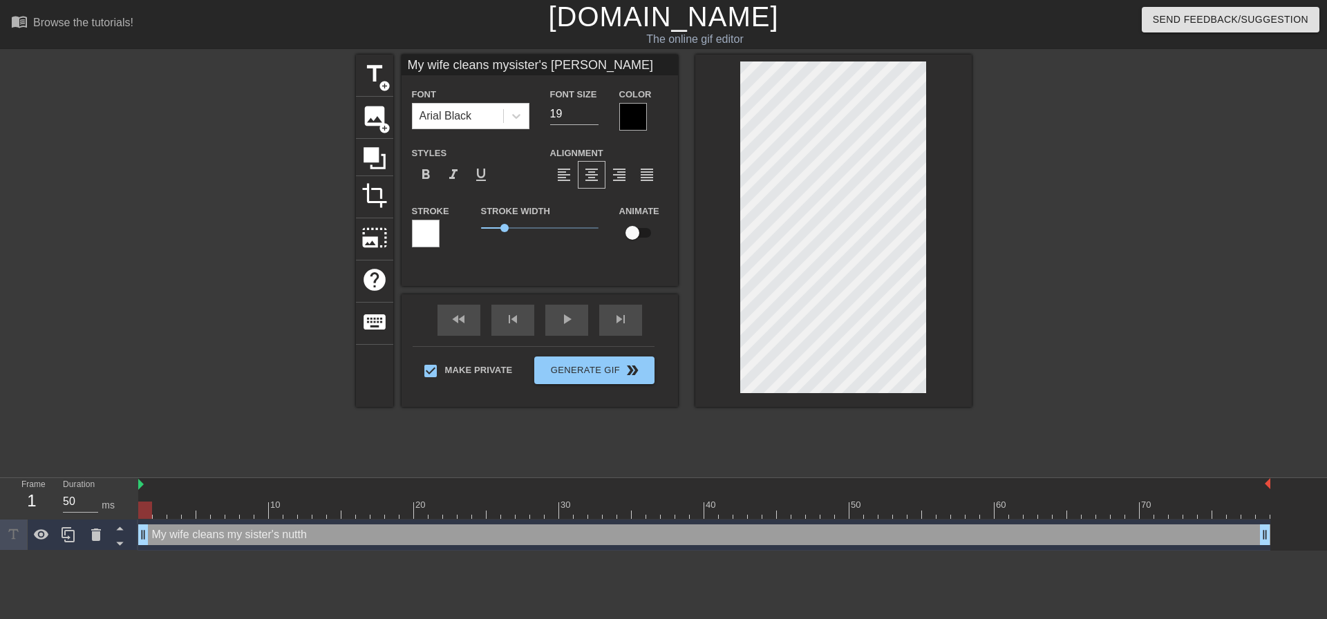
type textarea "My wife cleans my sister's nut"
type input "My wife cleans mysister's nu"
type textarea "My wife cleans my sister's nu"
type input "My wife cleans mysister's n"
type textarea "My wife cleans my sister's n"
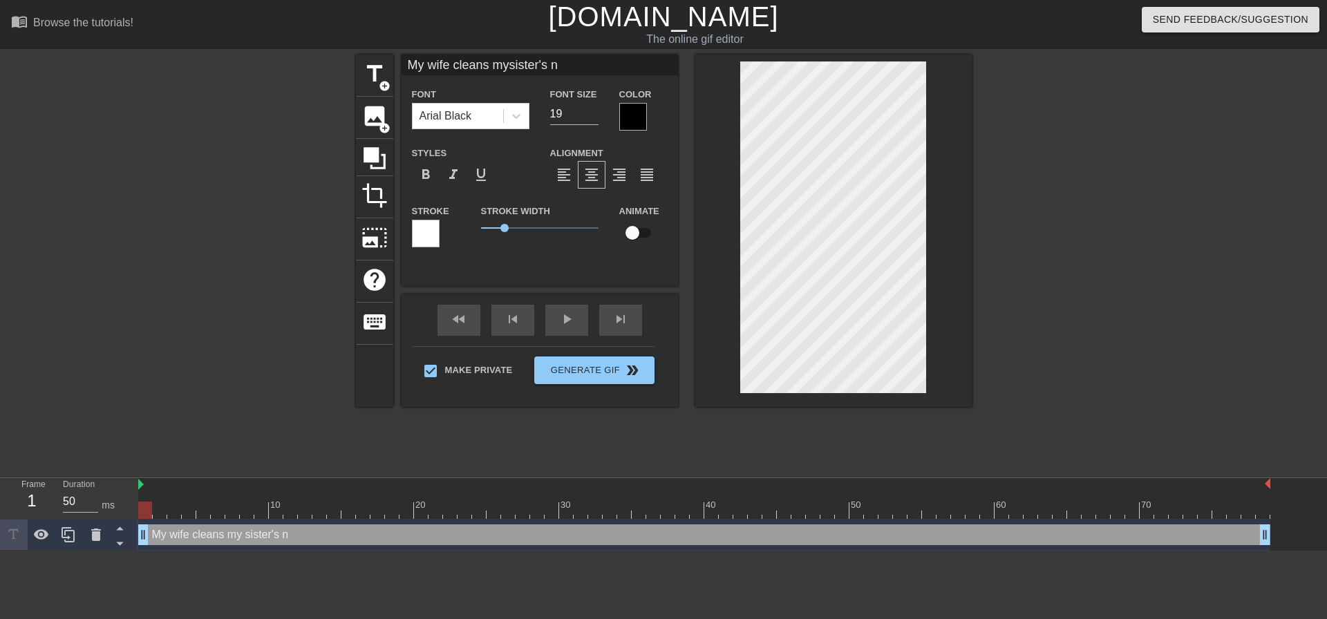
scroll to position [2, 3]
type input "My wife cleans mysister's"
type textarea "My wife cleans my sister's"
type input "My wife cleans mysister's b"
type textarea "My wife cleans my sister's b"
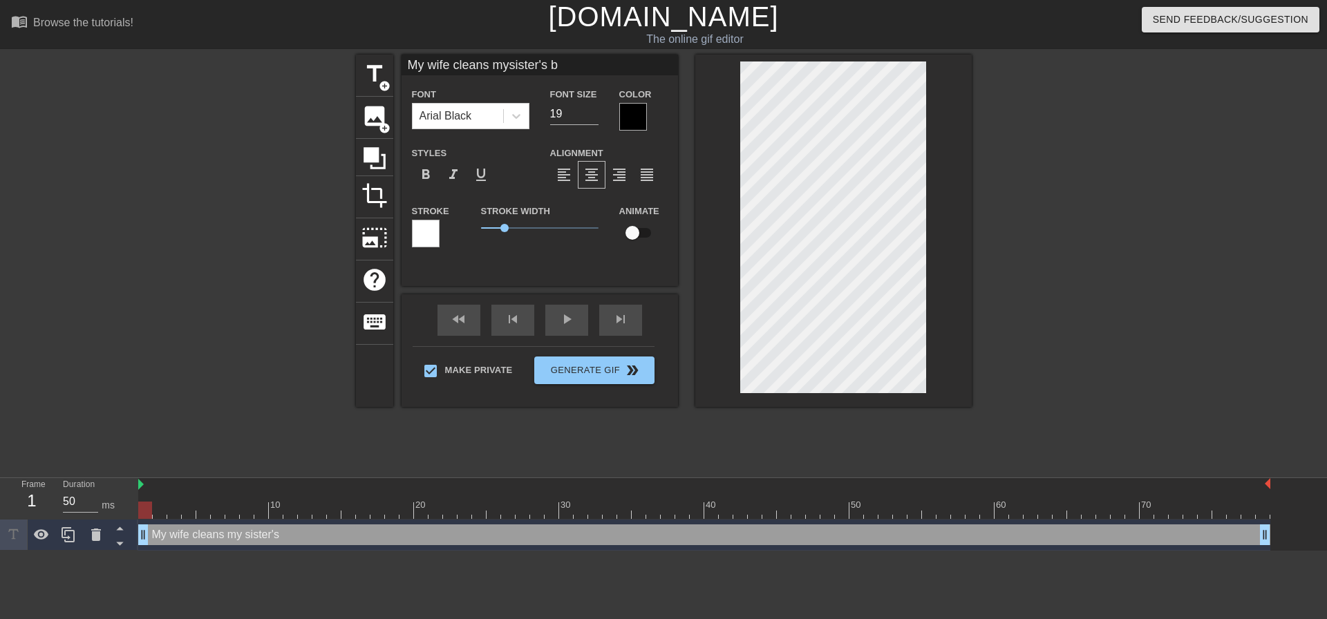
type input "My wife cleans mysister's bu"
type textarea "My wife cleans my sister's bu"
type input "My wife cleans mysister's but"
type textarea "My wife cleans my sister's but"
type input "My wife cleans mysister's butt"
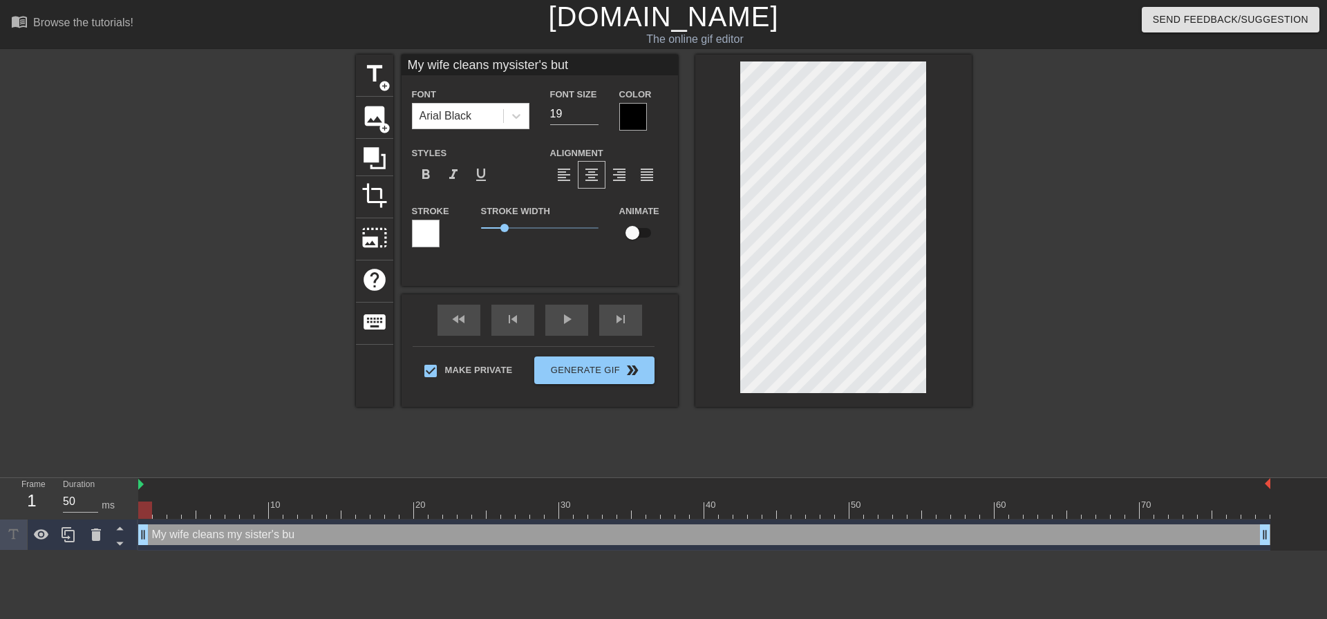
type textarea "My wife cleans my sister's butt"
type input "My wife cleans mysister's butth"
type textarea "My wife cleans my sister's butth"
type input "My wife cleans mysister's buttho"
type textarea "My wife cleans my sister's buttho"
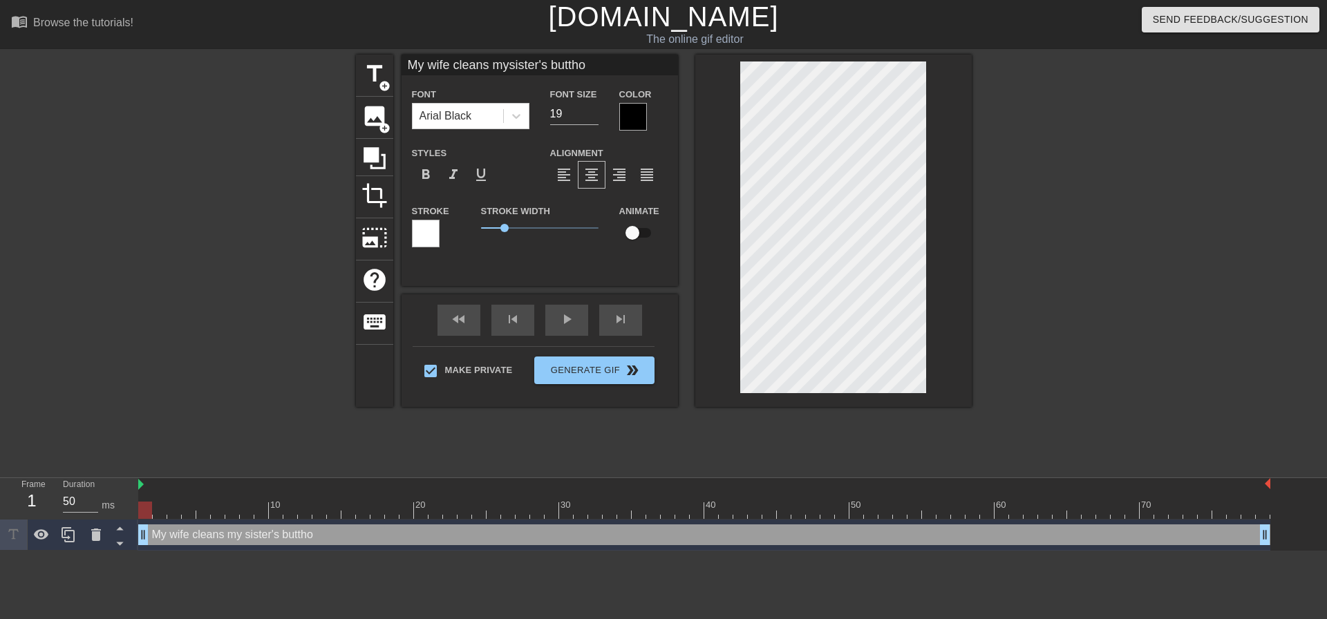
type input "My wife cleans mysister's butthol"
type textarea "My wife cleans my sister's butthol"
type input "My wife cleans mysister's butthole"
type textarea "My wife cleans my sister's butthole"
type input "My wife cleans mysister's butthole"
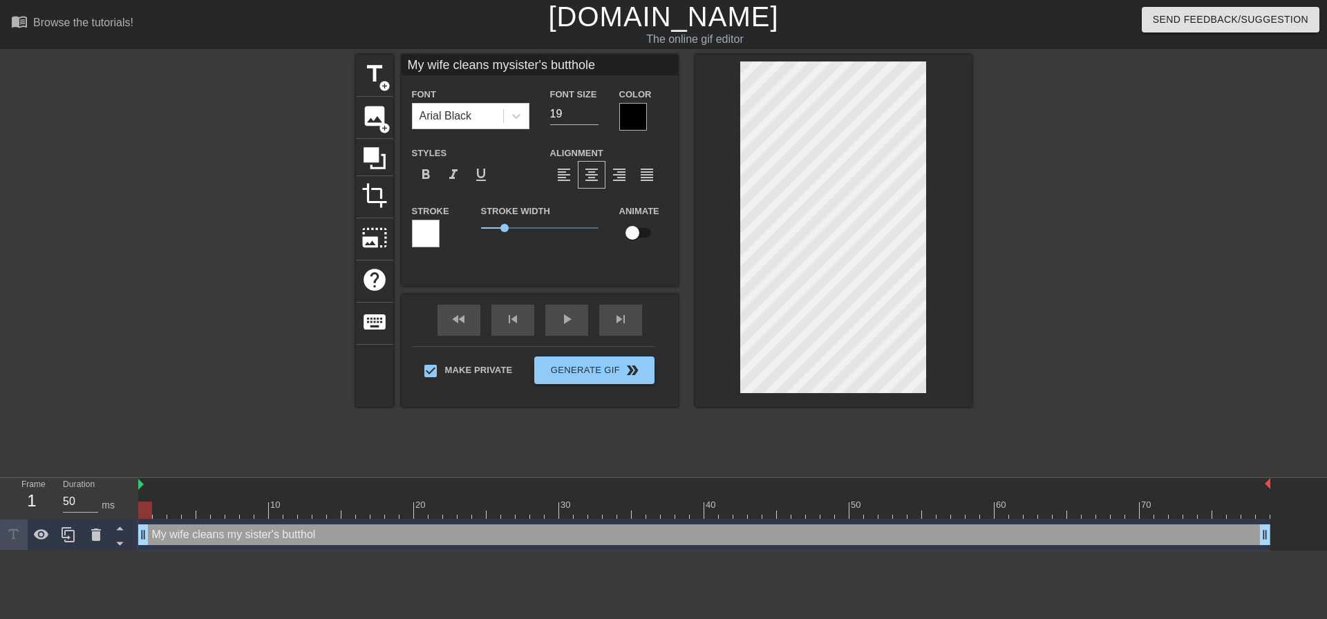
type textarea "My wife cleans my sister's butthole"
type input "My wife cleans mysister's butthole e"
type textarea "My wife cleans my sister's butthole e"
type input "My wife cleans mysister's butthole ev"
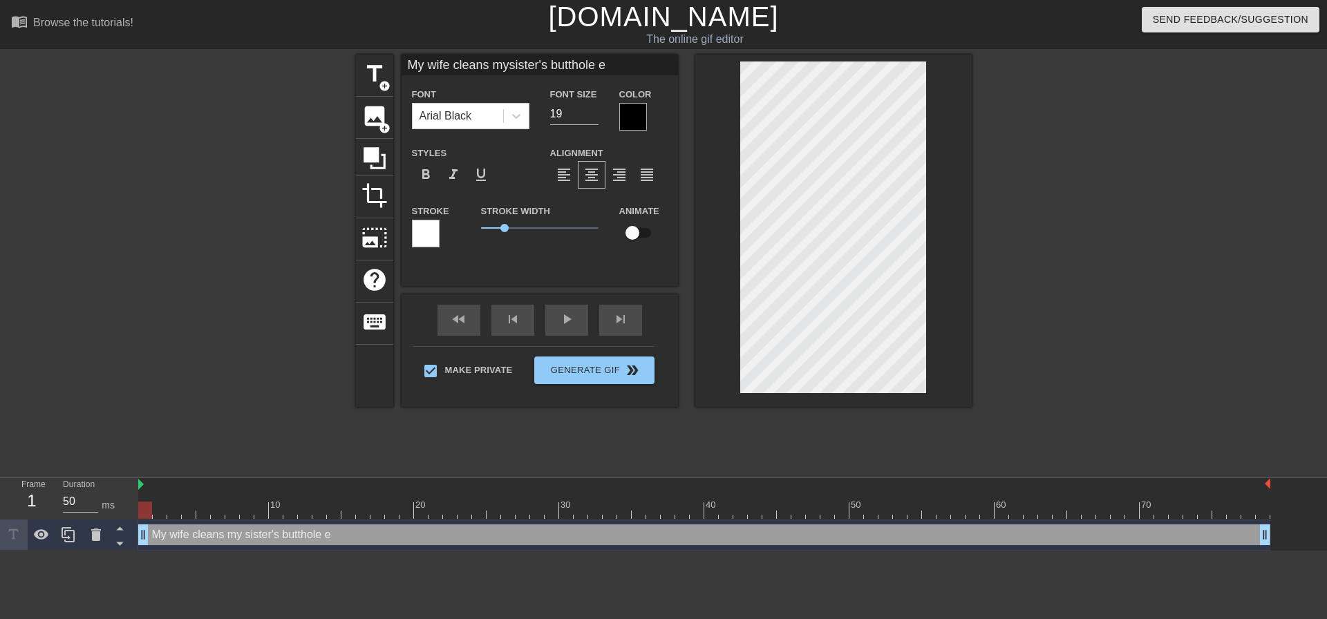
type textarea "My wife cleans my sister's butthole ev"
type input "My wife cleans mysister's butthole eve"
type textarea "My wife cleans my sister's butthole eve"
type input "My wife cleans mysister's butthole ever"
type textarea "My wife cleans my sister's butthole ever"
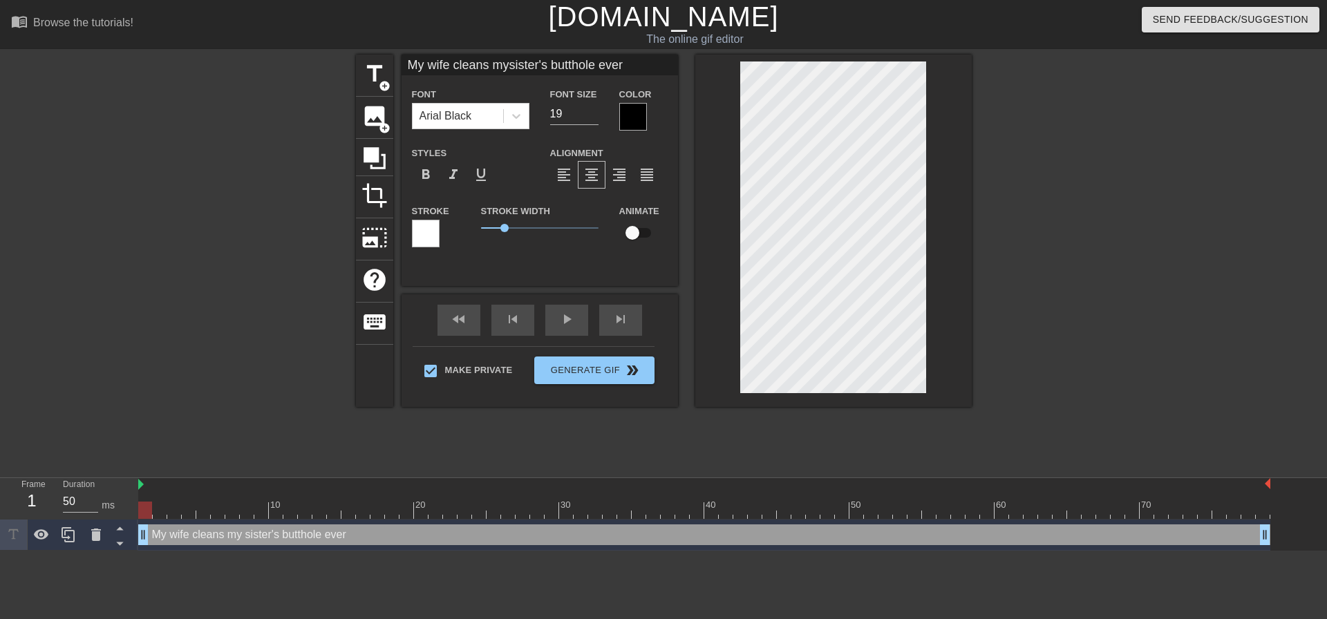
type input "My wife cleans mysister's butthole every"
type textarea "My wife cleans my sister's butthole every"
type input "My wife cleans mysister's butthole every"
type textarea "My wife cleans my sister's butthole every"
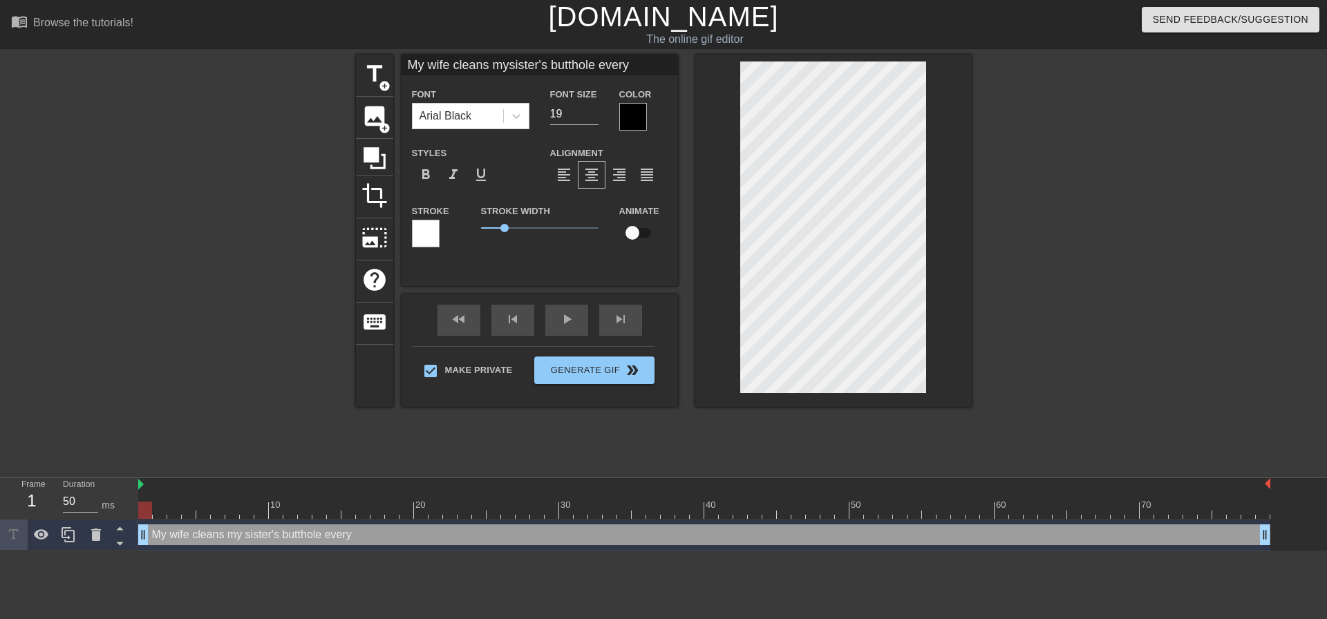
type input "My wife cleans mysister's butthole everyd"
type textarea "My wife cleans my sister's butthole every d"
type input "My wife cleans mysister's butthole everyda"
type textarea "My wife cleans my sister's butthole every da"
type input "My wife cleans mysister's butthole everyday"
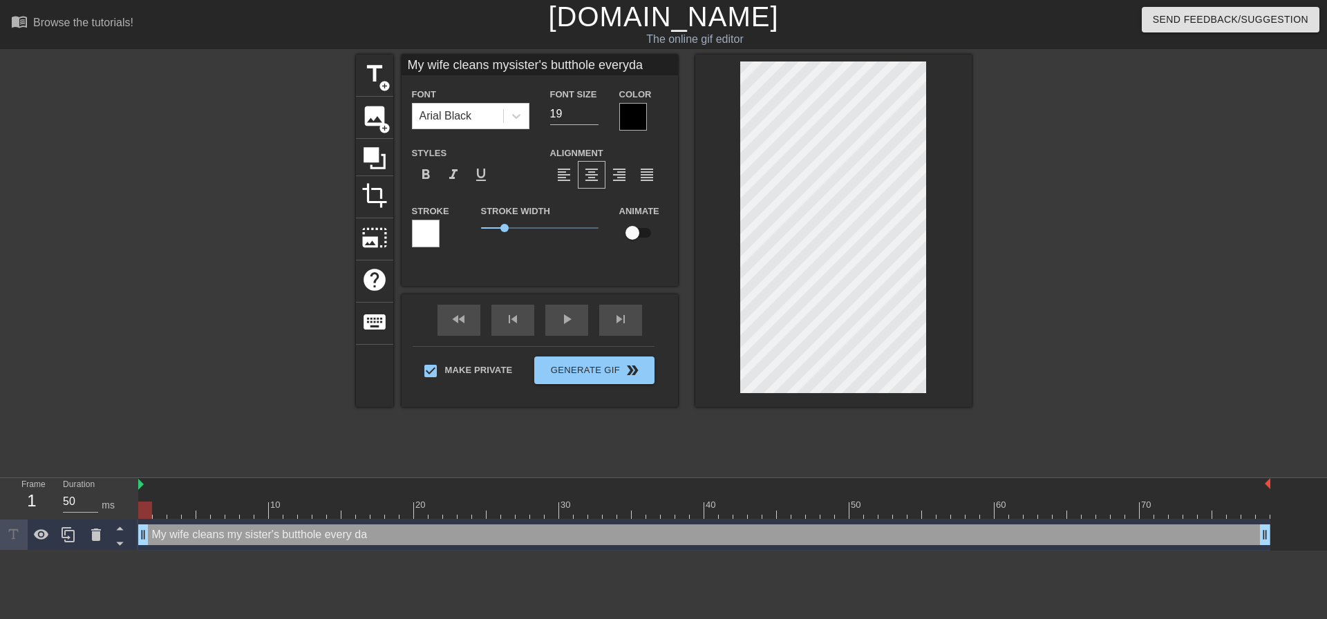
type textarea "My wife cleans my sister's butthole every day"
type input "My wife cleans mysister's butthole everyda"
type textarea "My wife cleans my sister's butthole every da"
type input "My wife cleans mysister's butthole everyd"
type textarea "My wife cleans my sister's butthole every d"
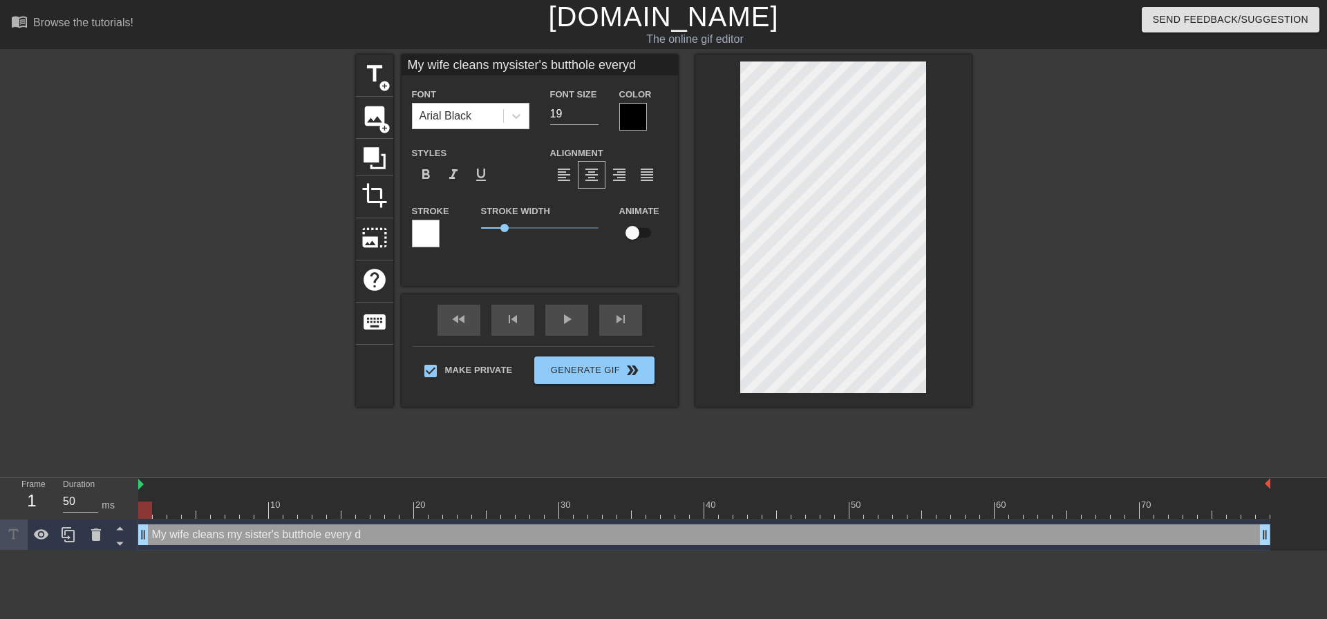
type input "My wife cleans mysister's butthole everydm"
type textarea "My wife cleans my sister's butthole every dm"
type input "My wife cleans mysister's butthole everydmo"
type textarea "My wife cleans my sister's butthole every dmo"
type input "My wife cleans mysister's butthole everydmor"
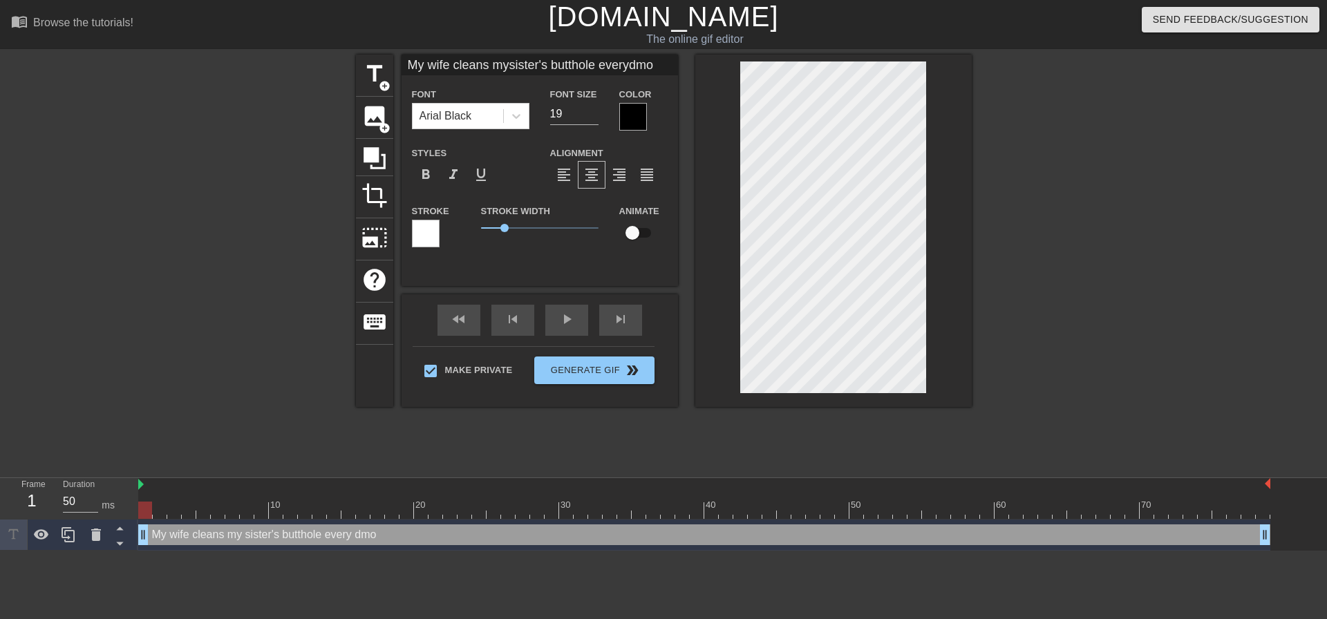
type textarea "My wife cleans my sister's butthole every dmor"
type input "My wife cleans mysister's butthole everydmorn"
type textarea "My wife cleans my sister's butthole every dmorn"
type input "My wife cleans mysister's butthole everydmorni"
type textarea "My wife cleans my sister's butthole every dmorni"
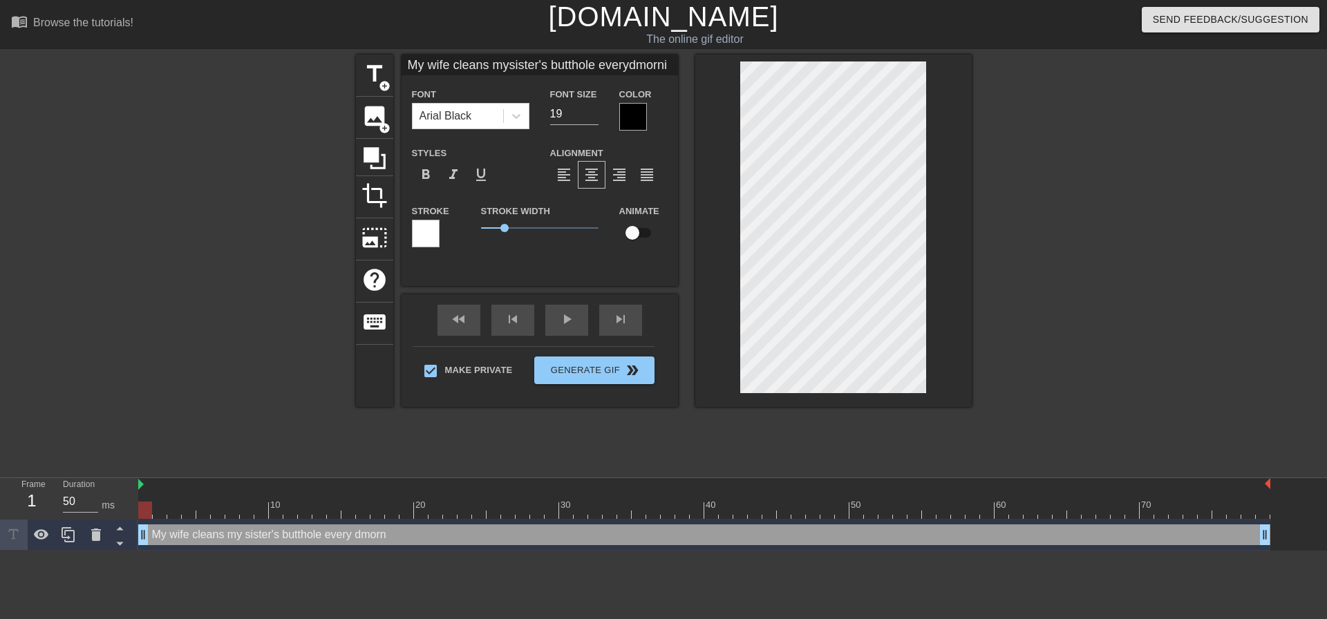
type input "My wife cleans mysister's butthole everydmornin"
type textarea "My wife cleans my sister's butthole every dmornin"
type input "My wife cleans mysister's butthole everydmorning"
type textarea "My wife cleans my sister's butthole every dmorning"
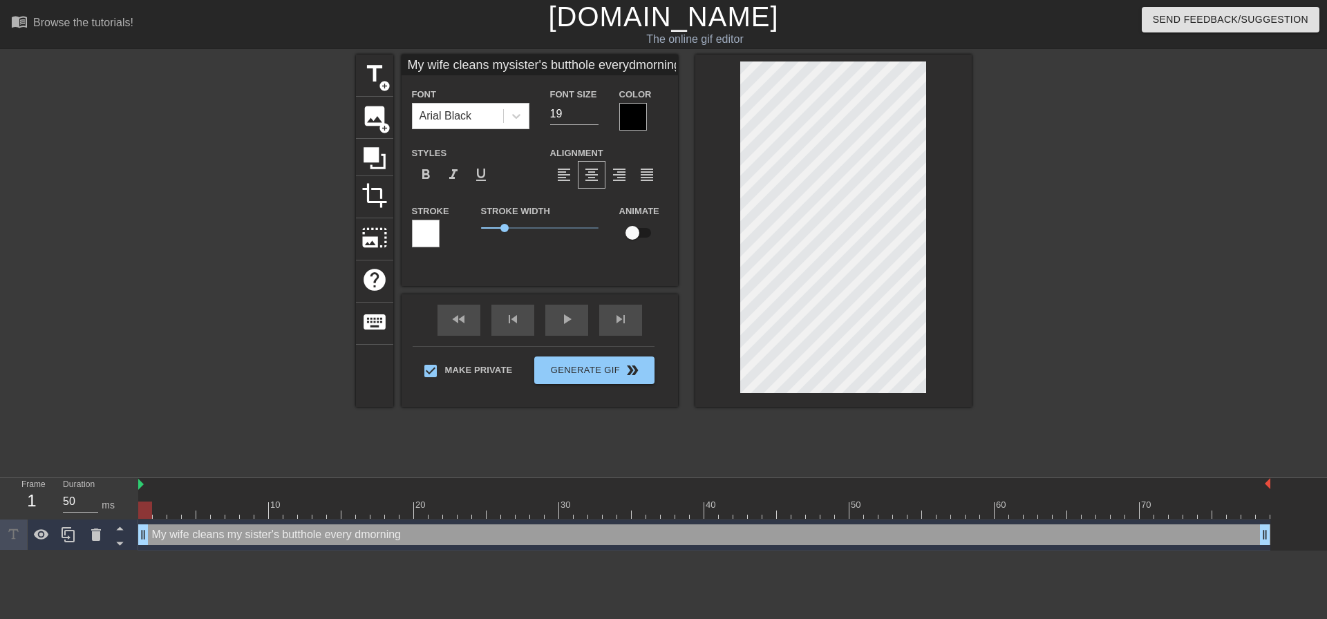
type input "My wife cleans mysister's butthole everydmornin"
type textarea "My wife cleans my sister's butthole every dmornin"
type input "My wife cleans mysister's butthole everydmorni"
type textarea "My wife cleans my sister's butthole every dmorni"
type input "My wife cleans mysister's butthole everydmorn"
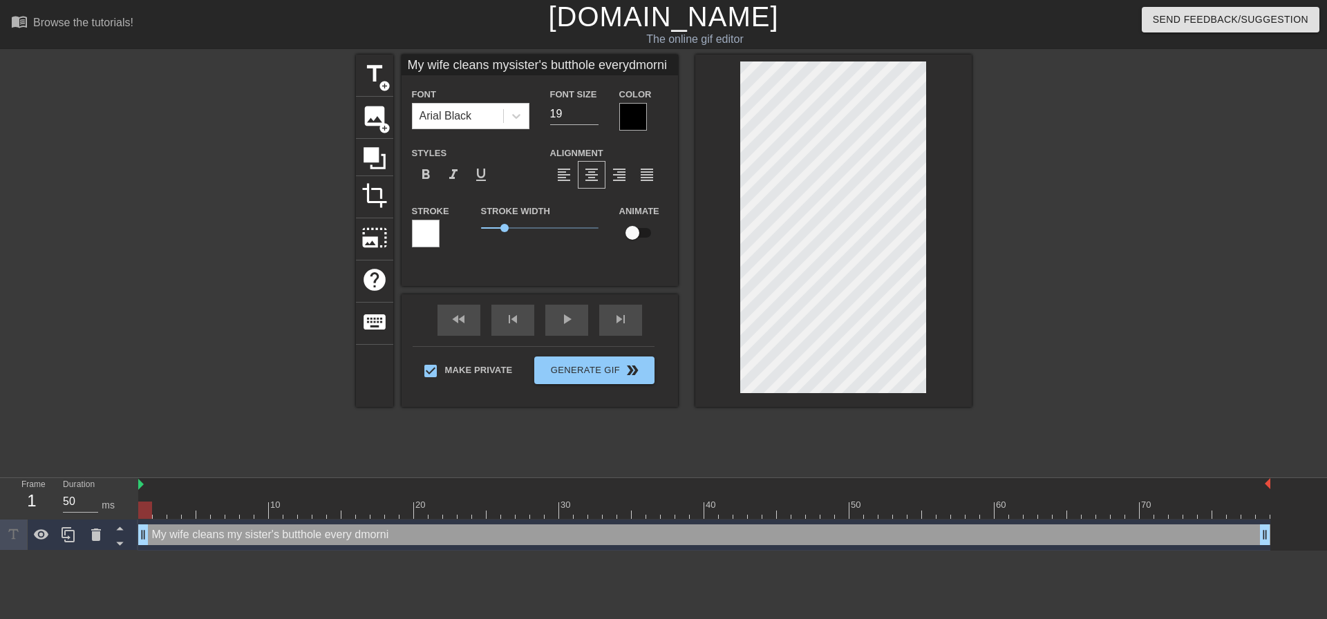
type textarea "My wife cleans my sister's butthole every dmorn"
type input "My wife cleans mysister's butthole everydmor"
type textarea "My wife cleans my sister's butthole every dmor"
type input "My wife cleans mysister's butthole everydmo"
type textarea "My wife cleans my sister's butthole every dmo"
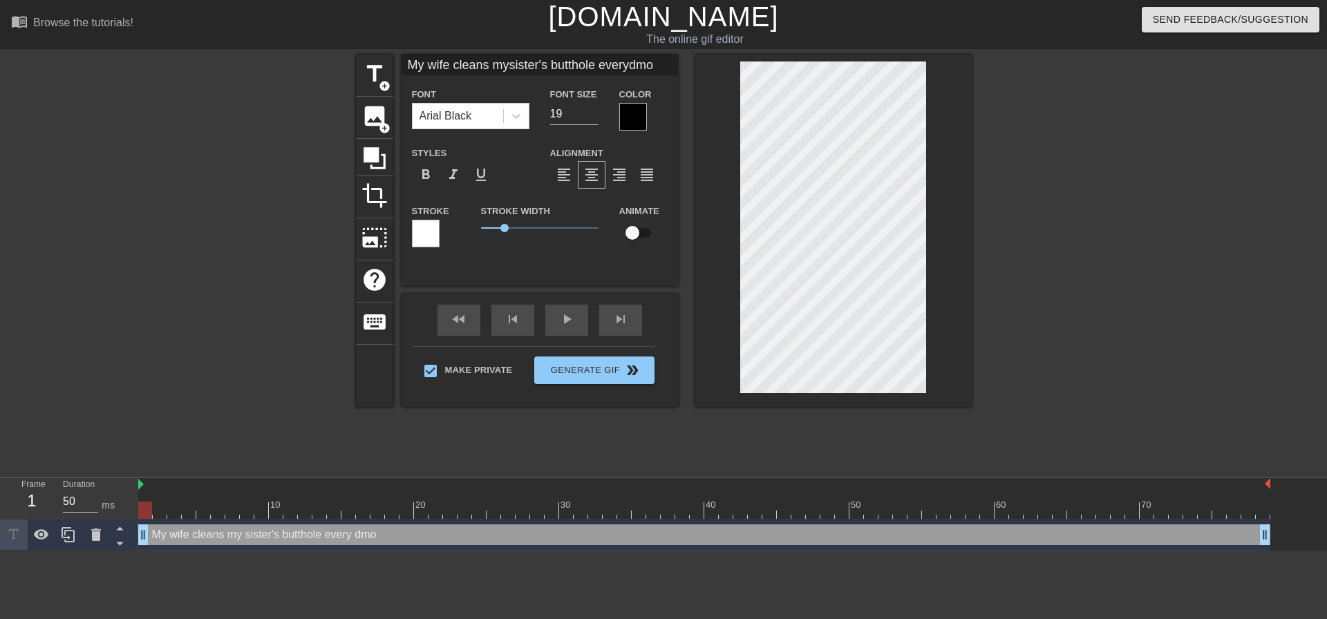
type input "My wife cleans mysister's butthole everydm"
type textarea "My wife cleans my sister's butthole every dm"
type input "My wife cleans mysister's butthole everyd"
type textarea "My wife cleans my sister's butthole every d"
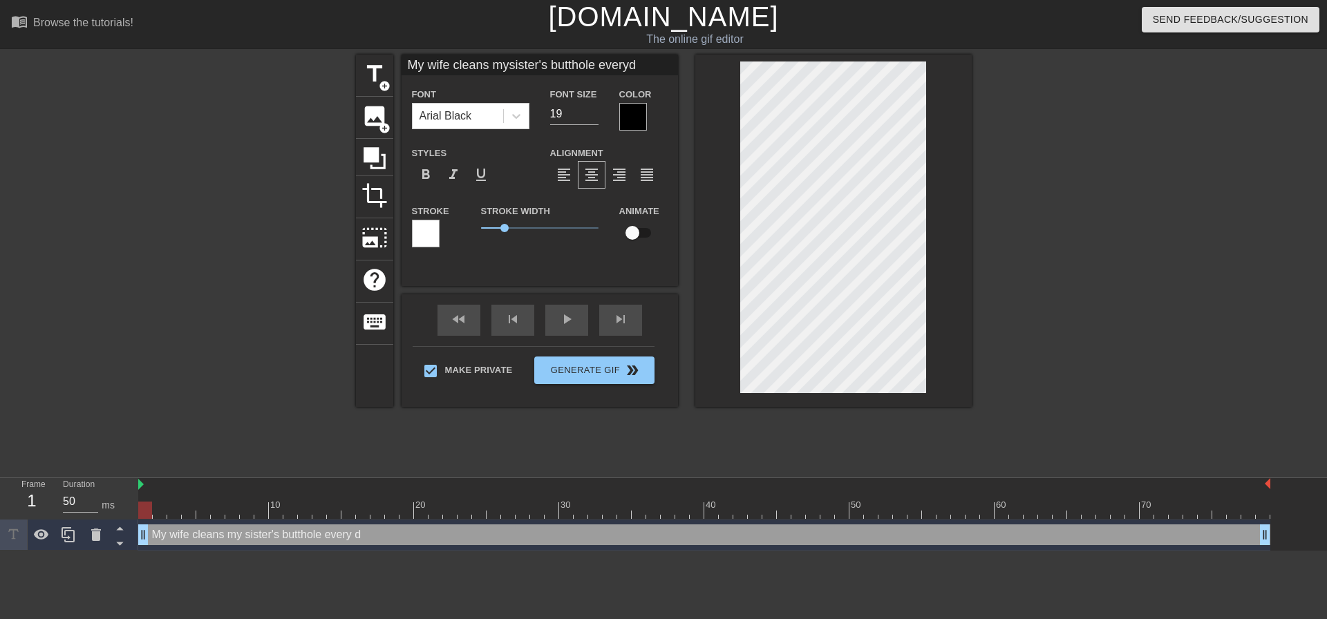
type input "My wife cleans mysister's butthole every"
type textarea "My wife cleans my sister's butthole every"
type input "My wife cleans mysister's butthole everym"
type textarea "My wife cleans my sister's butthole every m"
type input "My wife cleans mysister's butthole everymo"
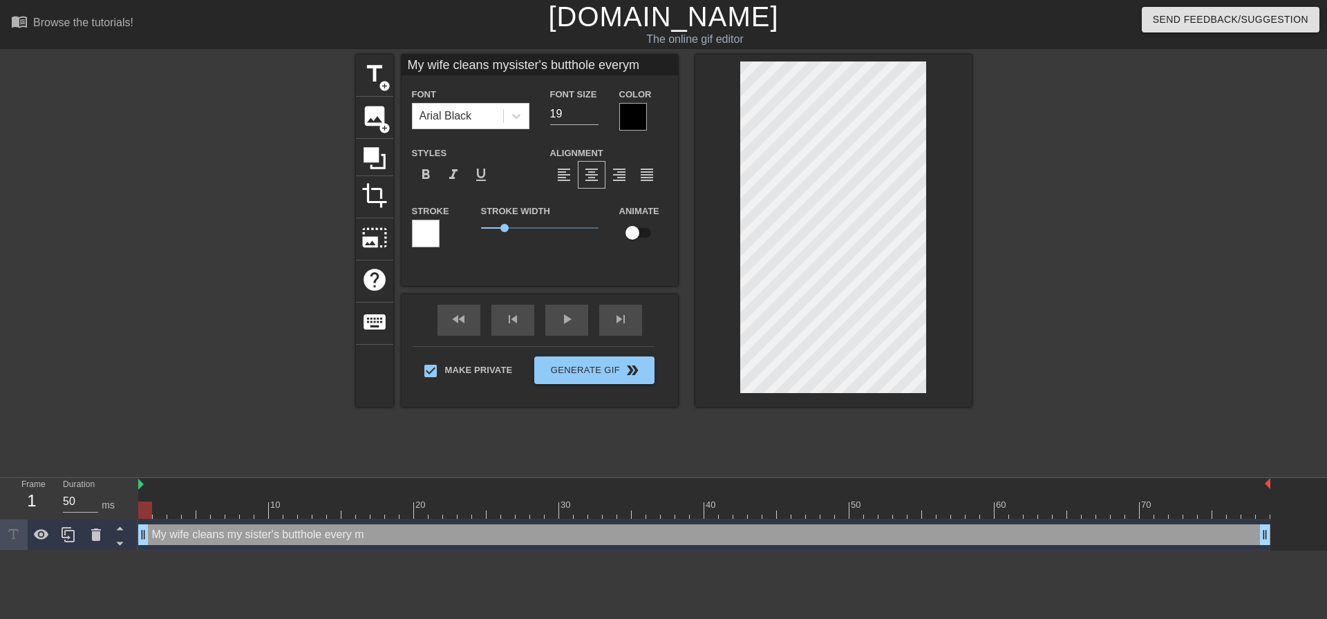
type textarea "My wife cleans my sister's butthole every mo"
type input "My wife cleans mysister's butthole everymor"
type textarea "My wife cleans my sister's butthole every mor"
type input "My wife cleans mysister's butthole everymorn"
type textarea "My wife cleans my sister's butthole every morn"
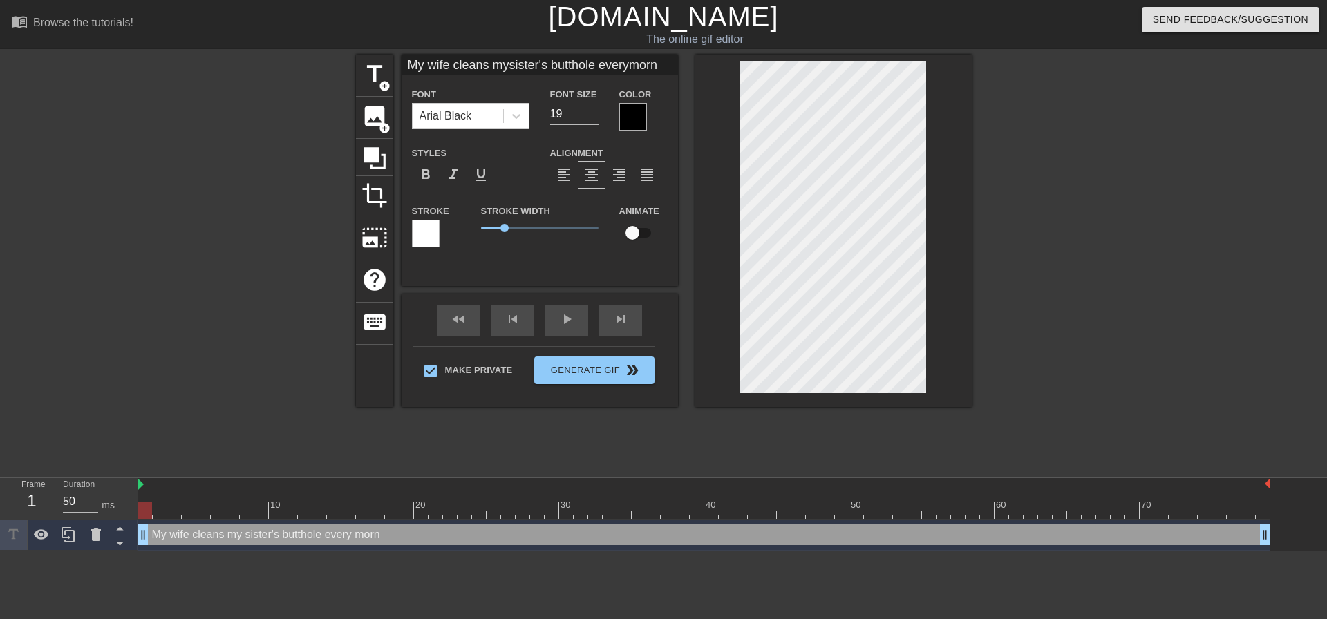
type input "My wife cleans mysister's butthole everymorni"
type textarea "My wife cleans my sister's butthole every morni"
type input "My wife cleans mysister's butthole everymornin"
type textarea "My wife cleans my sister's butthole every mornin"
type input "My wife cleans mysister's butthole everymorning"
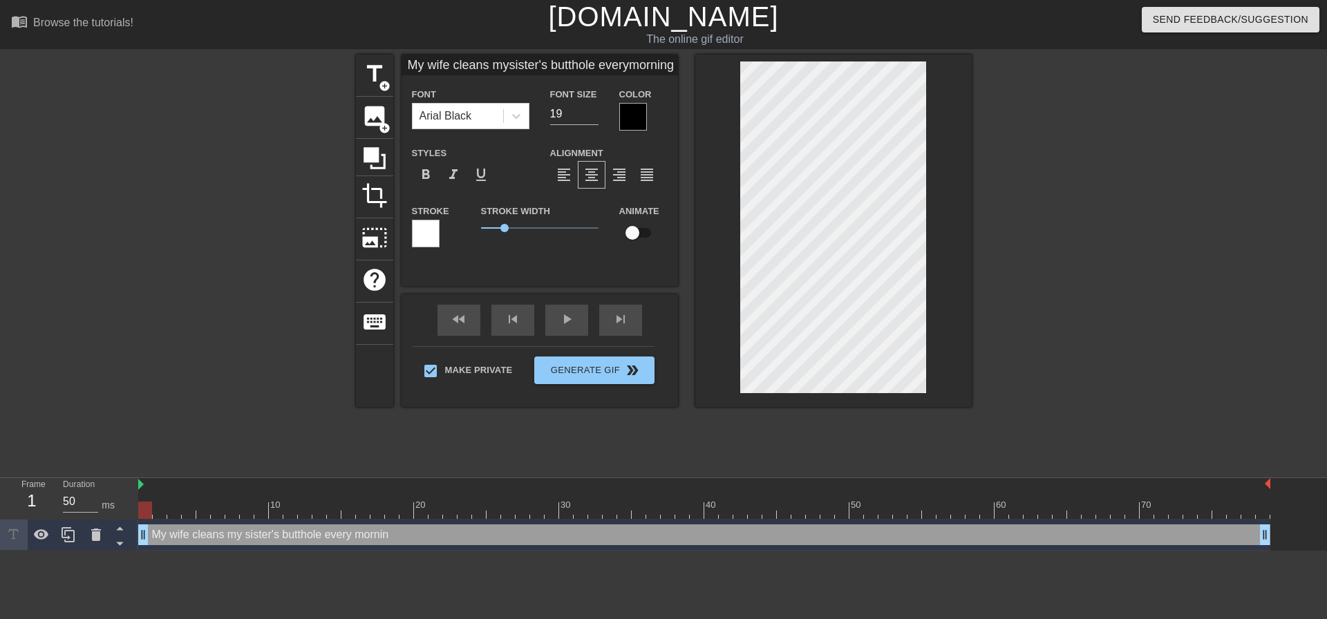
type textarea "My wife cleans my sister's butthole every morning"
type input "My wife cleans mysister's butthole everymorning."
type textarea "My wife cleans my sister's butthole every morning."
type input "My wife cleans mysister's butthole everymorning.."
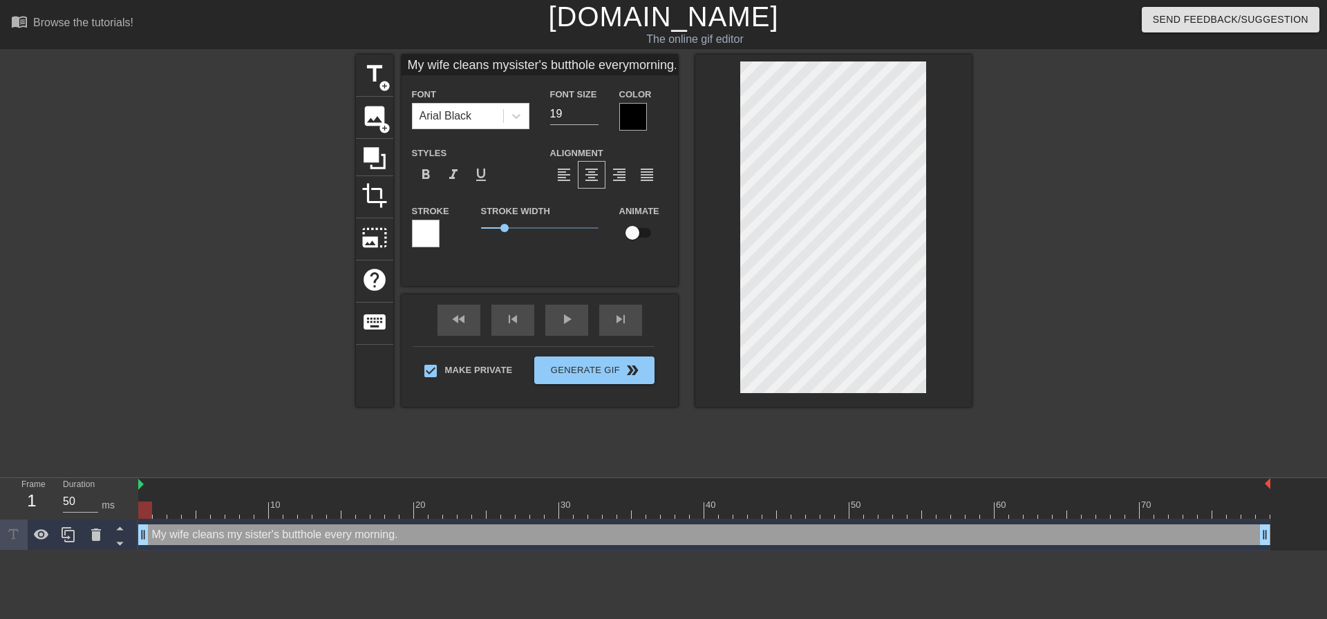
type textarea "My wife cleans my sister's butthole every morning.."
type input "My wife cleans mysister's butthole everymorning..."
type textarea "My wife cleans my sister's butthole every morning..."
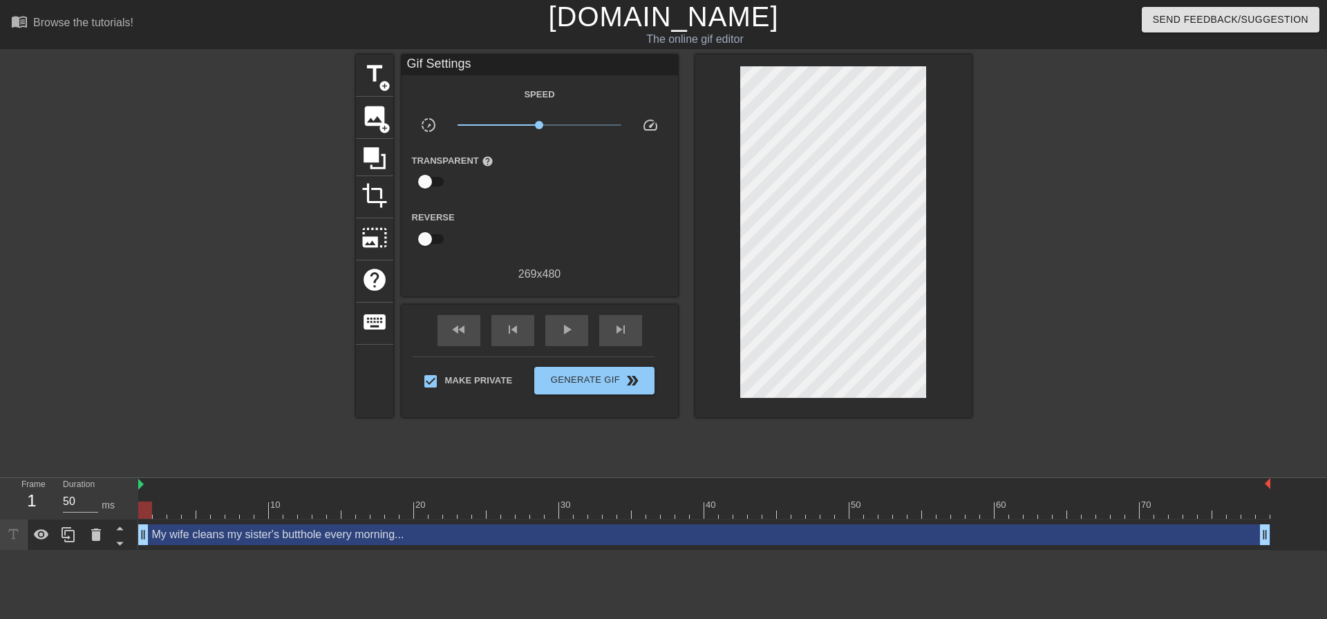
click at [955, 178] on div at bounding box center [833, 236] width 276 height 363
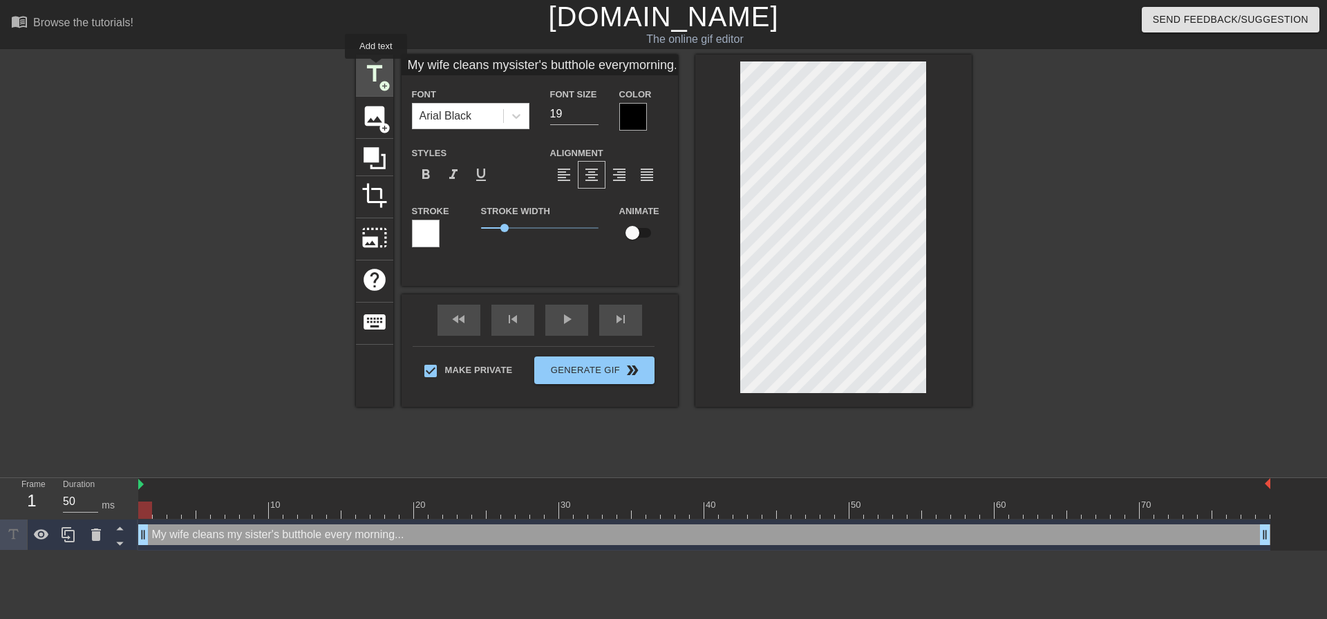
click at [376, 68] on span "title" at bounding box center [374, 74] width 26 height 26
type input "New text 1"
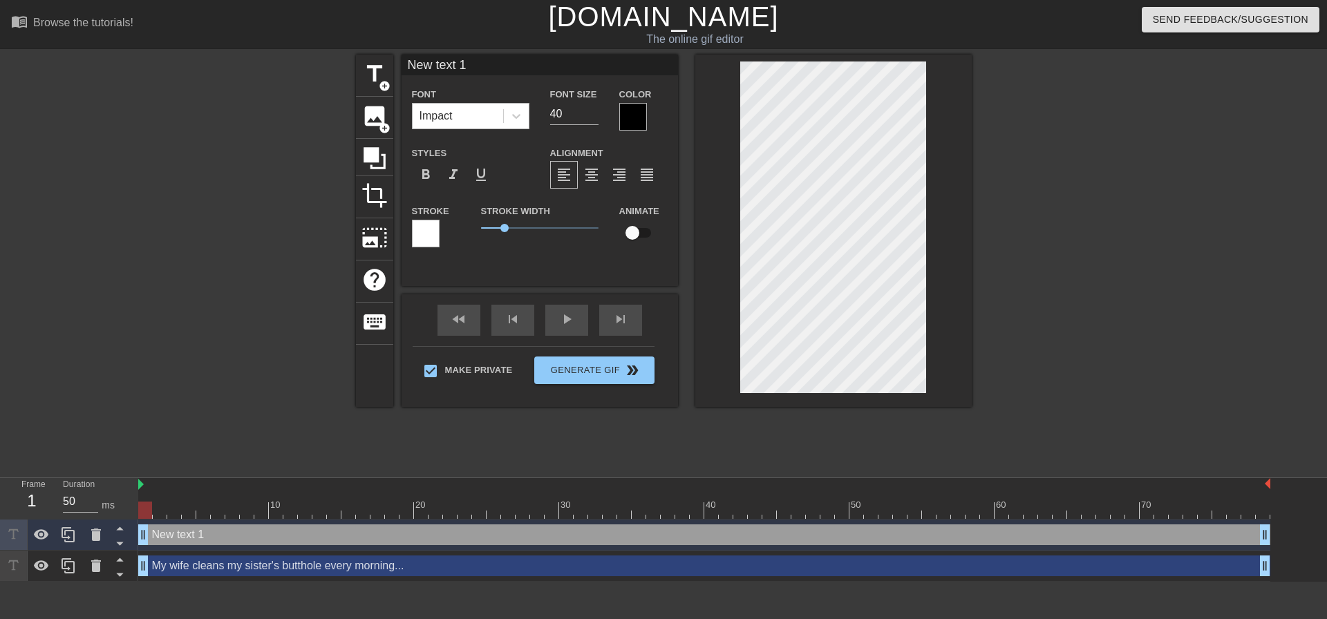
click at [474, 115] on div "Impact" at bounding box center [458, 116] width 91 height 25
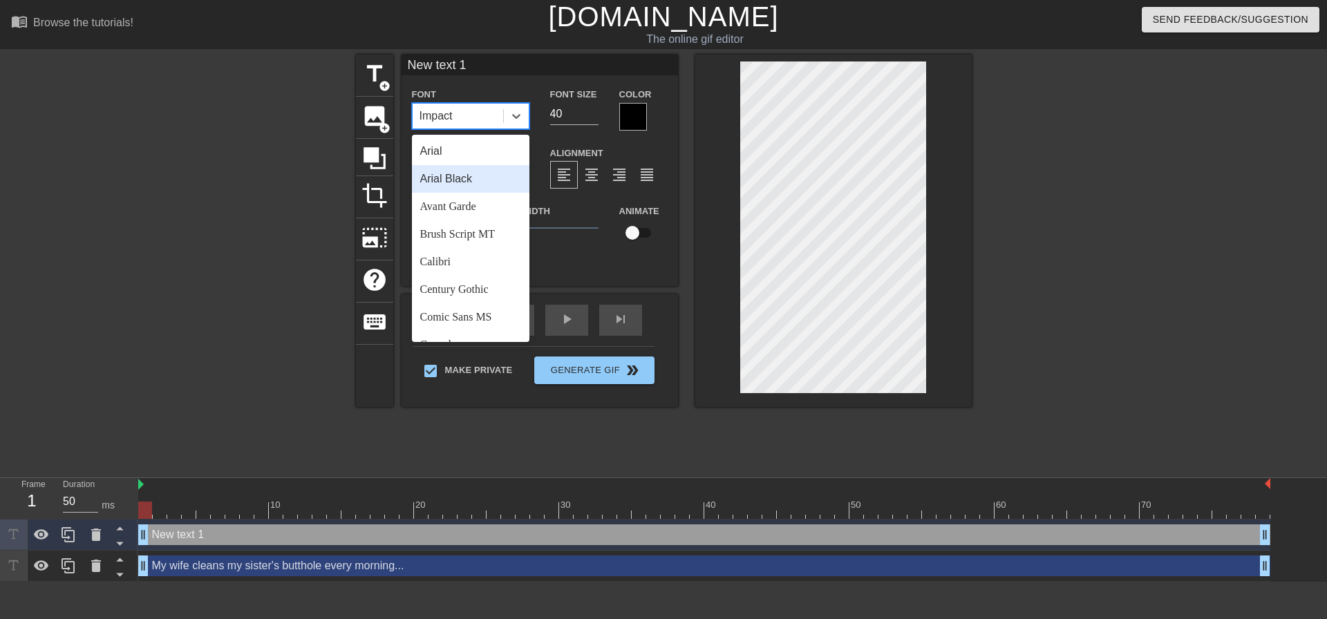
click at [496, 179] on div "Arial Black" at bounding box center [470, 179] width 117 height 28
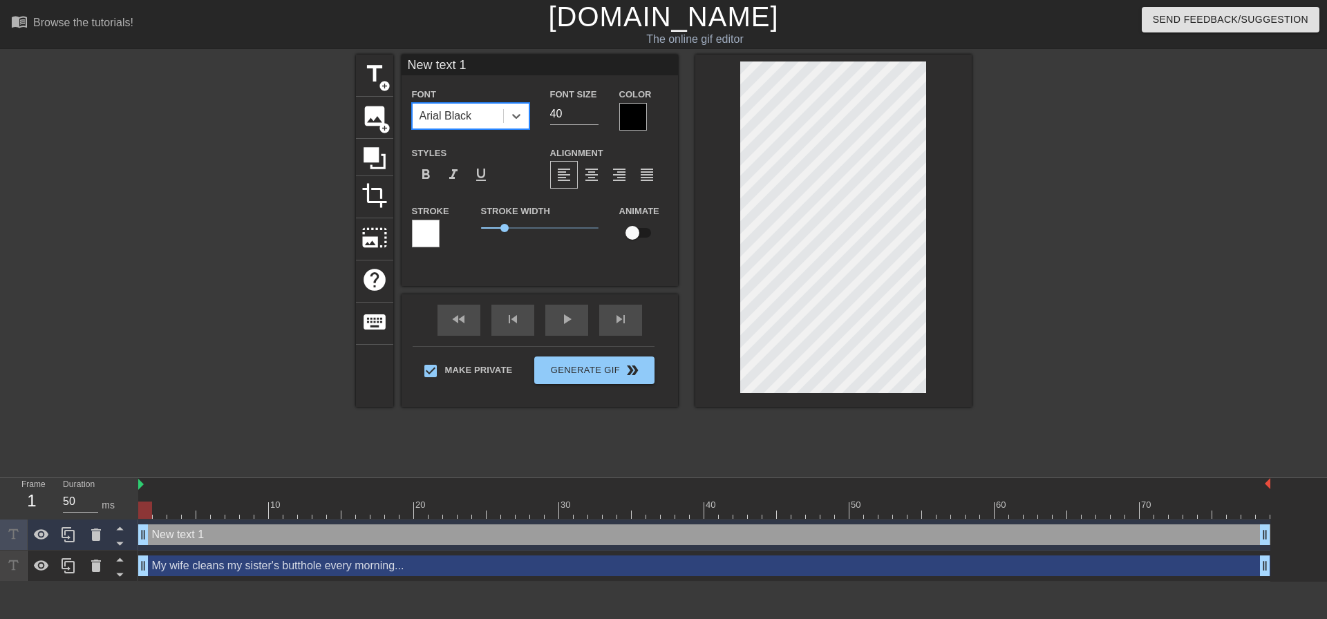
drag, startPoint x: 533, startPoint y: 117, endPoint x: 500, endPoint y: 120, distance: 33.4
click at [505, 120] on div "Font option [PERSON_NAME], selected. 0 results available. Select is focused ,ty…" at bounding box center [540, 108] width 276 height 45
click at [588, 178] on span "format_align_center" at bounding box center [591, 175] width 17 height 17
click at [1011, 271] on div at bounding box center [1091, 262] width 207 height 415
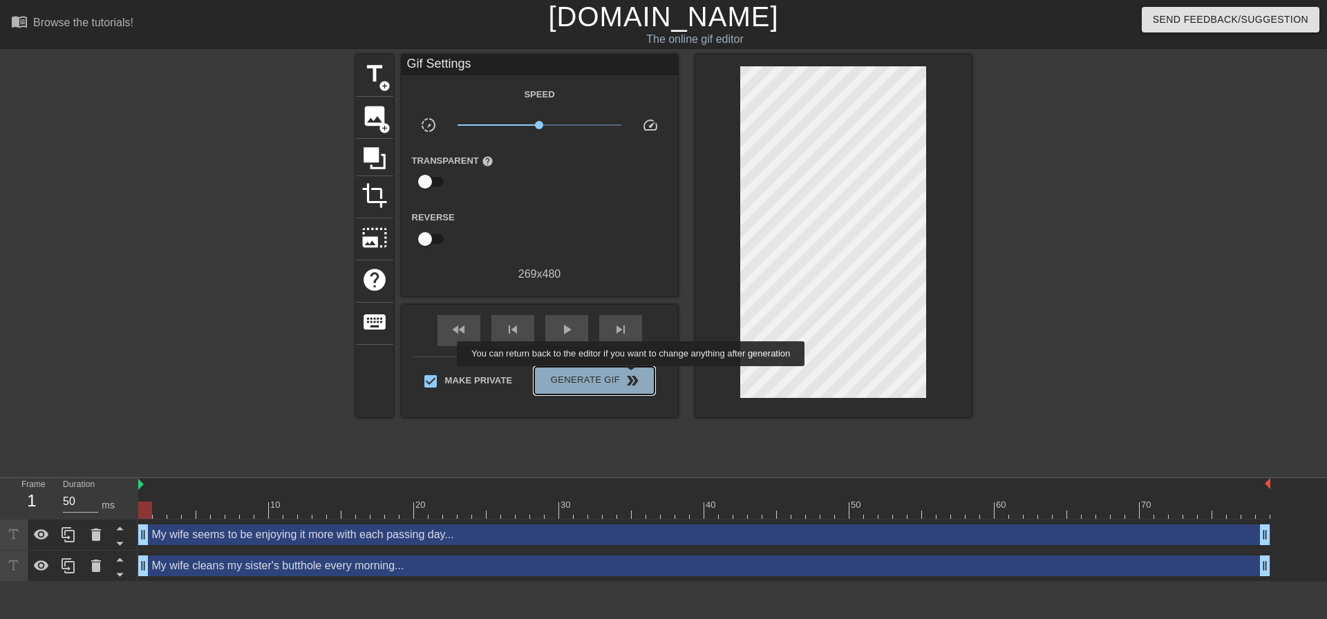
click at [632, 376] on span "double_arrow" at bounding box center [632, 381] width 17 height 17
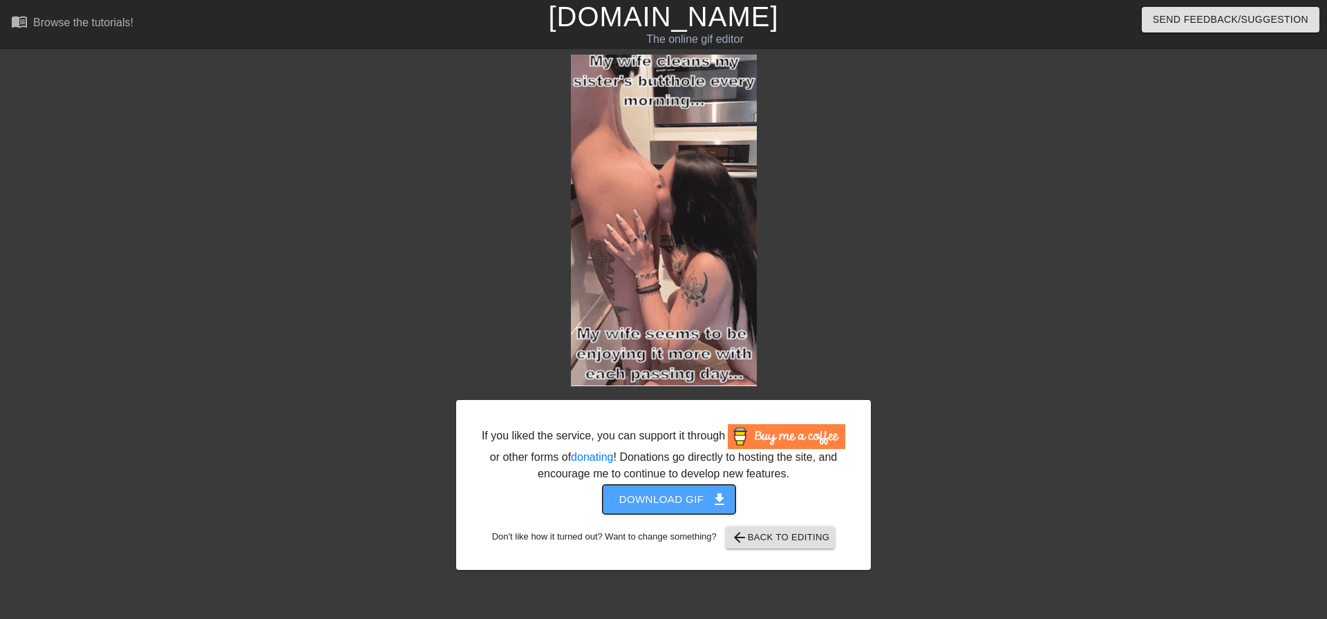
click at [677, 499] on span "Download gif get_app" at bounding box center [669, 500] width 100 height 18
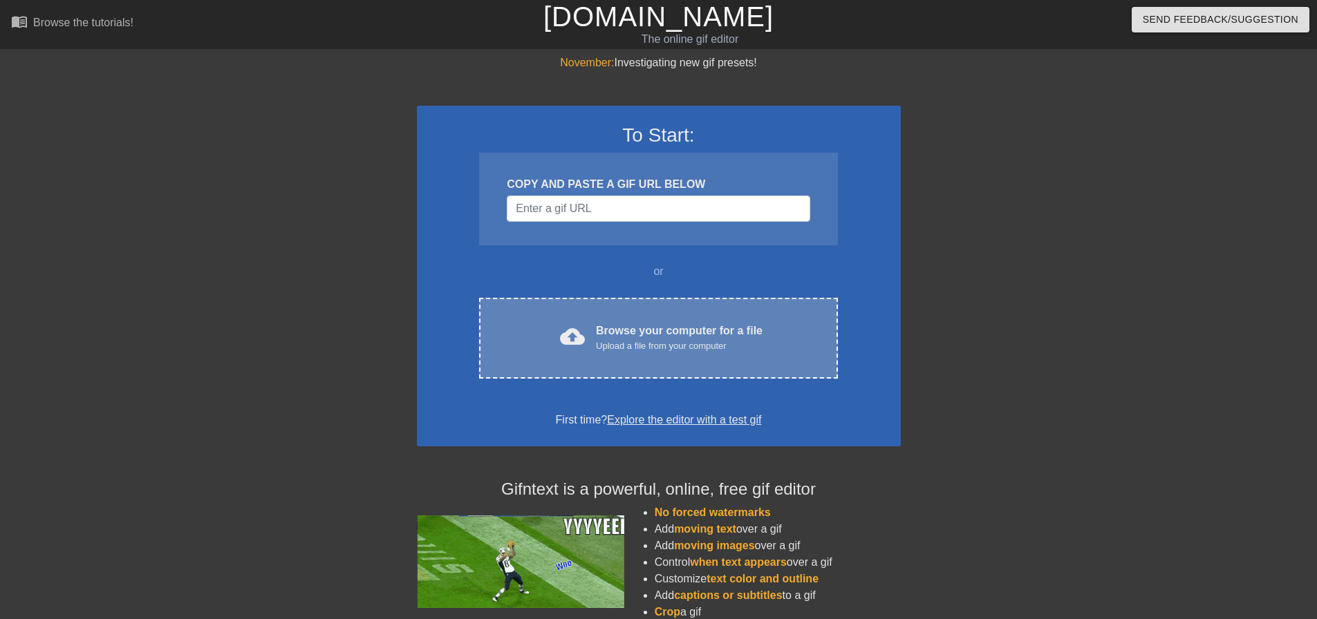
click at [657, 321] on div "cloud_upload Browse your computer for a file Upload a file from your computer C…" at bounding box center [658, 338] width 358 height 81
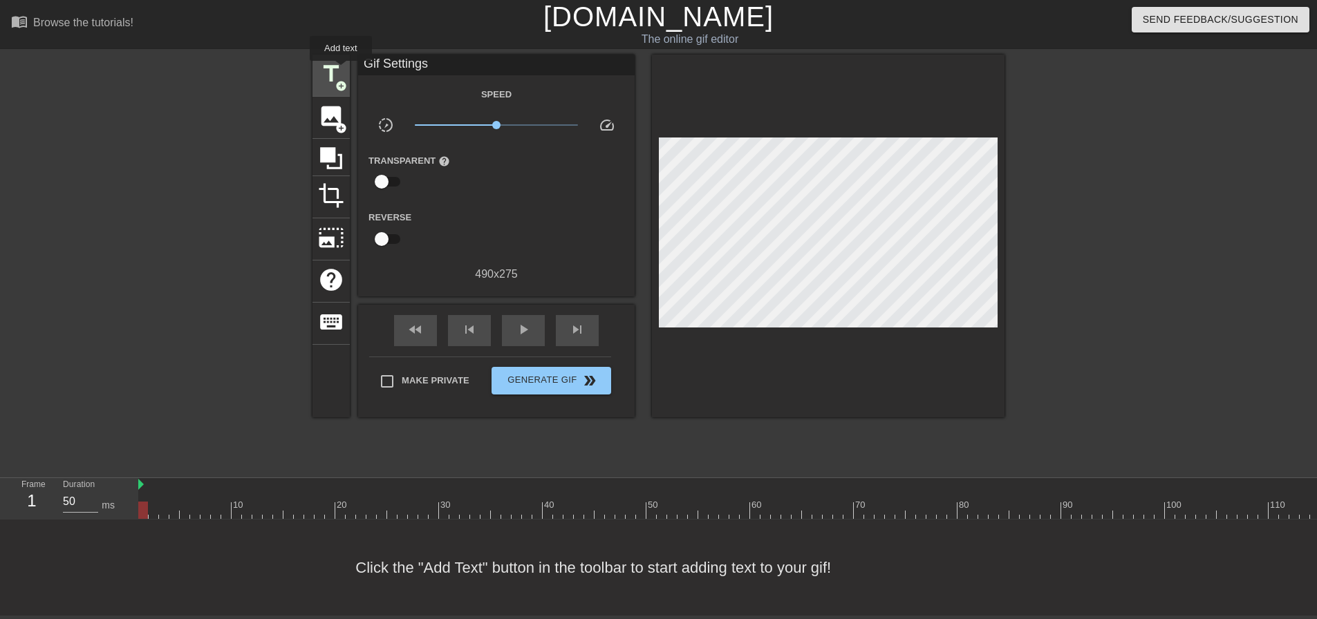
click at [339, 70] on span "title" at bounding box center [331, 74] width 26 height 26
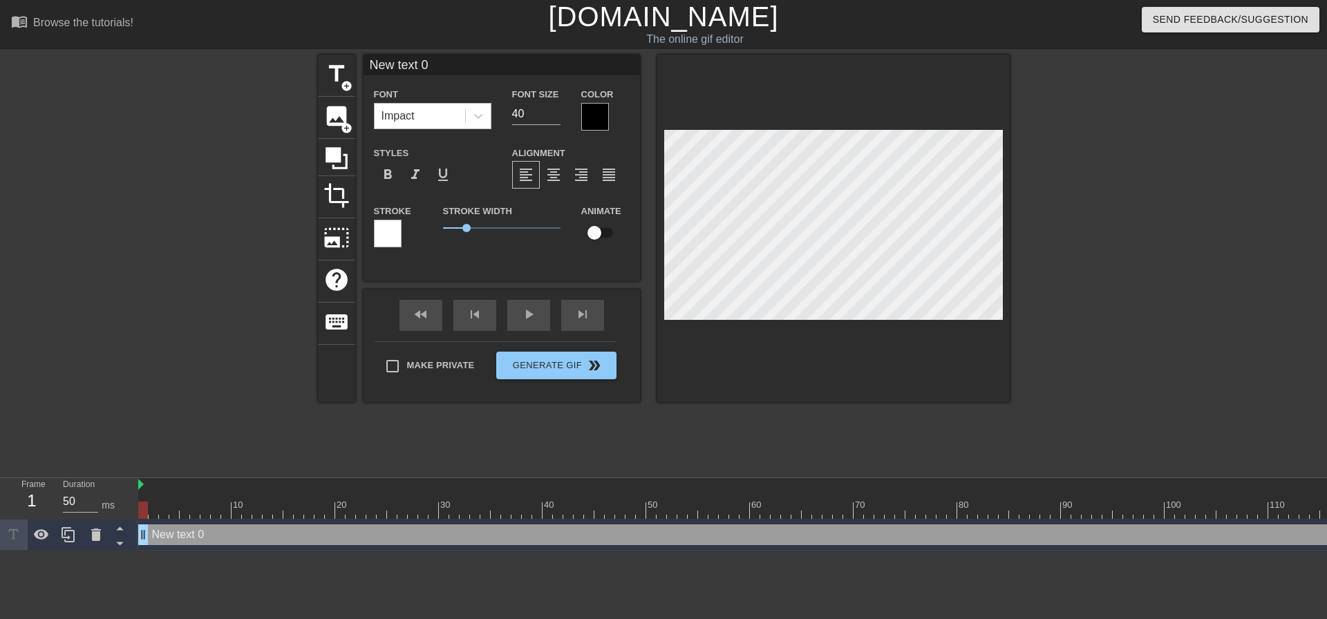
click at [394, 112] on div "Impact" at bounding box center [398, 116] width 33 height 17
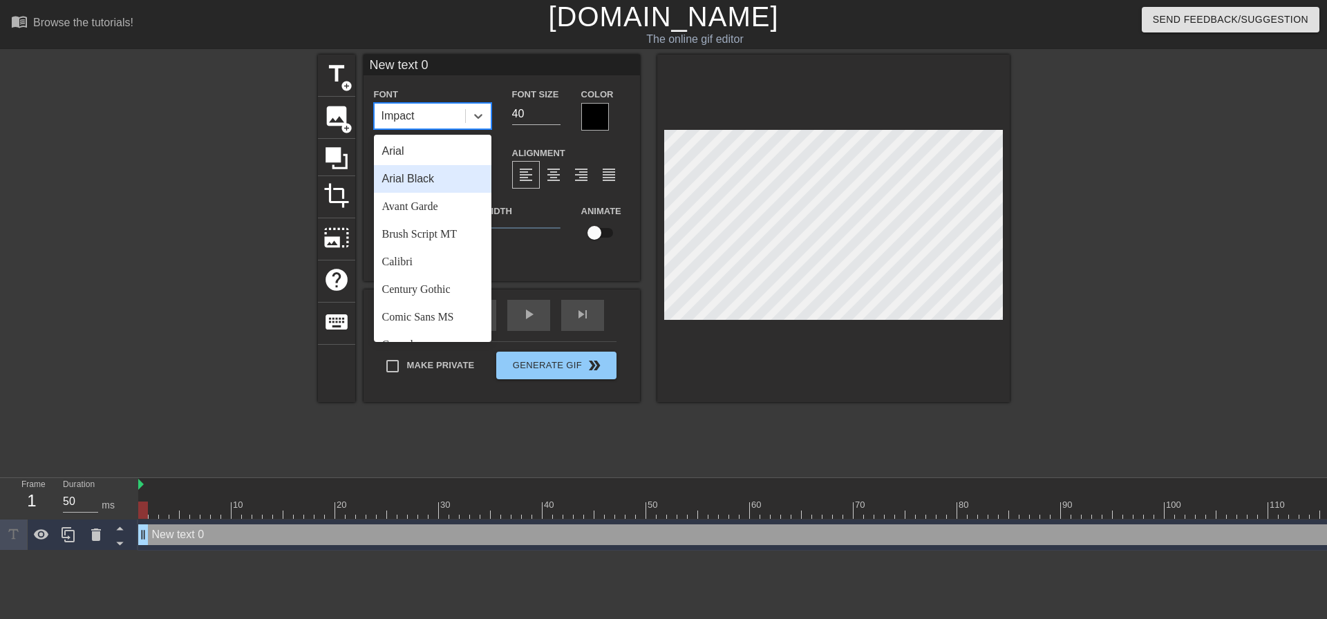
click at [431, 179] on div "Arial Black" at bounding box center [432, 179] width 117 height 28
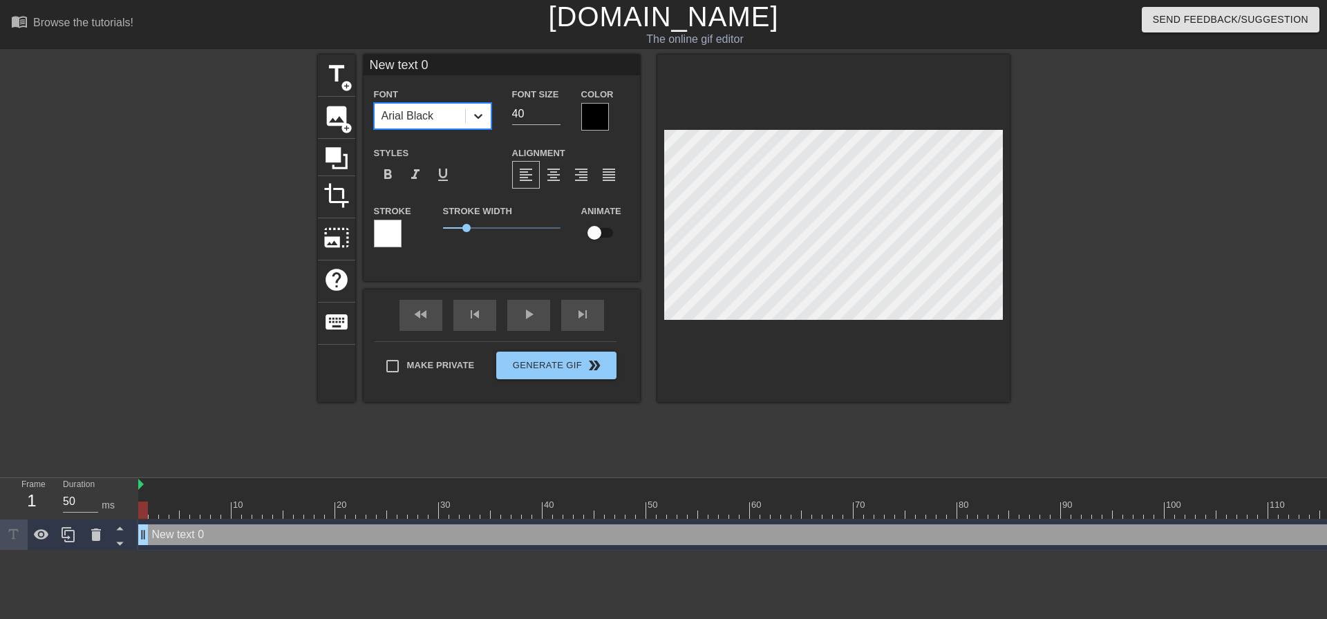
drag, startPoint x: 537, startPoint y: 111, endPoint x: 471, endPoint y: 122, distance: 67.2
click at [472, 122] on div "Font option [PERSON_NAME], selected. 0 results available. Select is focused ,ty…" at bounding box center [502, 108] width 276 height 45
type input "20"
click at [555, 171] on span "format_align_center" at bounding box center [553, 175] width 17 height 17
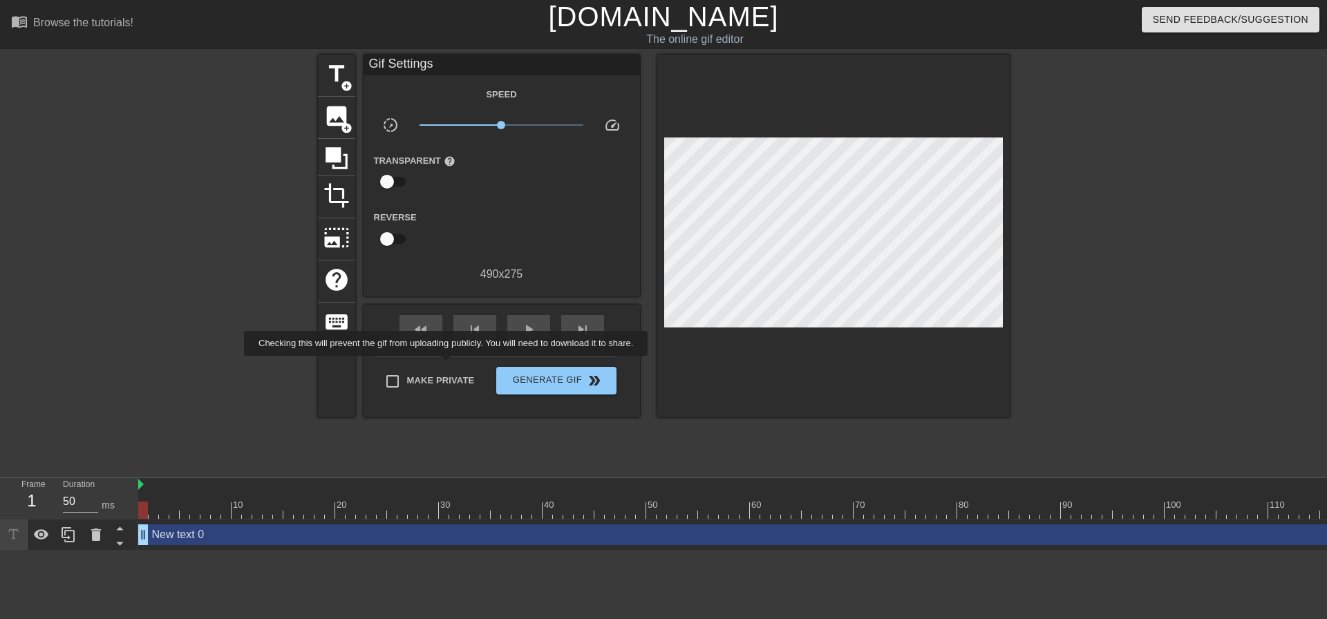
click at [449, 367] on label "Make Private" at bounding box center [426, 381] width 97 height 29
click at [407, 367] on input "Make Private" at bounding box center [392, 381] width 29 height 29
checkbox input "true"
